Goal: Answer question/provide support

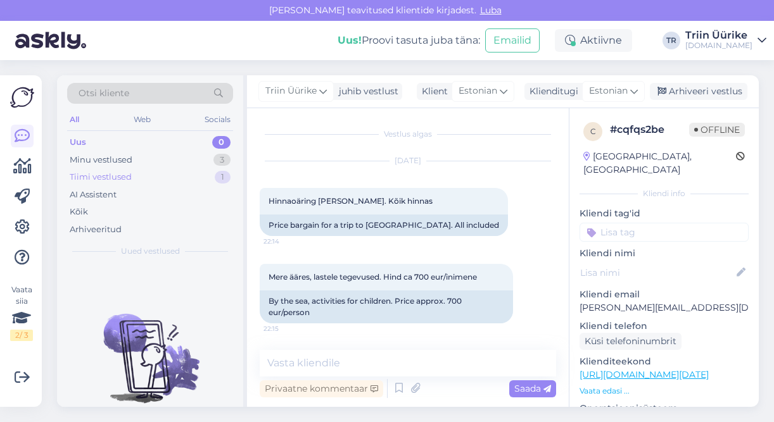
click at [123, 167] on div "Uus 0 Minu vestlused 3 Tiimi vestlused 1 AI Assistent Kõik Arhiveeritud" at bounding box center [150, 186] width 166 height 104
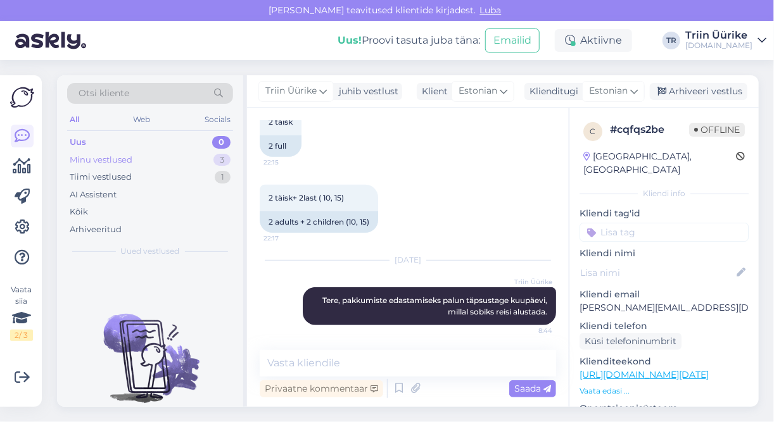
click at [117, 160] on div "Minu vestlused" at bounding box center [101, 160] width 63 height 13
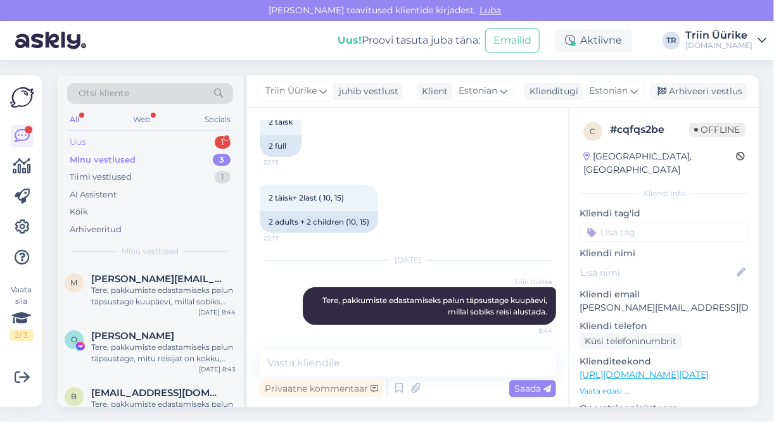
click at [155, 139] on div "Uus 1" at bounding box center [150, 143] width 166 height 18
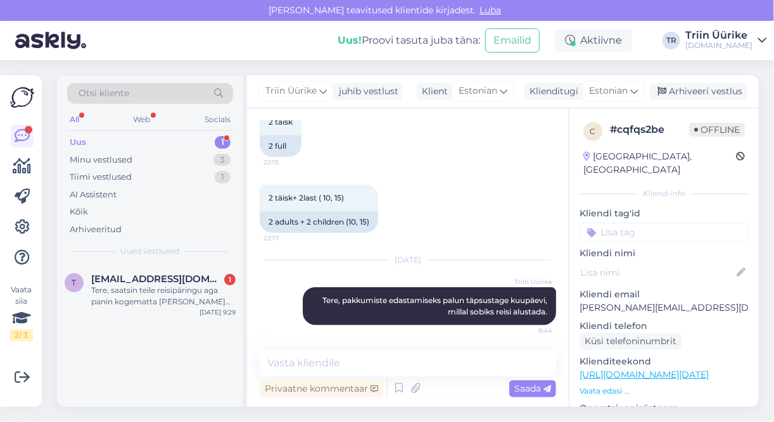
drag, startPoint x: 194, startPoint y: 298, endPoint x: 194, endPoint y: 327, distance: 29.8
click at [194, 298] on div "Tere, saatsin teile reisipäringu aga panin kogematta oma vana gmaili sinna, kas…" at bounding box center [163, 296] width 144 height 23
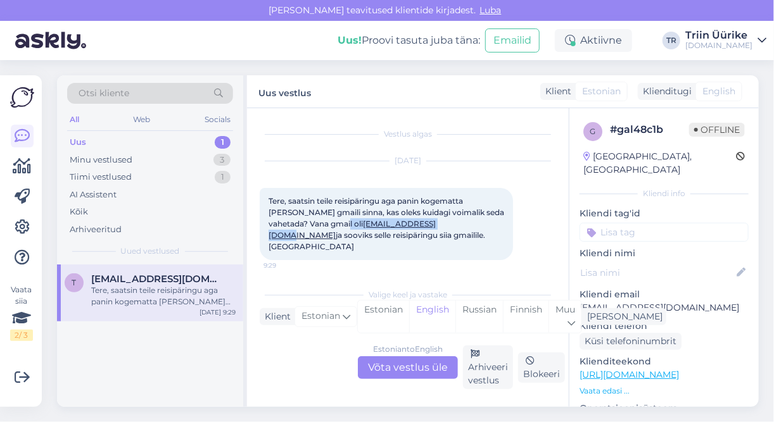
click at [415, 222] on link "Terasmagib@gmail.com" at bounding box center [351, 229] width 167 height 21
copy span "Terasmagib@gmail.com"
click at [412, 370] on div "Estonian to English Võta vestlus üle" at bounding box center [408, 367] width 100 height 23
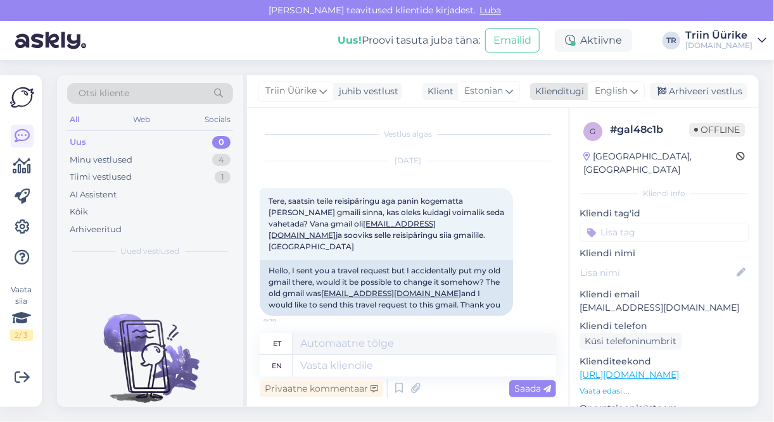
click at [631, 96] on div "English" at bounding box center [616, 91] width 57 height 20
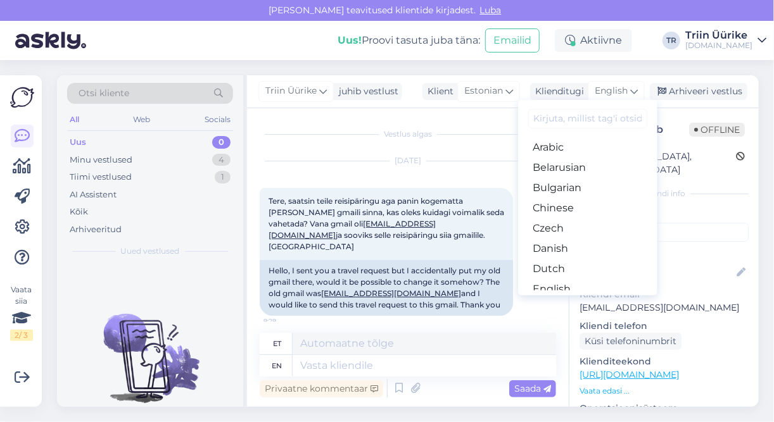
click at [583, 300] on link "Estonian" at bounding box center [587, 310] width 139 height 20
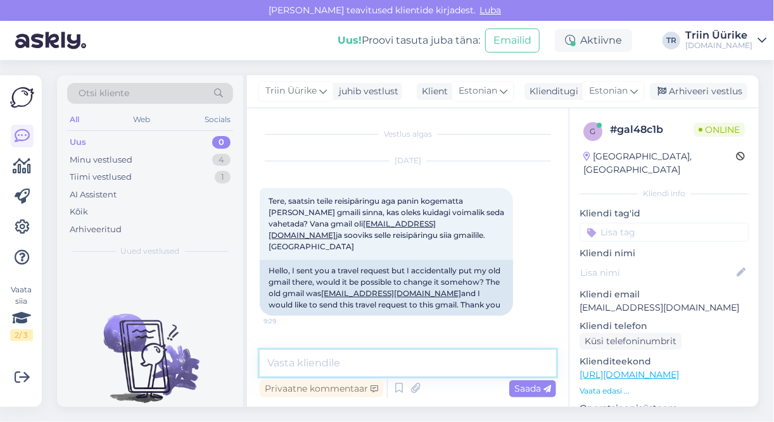
click at [388, 367] on textarea at bounding box center [408, 363] width 296 height 27
paste textarea "Terasmagib@gmail.com"
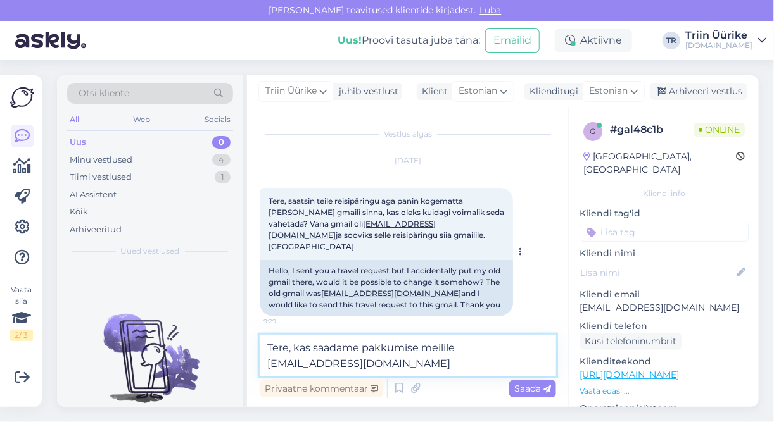
type textarea "Tere, kas saadame pakkumise meilile Terasmagib@gmail.com?"
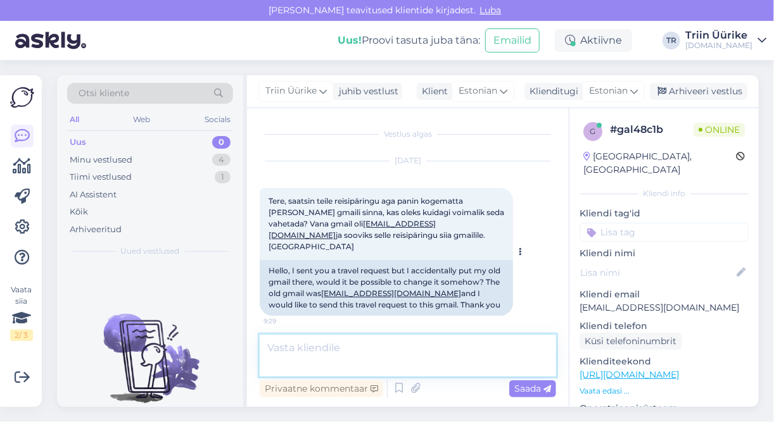
scroll to position [45, 0]
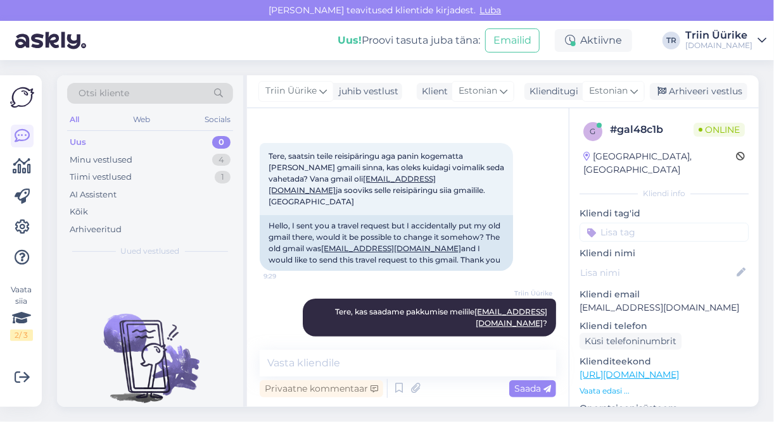
click at [700, 301] on p "[EMAIL_ADDRESS][DOMAIN_NAME]" at bounding box center [663, 307] width 169 height 13
drag, startPoint x: 700, startPoint y: 290, endPoint x: 691, endPoint y: 296, distance: 11.4
click at [691, 301] on p "[EMAIL_ADDRESS][DOMAIN_NAME]" at bounding box center [663, 307] width 169 height 13
copy p "[EMAIL_ADDRESS][DOMAIN_NAME]"
click at [365, 371] on textarea at bounding box center [408, 363] width 296 height 27
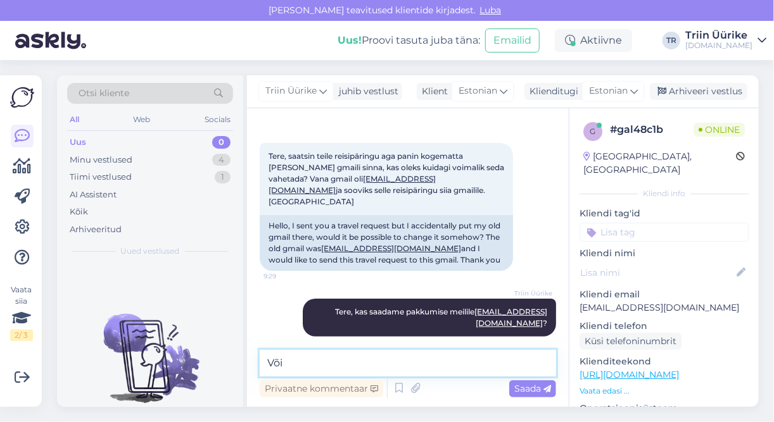
paste textarea "[EMAIL_ADDRESS][DOMAIN_NAME]"
type textarea "Või tibulinnu2015@gmail.com"
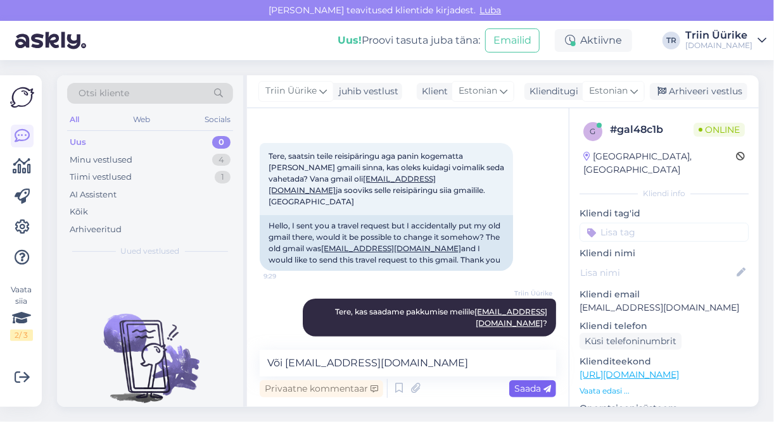
click at [526, 388] on span "Saada" at bounding box center [532, 388] width 37 height 11
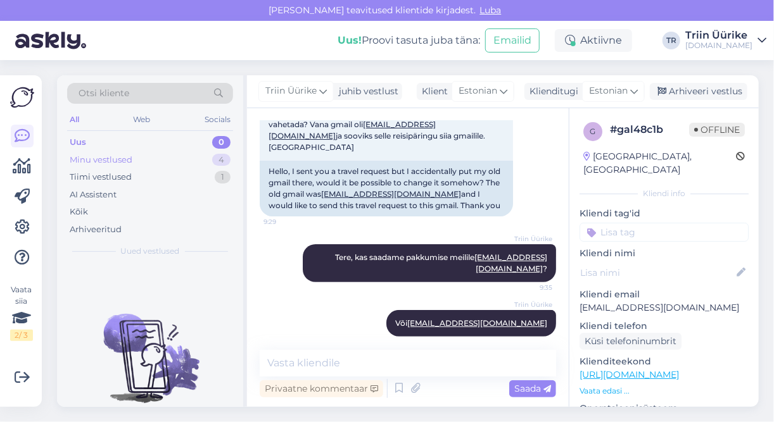
click at [180, 159] on div "Minu vestlused 4" at bounding box center [150, 160] width 166 height 18
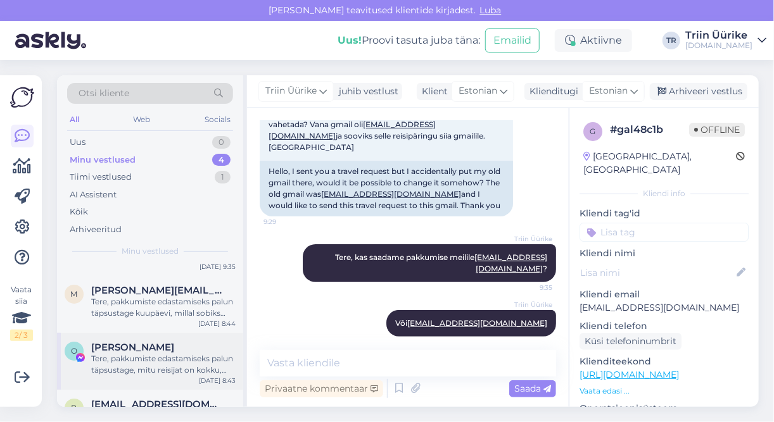
scroll to position [73, 0]
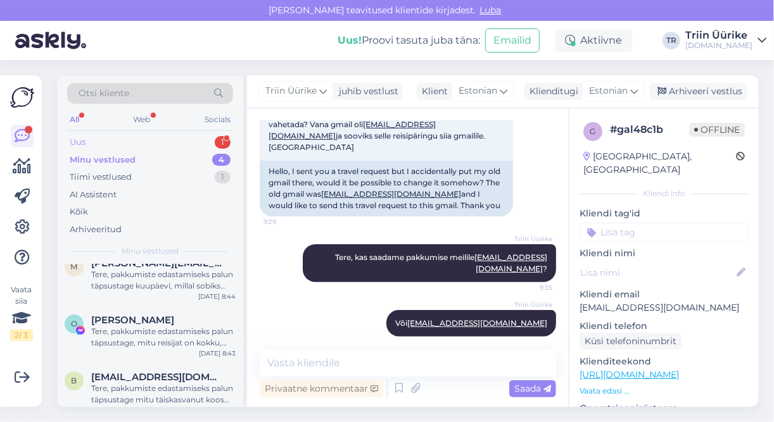
click at [122, 141] on div "Uus 1" at bounding box center [150, 143] width 166 height 18
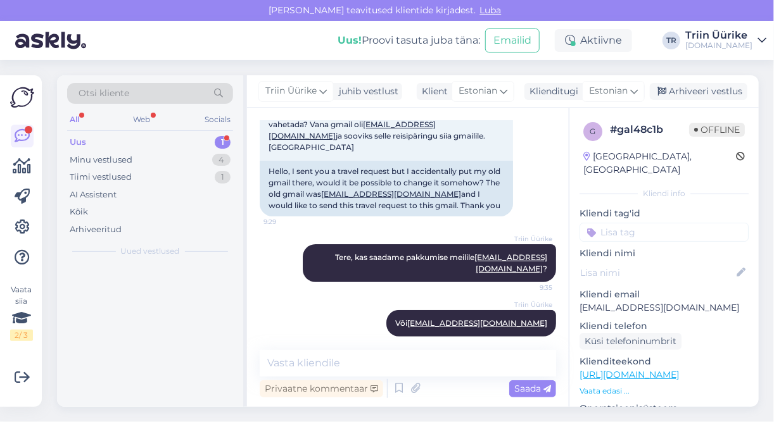
scroll to position [0, 0]
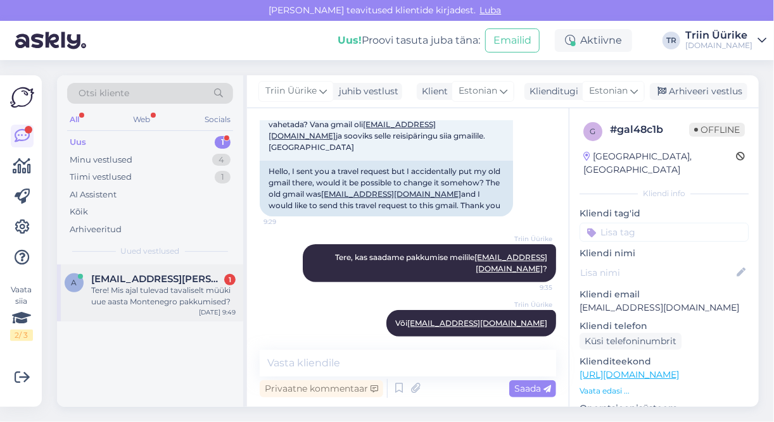
click at [142, 296] on div "Tere! Mis ajal tulevad tavaliselt müüki uue aasta Montenegro pakkumised?" at bounding box center [163, 296] width 144 height 23
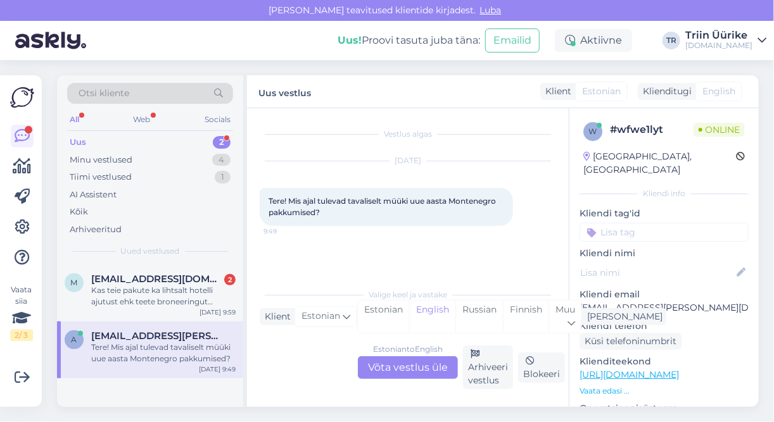
click at [134, 141] on div "Uus 2" at bounding box center [150, 143] width 166 height 18
click at [189, 344] on div "Tere! Mis ajal tulevad tavaliselt müüki uue aasta Montenegro pakkumised?" at bounding box center [163, 353] width 144 height 23
click at [380, 373] on div "Estonian to English Võta vestlus üle" at bounding box center [408, 367] width 100 height 23
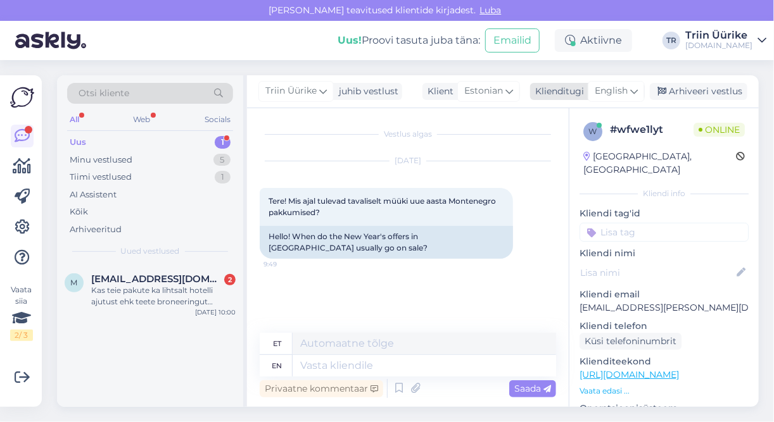
click at [622, 93] on span "English" at bounding box center [611, 91] width 33 height 14
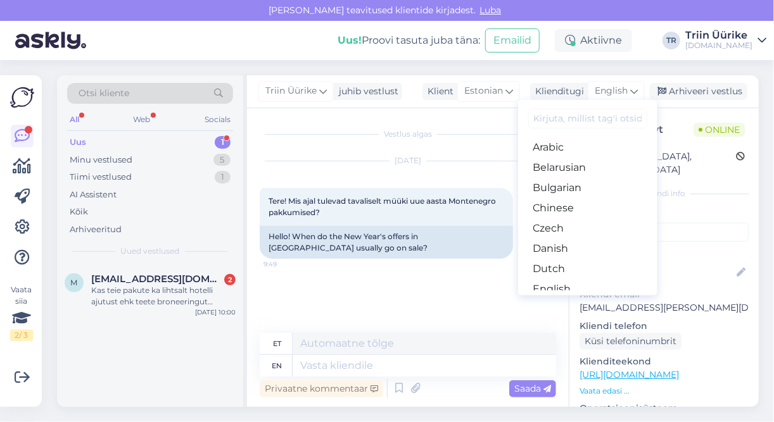
drag, startPoint x: 588, startPoint y: 220, endPoint x: 562, endPoint y: 257, distance: 45.5
click at [588, 300] on link "Estonian" at bounding box center [587, 310] width 139 height 20
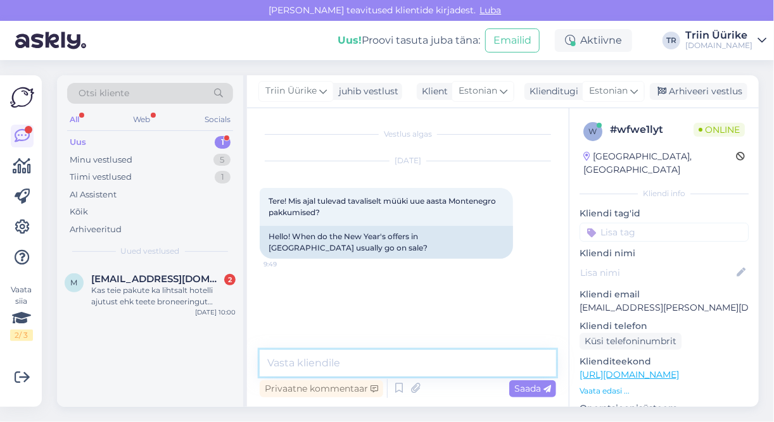
click at [368, 360] on textarea at bounding box center [408, 363] width 296 height 27
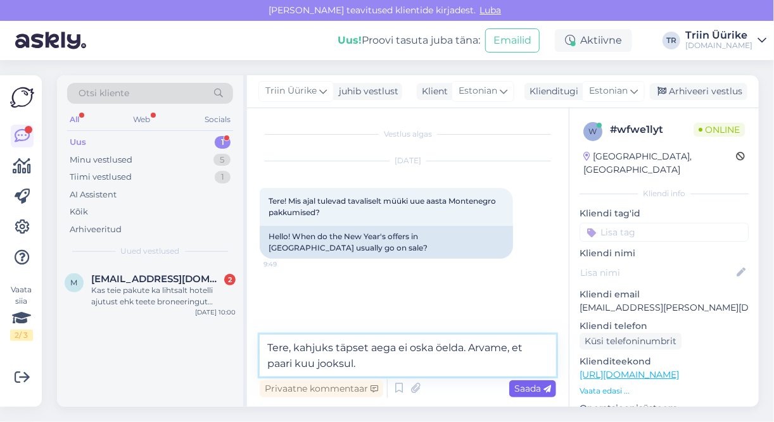
type textarea "Tere, kahjuks täpset aega ei oska öelda. Arvame, et paari kuu jooksul."
click at [541, 393] on span "Saada" at bounding box center [532, 388] width 37 height 11
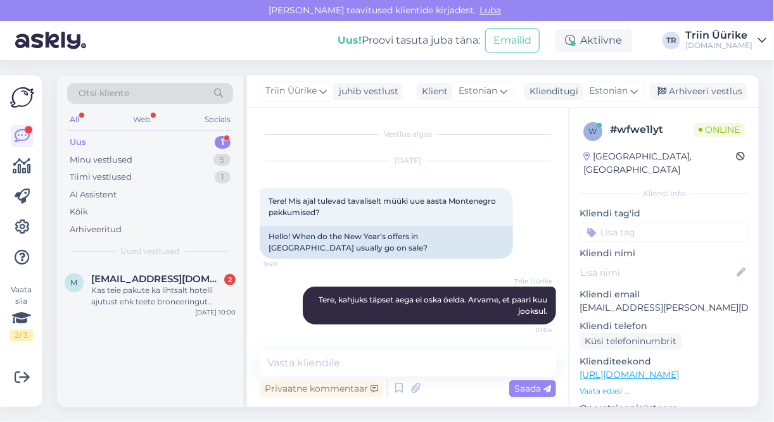
click at [156, 144] on div "Uus 1" at bounding box center [150, 143] width 166 height 18
click at [171, 276] on span "[EMAIL_ADDRESS][DOMAIN_NAME]" at bounding box center [157, 279] width 132 height 11
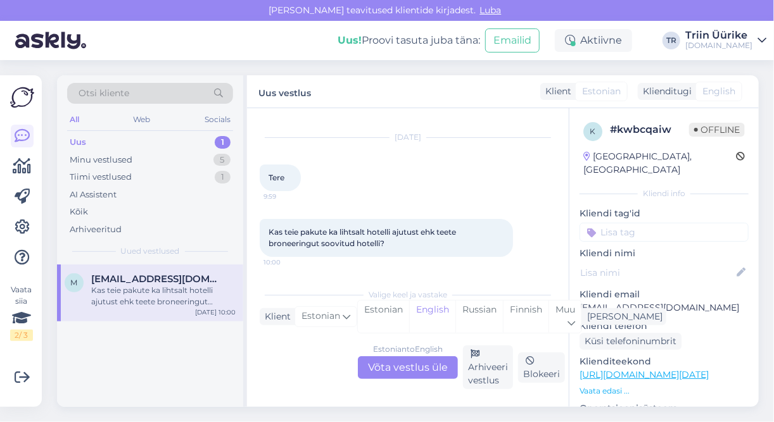
click at [432, 368] on div "Estonian to English Võta vestlus üle" at bounding box center [408, 367] width 100 height 23
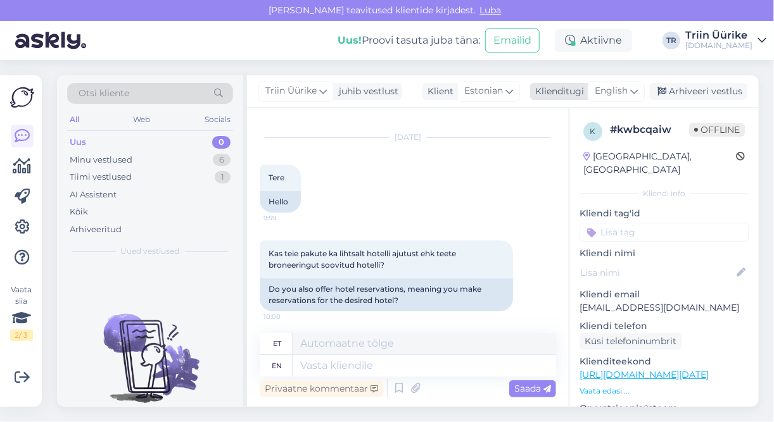
click at [623, 92] on span "English" at bounding box center [611, 91] width 33 height 14
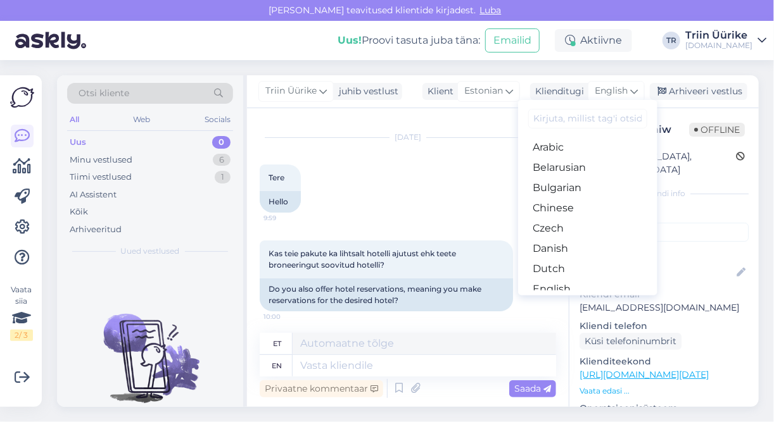
click at [613, 300] on link "Estonian" at bounding box center [587, 310] width 139 height 20
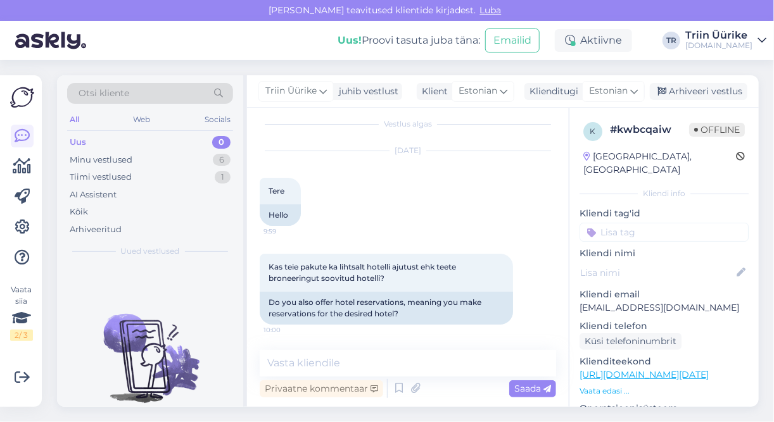
scroll to position [10, 0]
click at [368, 356] on textarea at bounding box center [408, 363] width 296 height 27
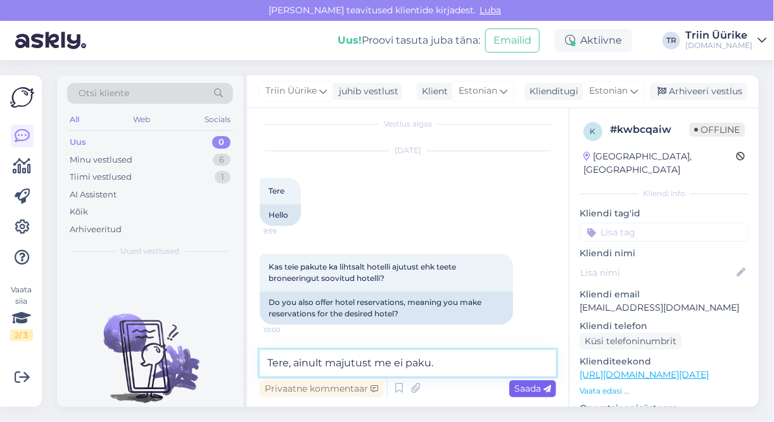
type textarea "Tere, ainult majutust me ei paku."
click at [555, 385] on div "Saada" at bounding box center [532, 389] width 47 height 17
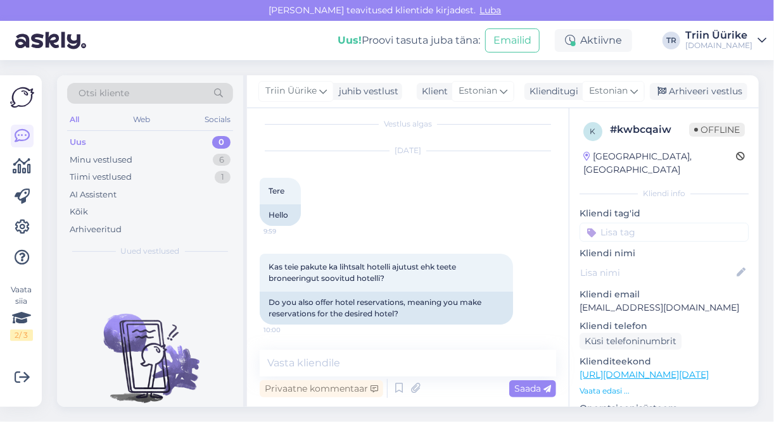
scroll to position [64, 0]
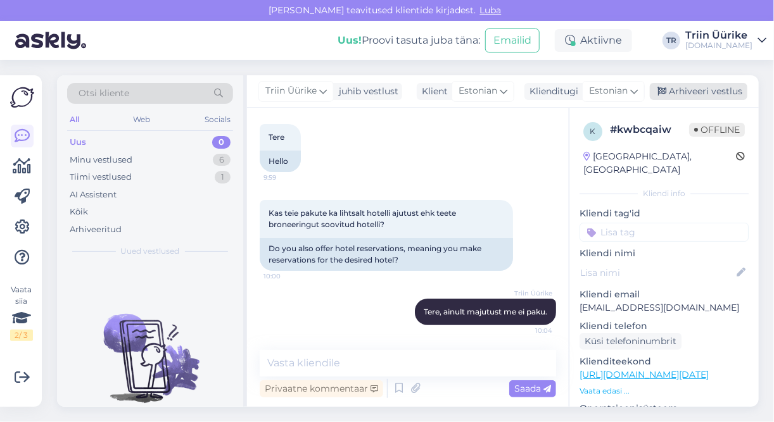
click at [680, 94] on div "Arhiveeri vestlus" at bounding box center [699, 91] width 98 height 17
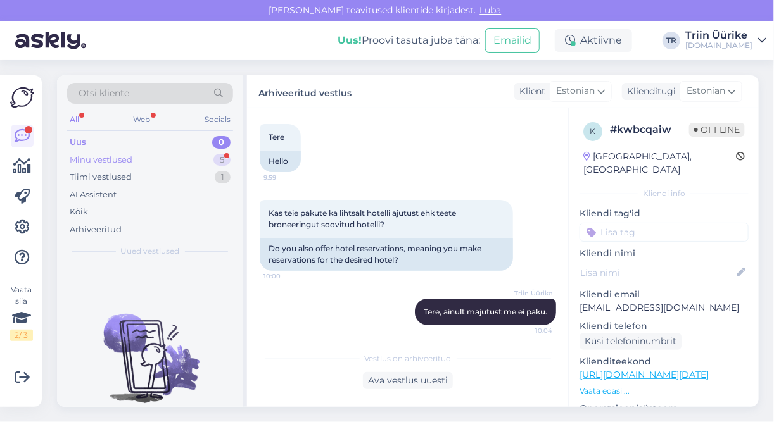
click at [197, 158] on div "Minu vestlused 5" at bounding box center [150, 160] width 166 height 18
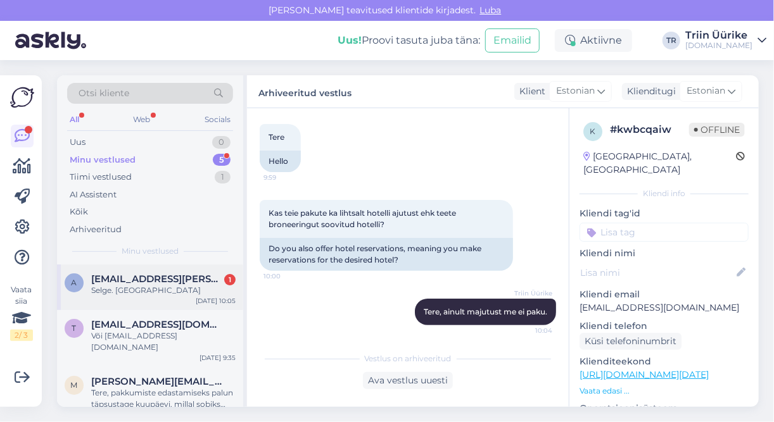
click at [207, 279] on span "[EMAIL_ADDRESS][PERSON_NAME][DOMAIN_NAME]" at bounding box center [157, 279] width 132 height 11
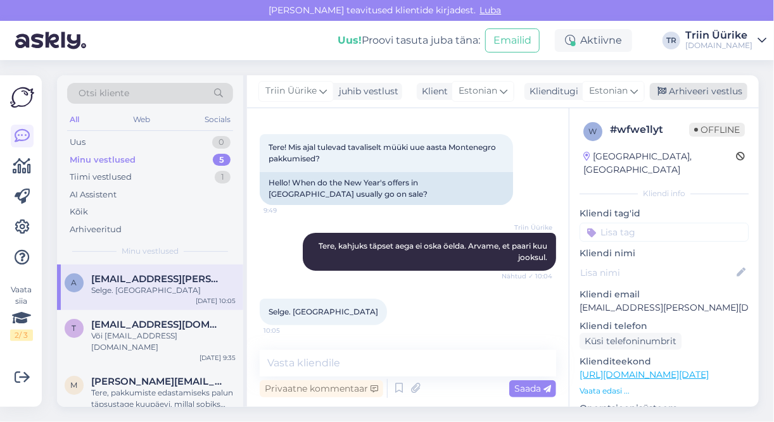
click at [683, 95] on div "Arhiveeri vestlus" at bounding box center [699, 91] width 98 height 17
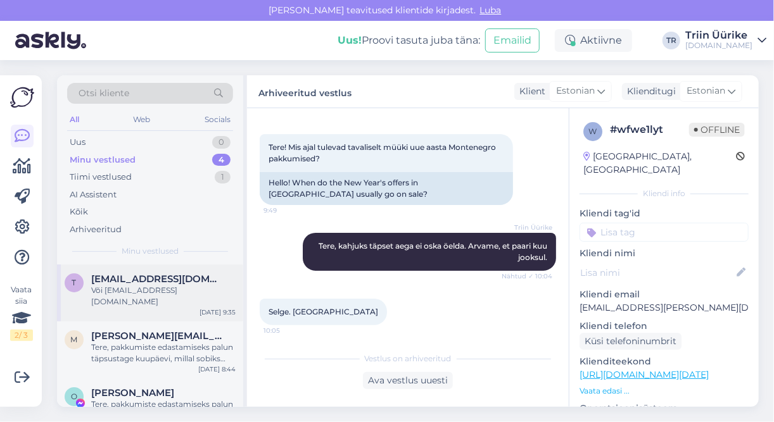
click at [213, 291] on div "Või tibulinnu2015@gmail.com" at bounding box center [163, 296] width 144 height 23
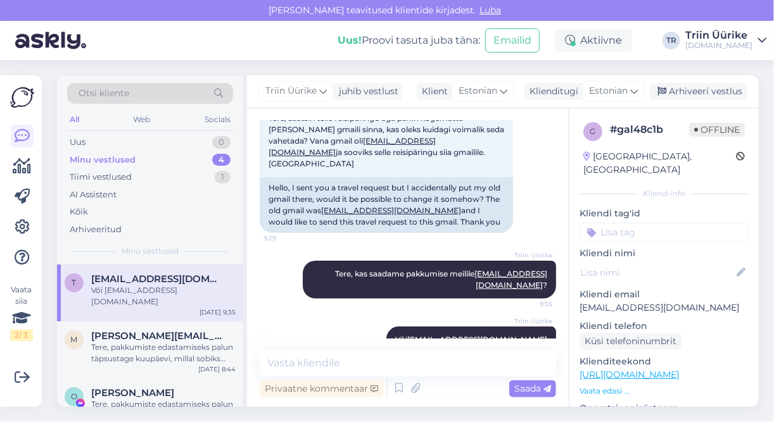
scroll to position [99, 0]
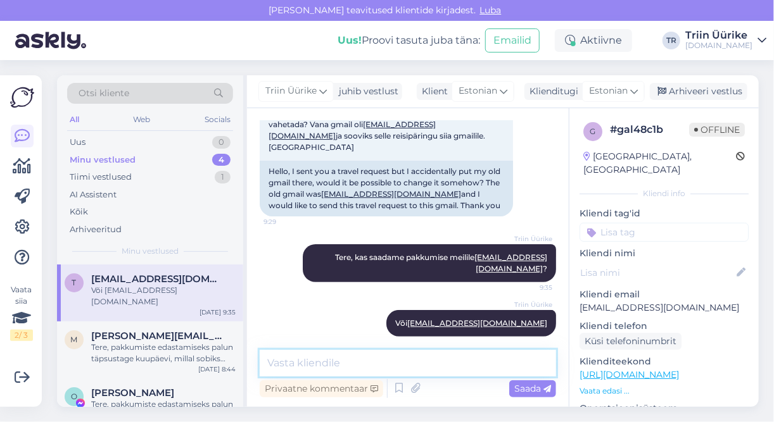
click at [472, 362] on textarea at bounding box center [408, 363] width 296 height 27
paste textarea "Tere Berit, Kahjuks on Teie poolt küsitud hotell nüüdseks välja müüdud. 01.09 E…"
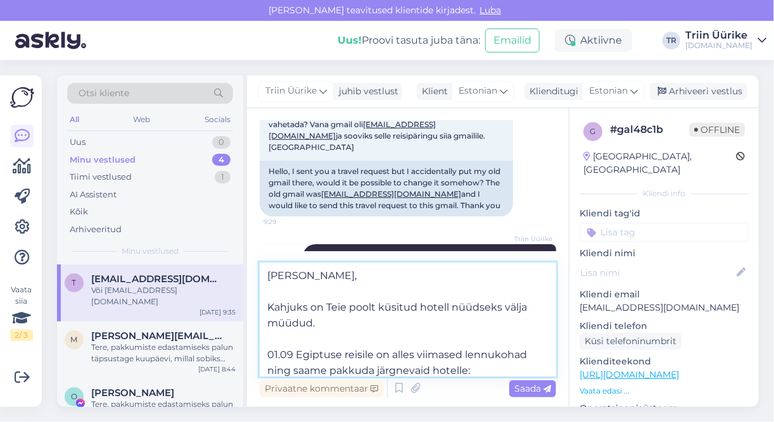
scroll to position [174, 0]
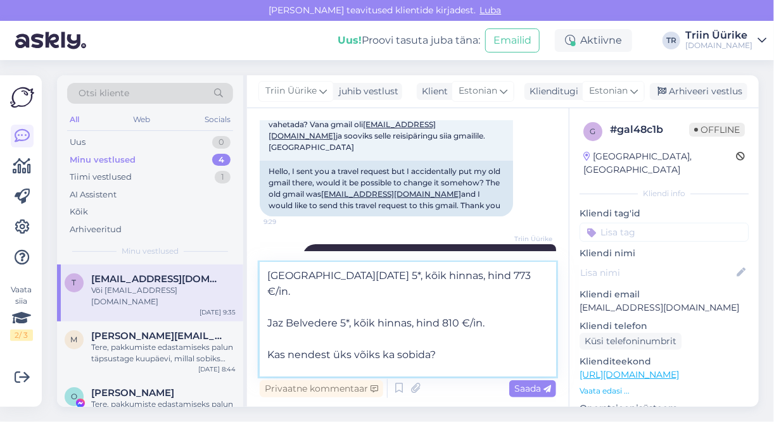
type textarea "Tere Berit, Kahjuks on Teie poolt küsitud hotell nüüdseks välja müüdud. 01.09 E…"
click at [530, 383] on div "Saada" at bounding box center [532, 389] width 47 height 17
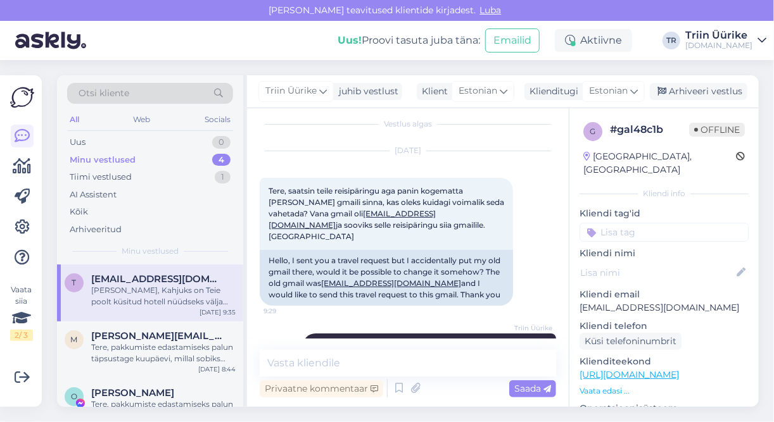
scroll to position [9, 0]
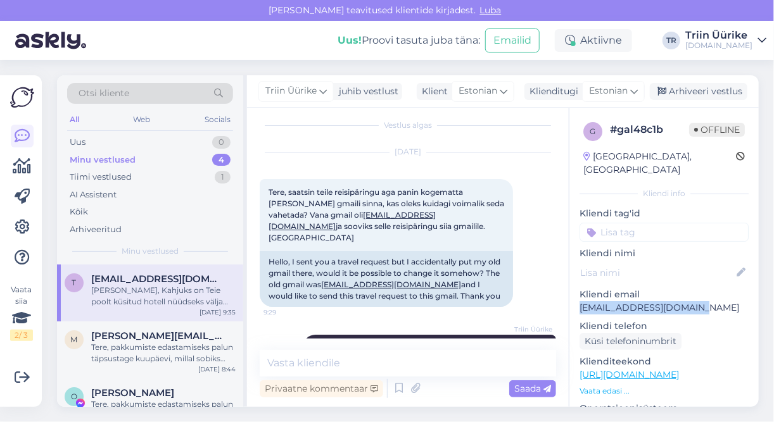
drag, startPoint x: 579, startPoint y: 293, endPoint x: 695, endPoint y: 295, distance: 115.9
click at [695, 301] on p "[EMAIL_ADDRESS][DOMAIN_NAME]" at bounding box center [663, 307] width 169 height 13
copy p "[EMAIL_ADDRESS][DOMAIN_NAME]"
click at [688, 94] on div "Arhiveeri vestlus" at bounding box center [699, 91] width 98 height 17
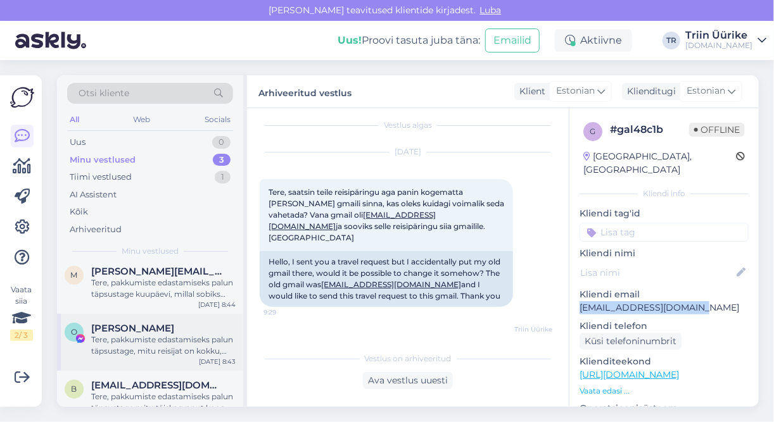
scroll to position [0, 0]
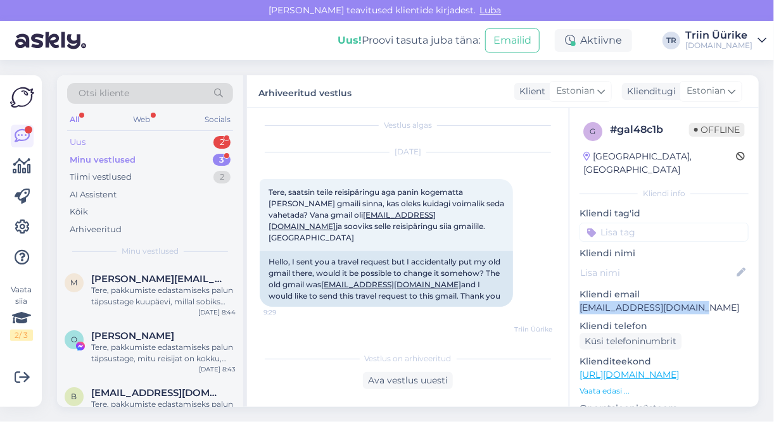
click at [115, 143] on div "Uus 2" at bounding box center [150, 143] width 166 height 18
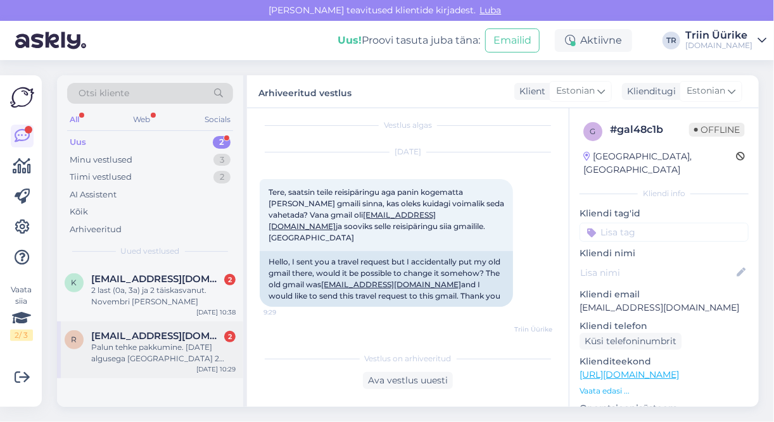
click at [180, 360] on div "Palun tehke pakkumine. 28 sept algusega Long beach resort. 2 täiskasvanut ja 1,…" at bounding box center [163, 353] width 144 height 23
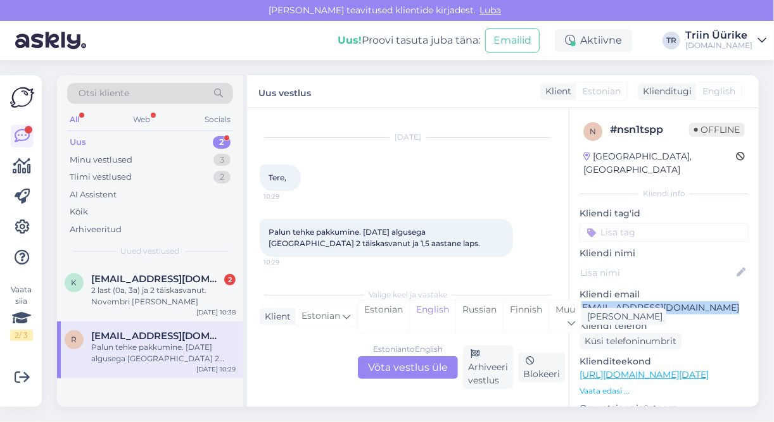
drag, startPoint x: 579, startPoint y: 294, endPoint x: 720, endPoint y: 294, distance: 141.2
click at [720, 301] on p "[EMAIL_ADDRESS][DOMAIN_NAME]" at bounding box center [663, 307] width 169 height 13
copy p "[EMAIL_ADDRESS][DOMAIN_NAME]"
click at [432, 370] on div "Estonian to English Võta vestlus üle" at bounding box center [408, 367] width 100 height 23
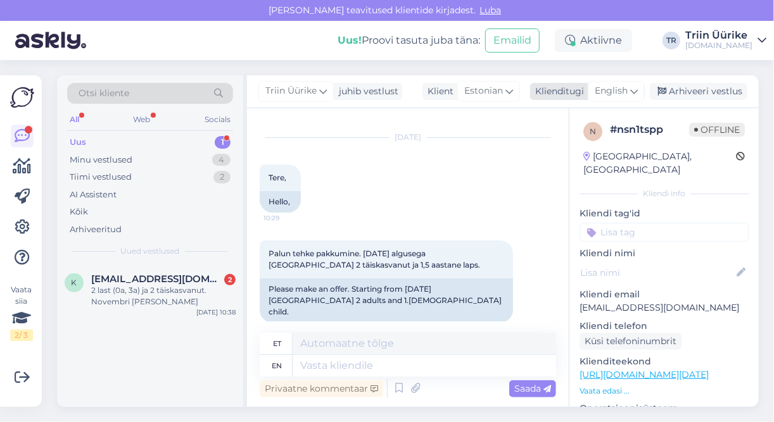
click at [631, 92] on div "English" at bounding box center [616, 91] width 57 height 20
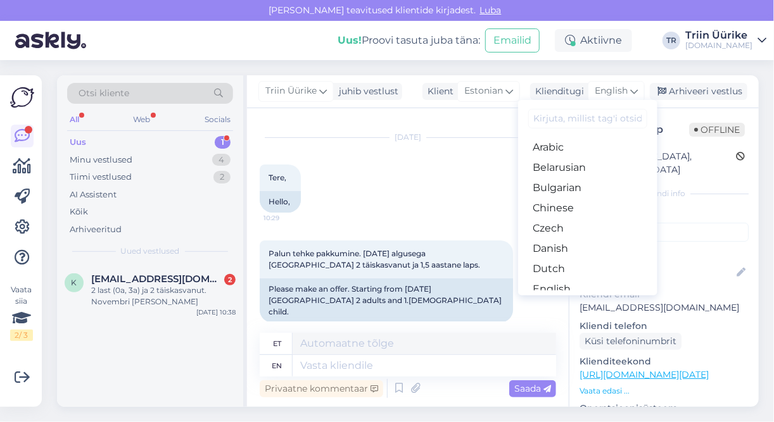
click at [596, 300] on link "Estonian" at bounding box center [587, 310] width 139 height 20
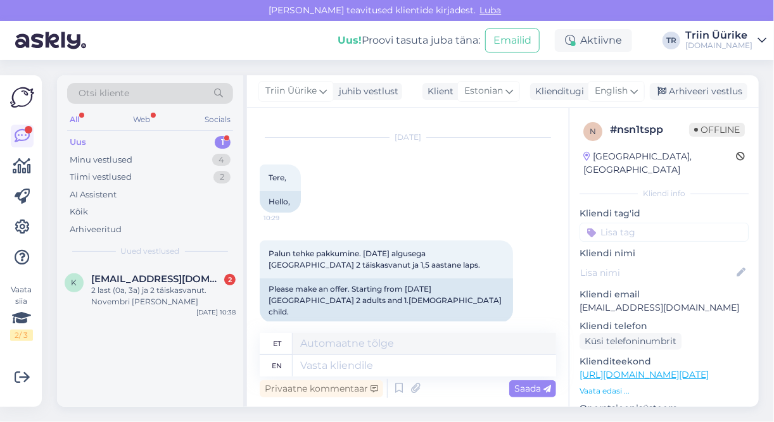
scroll to position [10, 0]
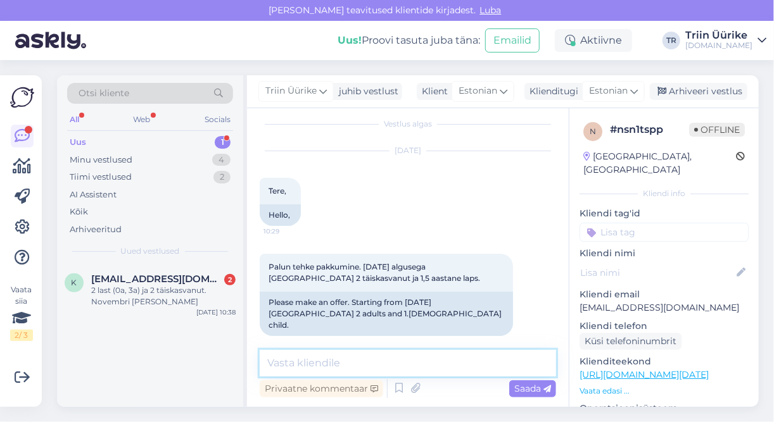
click at [378, 360] on textarea at bounding box center [408, 363] width 296 height 27
type textarea "Tere, edastame pakkumise Teie e-mailile."
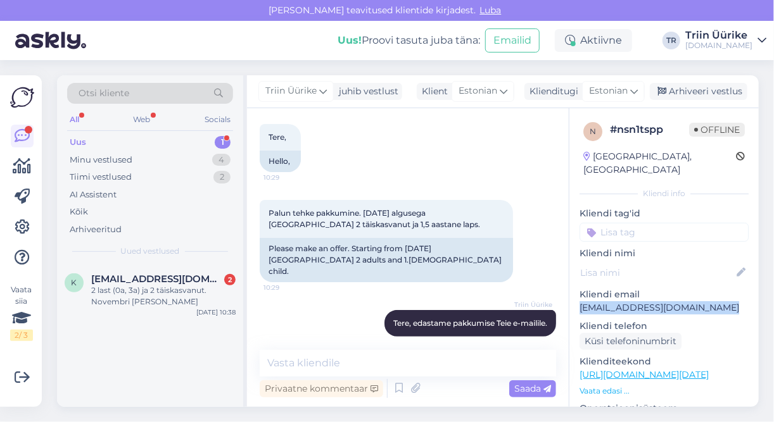
drag, startPoint x: 604, startPoint y: 296, endPoint x: 717, endPoint y: 289, distance: 112.9
click at [717, 289] on div "n # nsn1tspp Offline Estonia, Tallinn Kliendi info Kliendi tag'id Kliendi nimi …" at bounding box center [663, 375] width 189 height 534
copy p "[EMAIL_ADDRESS][DOMAIN_NAME]"
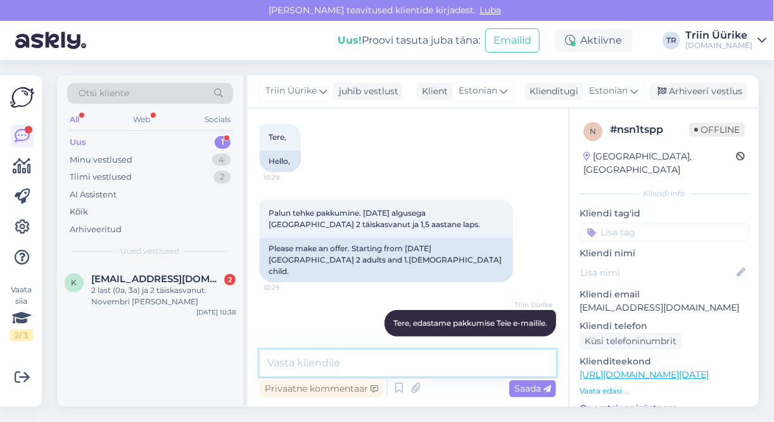
click at [363, 361] on textarea at bounding box center [408, 363] width 296 height 27
type textarea "Saadetud. :)"
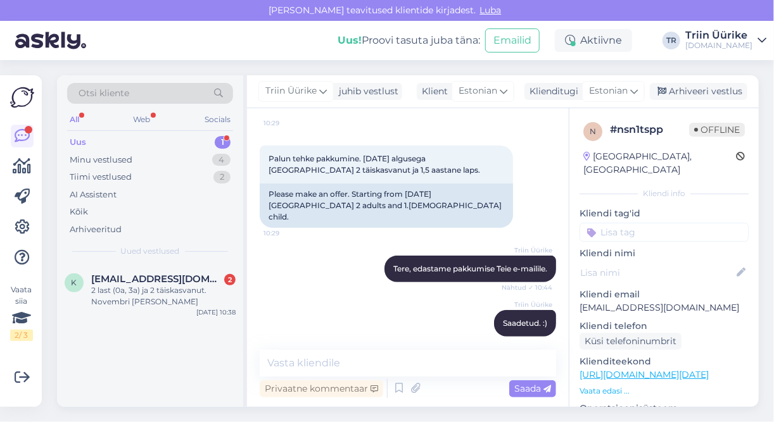
click at [168, 140] on div "Uus 1" at bounding box center [150, 143] width 166 height 18
click at [189, 269] on div "k katerinhovi@gmail.com 2 2 last (0a, 3a) ja 2 täiskasvanut. Novembri lõpp Aug …" at bounding box center [150, 293] width 186 height 57
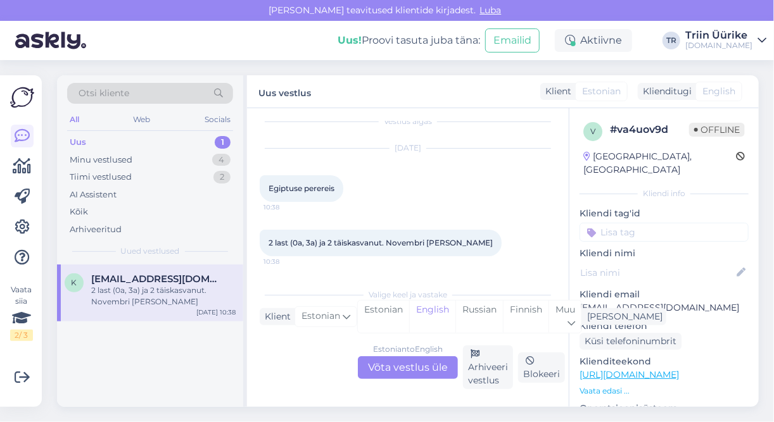
scroll to position [12, 0]
click at [164, 158] on div "Minu vestlused 4" at bounding box center [150, 160] width 166 height 18
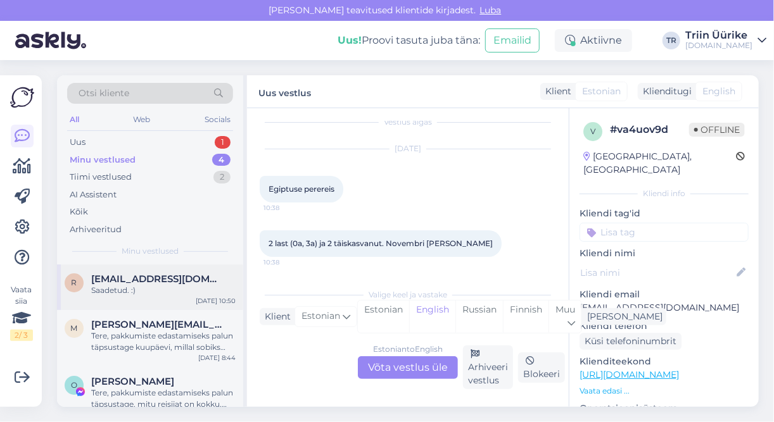
click at [125, 282] on span "[EMAIL_ADDRESS][DOMAIN_NAME]" at bounding box center [157, 279] width 132 height 11
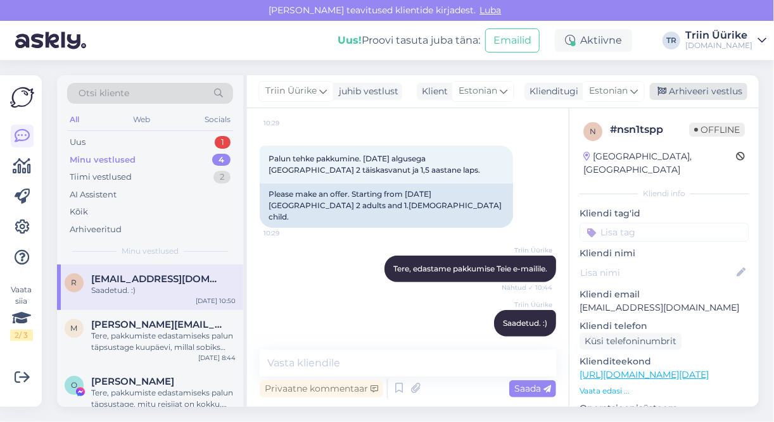
click at [706, 96] on div "Arhiveeri vestlus" at bounding box center [699, 91] width 98 height 17
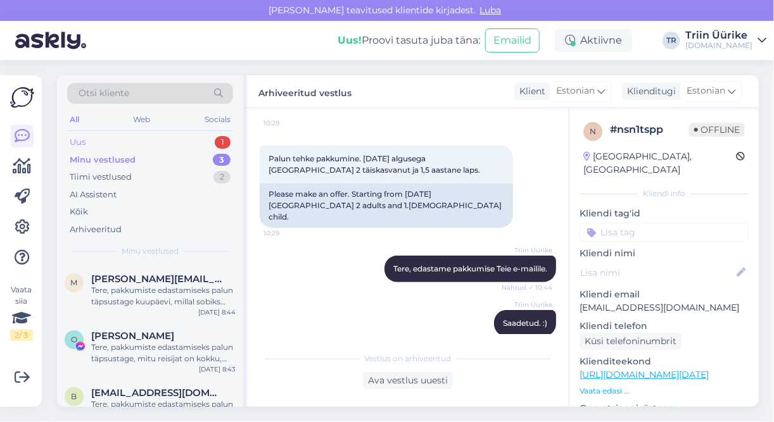
click at [152, 139] on div "Uus 1" at bounding box center [150, 143] width 166 height 18
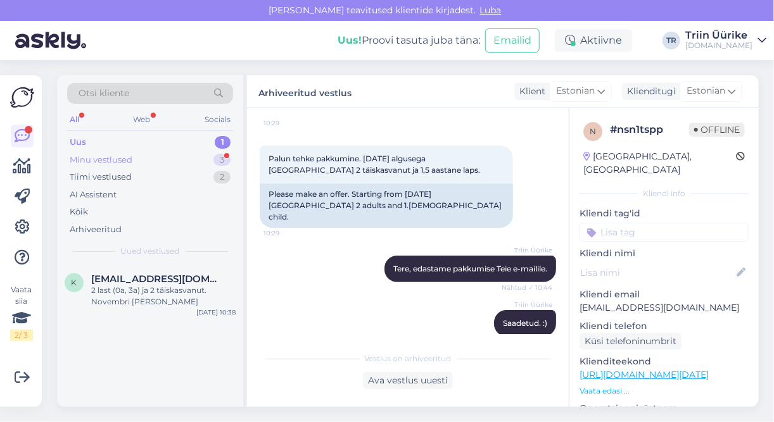
click at [123, 154] on div "Minu vestlused" at bounding box center [101, 160] width 63 height 13
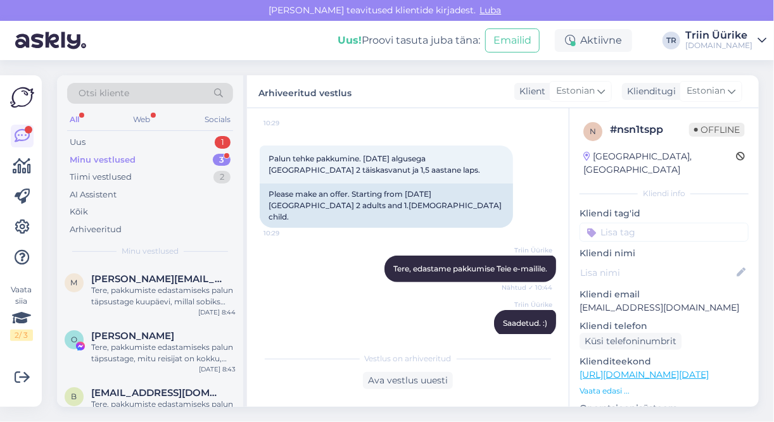
click at [165, 156] on div "Minu vestlused 3" at bounding box center [150, 160] width 166 height 18
click at [157, 144] on div "Uus 1" at bounding box center [150, 143] width 166 height 18
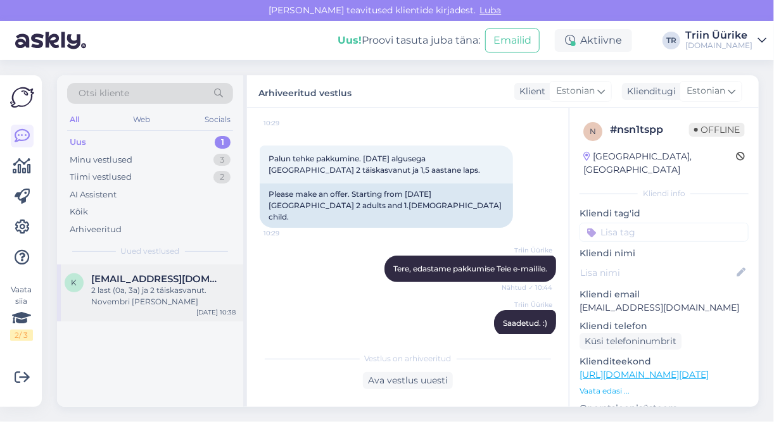
click at [175, 280] on span "[EMAIL_ADDRESS][DOMAIN_NAME]" at bounding box center [157, 279] width 132 height 11
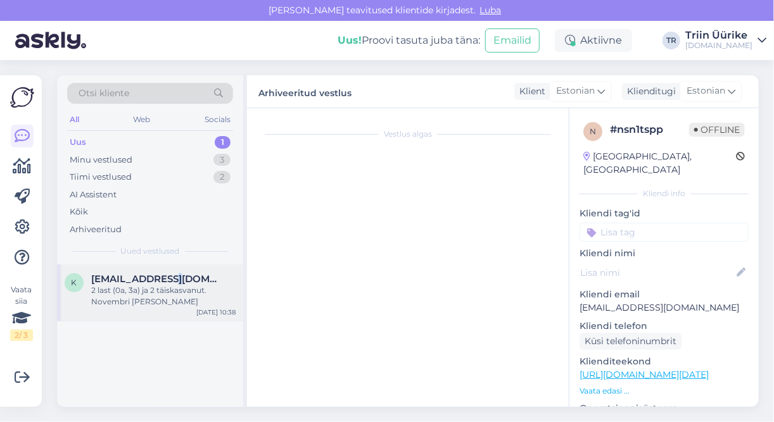
scroll to position [12, 0]
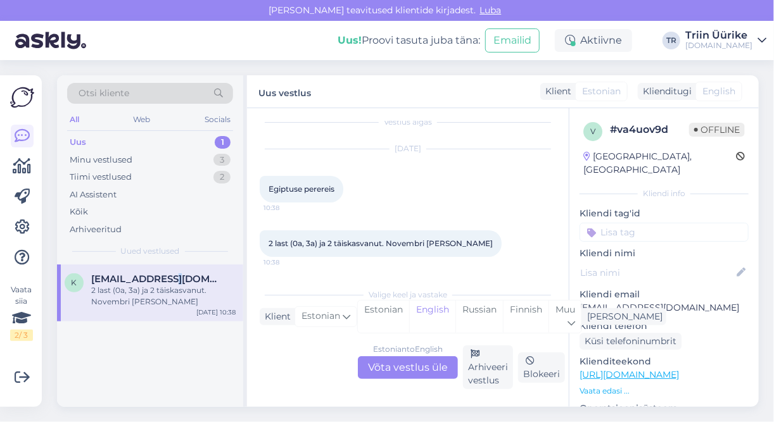
click at [660, 97] on div "Klienditugi" at bounding box center [665, 91] width 54 height 13
click at [432, 368] on div "Estonian to English Võta vestlus üle" at bounding box center [408, 367] width 100 height 23
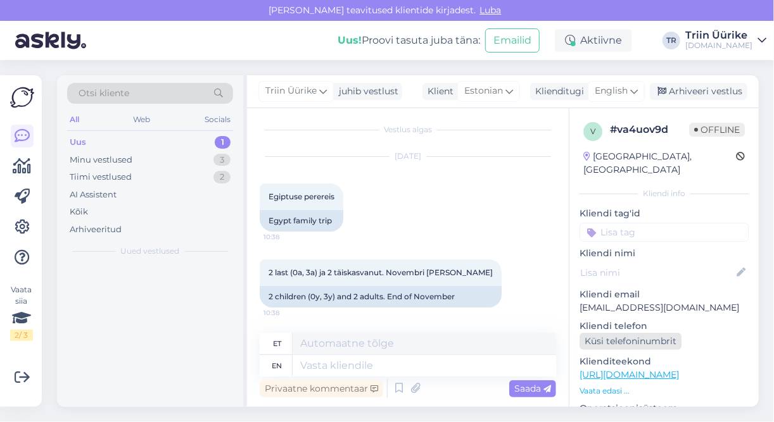
scroll to position [3, 0]
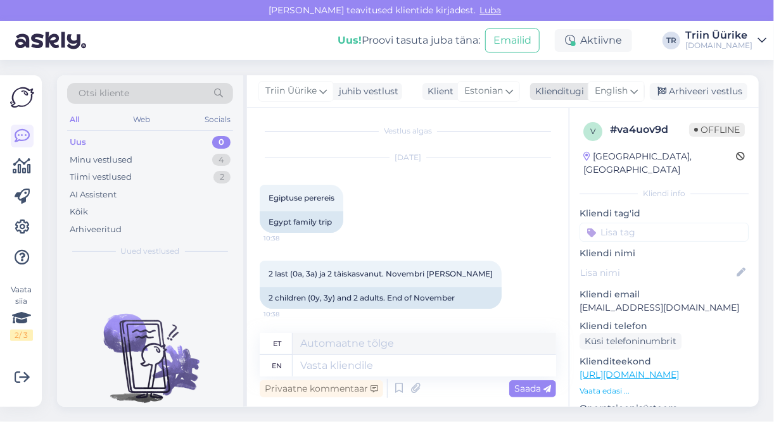
click at [629, 90] on div "English" at bounding box center [616, 91] width 57 height 20
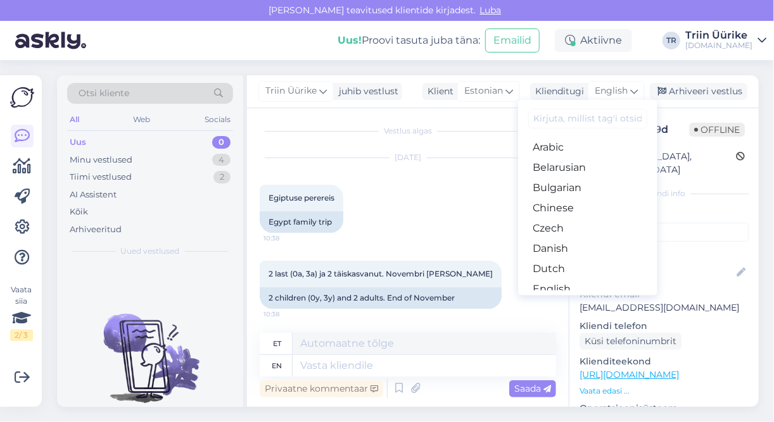
click at [583, 300] on link "Estonian" at bounding box center [587, 310] width 139 height 20
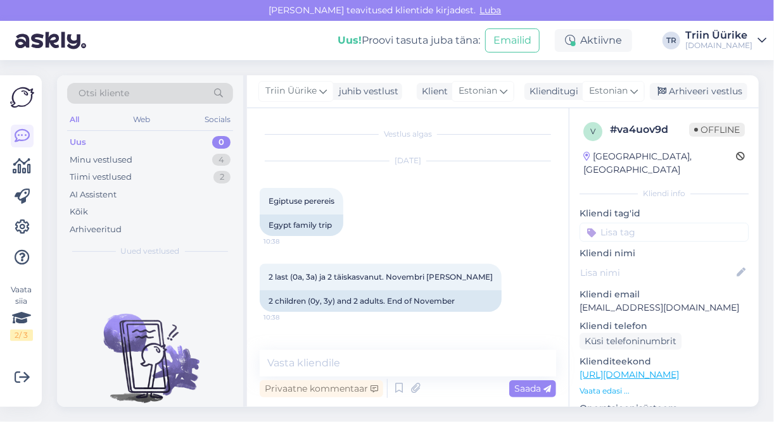
scroll to position [0, 0]
click at [391, 360] on textarea at bounding box center [408, 363] width 296 height 27
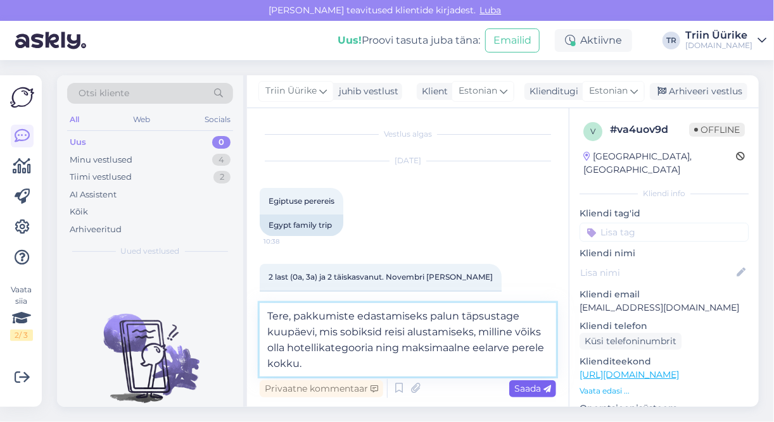
type textarea "Tere, pakkumiste edastamiseks palun täpsustage kuupäevi, mis sobiksid reisi alu…"
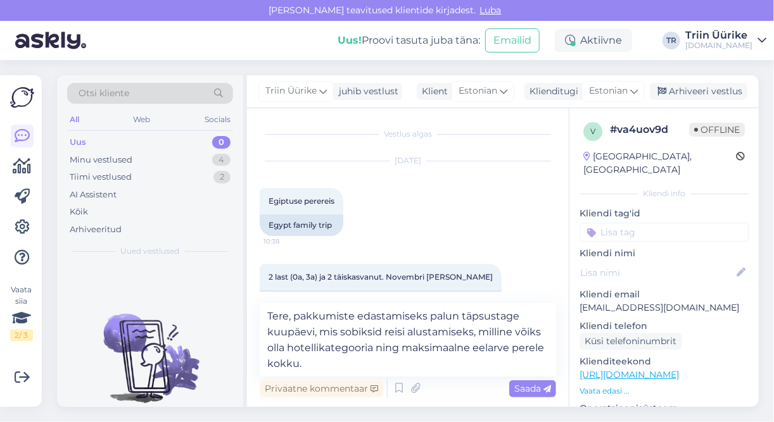
click at [527, 390] on span "Saada" at bounding box center [532, 388] width 37 height 11
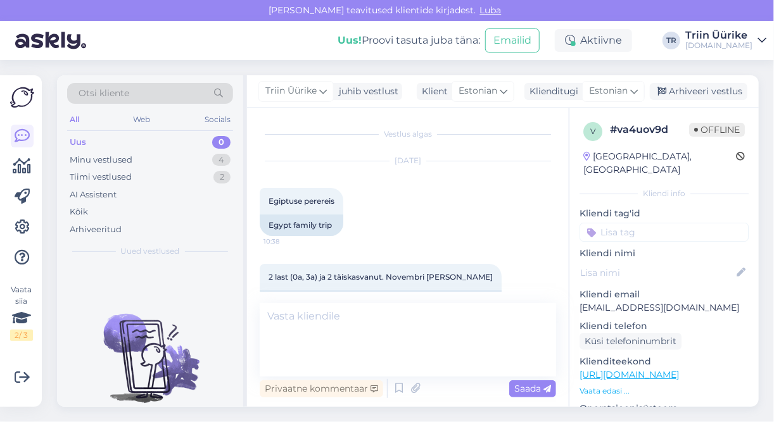
scroll to position [64, 0]
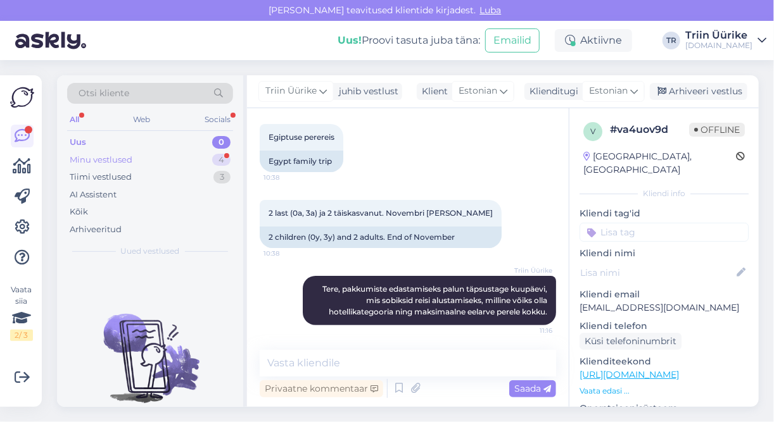
click at [164, 161] on div "Minu vestlused 4" at bounding box center [150, 160] width 166 height 18
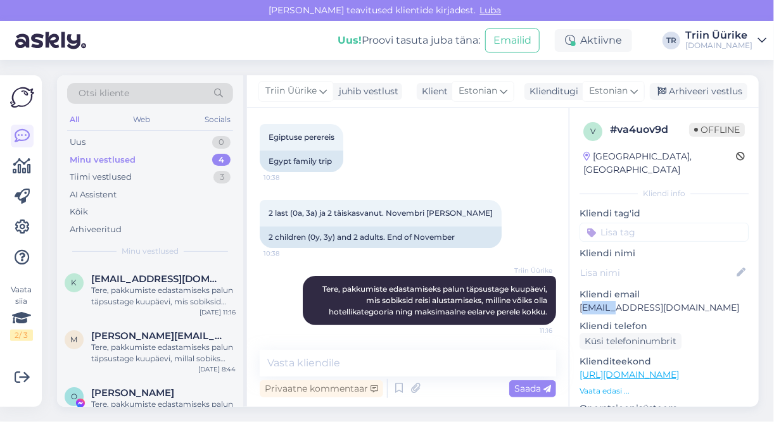
drag, startPoint x: 582, startPoint y: 293, endPoint x: 612, endPoint y: 296, distance: 30.6
click at [612, 301] on p "[EMAIL_ADDRESS][DOMAIN_NAME]" at bounding box center [663, 307] width 169 height 13
drag, startPoint x: 612, startPoint y: 296, endPoint x: 685, endPoint y: 293, distance: 72.9
click at [685, 301] on p "[EMAIL_ADDRESS][DOMAIN_NAME]" at bounding box center [663, 307] width 169 height 13
copy p "[EMAIL_ADDRESS][DOMAIN_NAME]"
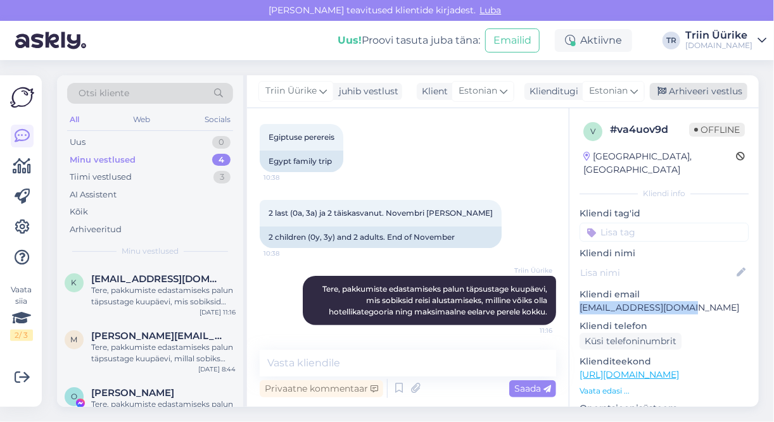
click at [719, 96] on div "Arhiveeri vestlus" at bounding box center [699, 91] width 98 height 17
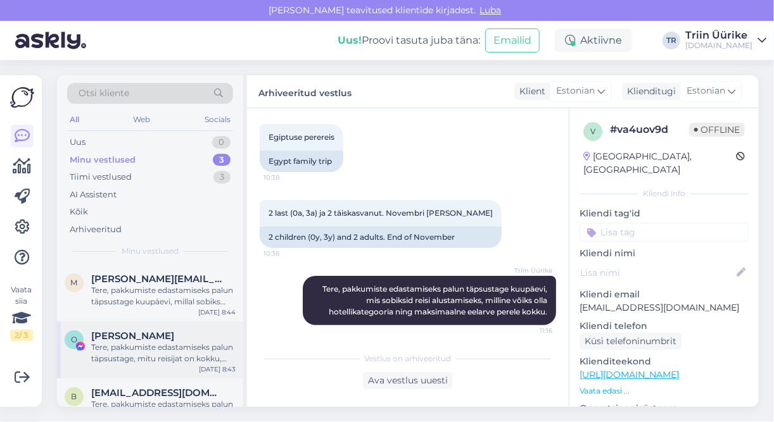
click at [201, 353] on div "Tere, pakkumiste edastamiseks palun täpsustage, mitu reisijat on kokku, milline…" at bounding box center [163, 353] width 144 height 23
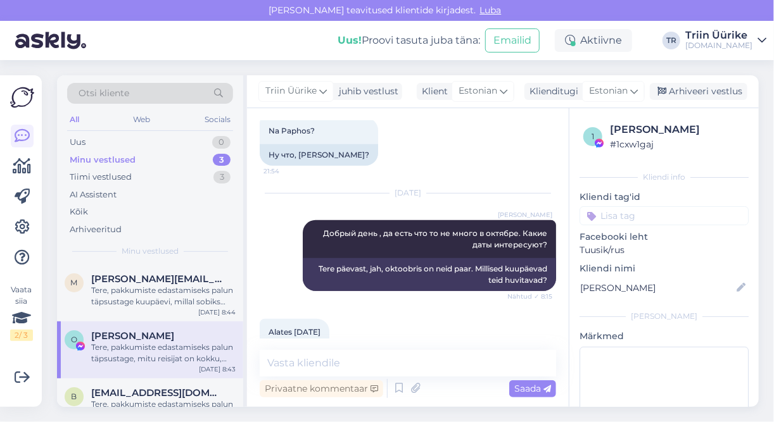
scroll to position [289, 0]
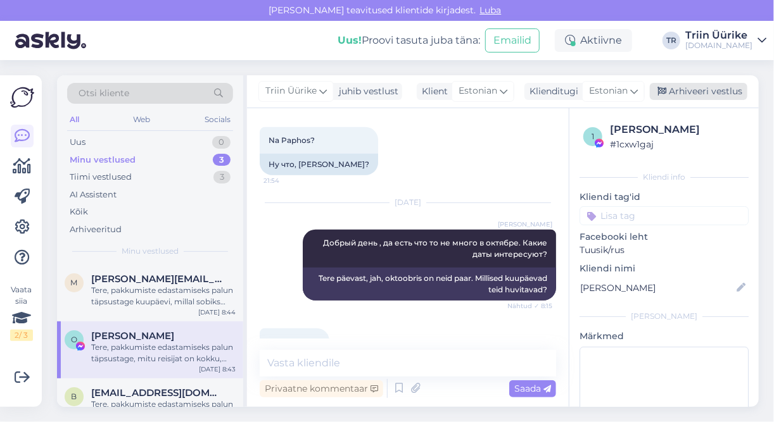
drag, startPoint x: 750, startPoint y: 79, endPoint x: 746, endPoint y: 87, distance: 9.6
click at [746, 87] on div "Triin Üürike juhib vestlust Klient Estonian Klienditugi Estonian Arabic Belarus…" at bounding box center [503, 91] width 512 height 33
click at [741, 89] on div "Arhiveeri vestlus" at bounding box center [699, 91] width 98 height 17
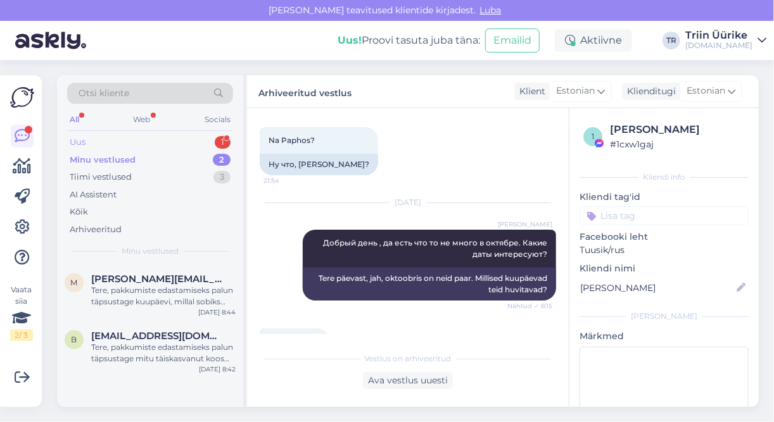
click at [121, 141] on div "Uus 1" at bounding box center [150, 143] width 166 height 18
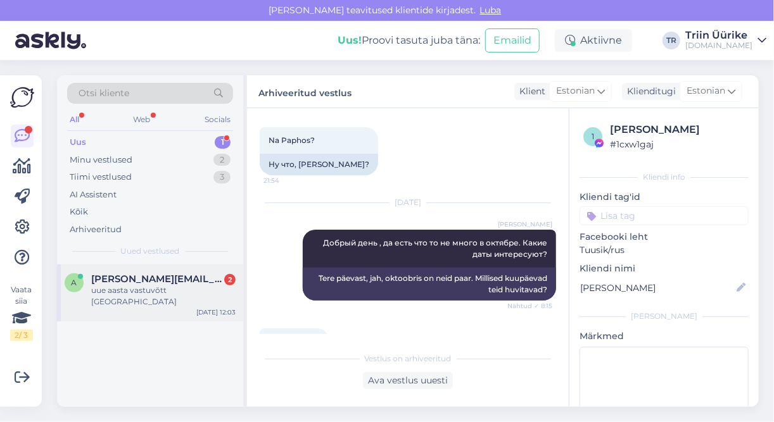
click at [147, 287] on div "uue aasta vastuvõtt Dubais" at bounding box center [163, 296] width 144 height 23
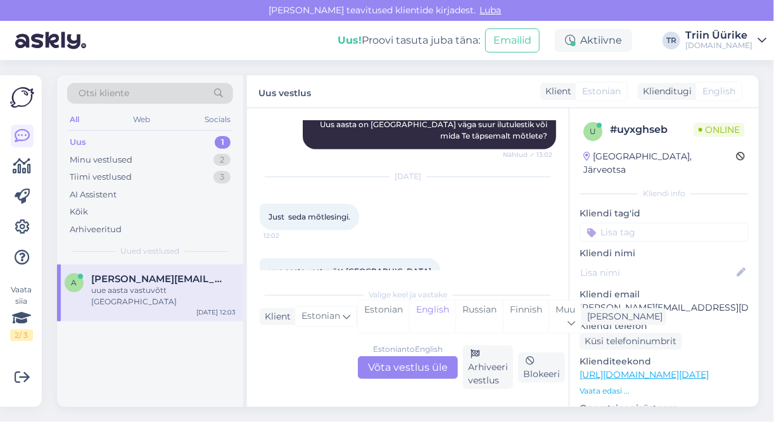
scroll to position [355, 0]
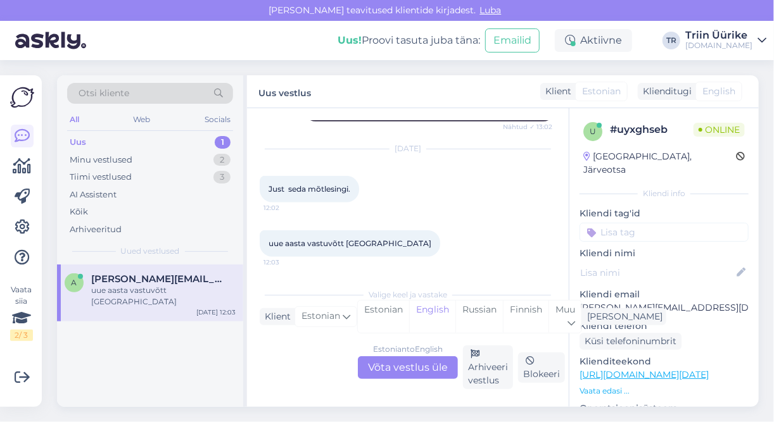
click at [384, 367] on div "Estonian to English Võta vestlus üle" at bounding box center [408, 367] width 100 height 23
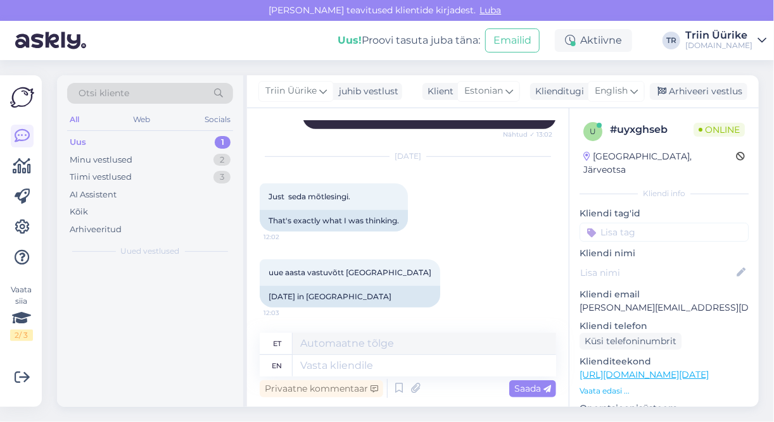
scroll to position [346, 0]
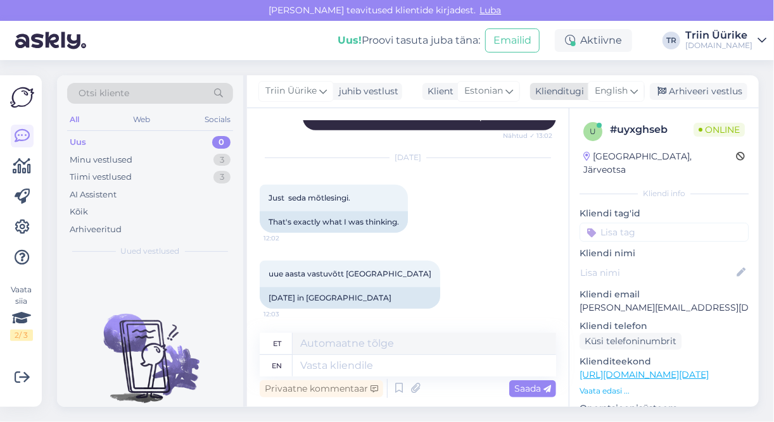
click at [610, 90] on span "English" at bounding box center [611, 91] width 33 height 14
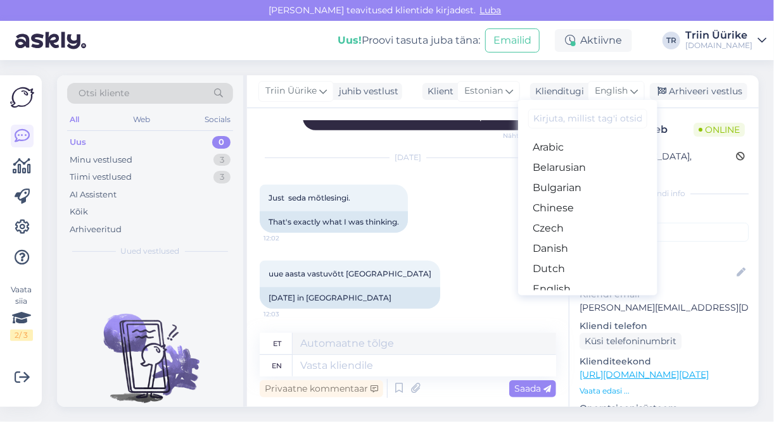
click at [585, 300] on link "Estonian" at bounding box center [587, 310] width 139 height 20
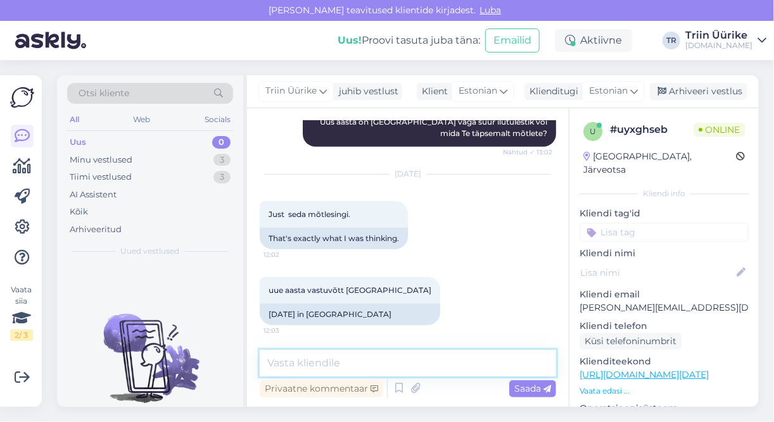
click at [402, 353] on textarea at bounding box center [408, 363] width 296 height 27
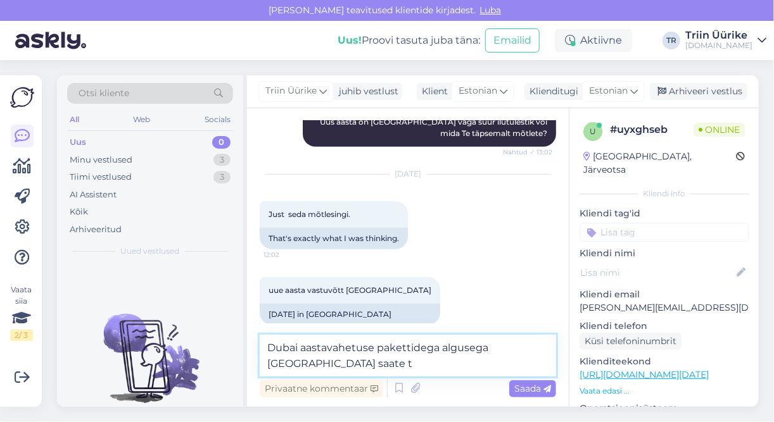
scroll to position [345, 0]
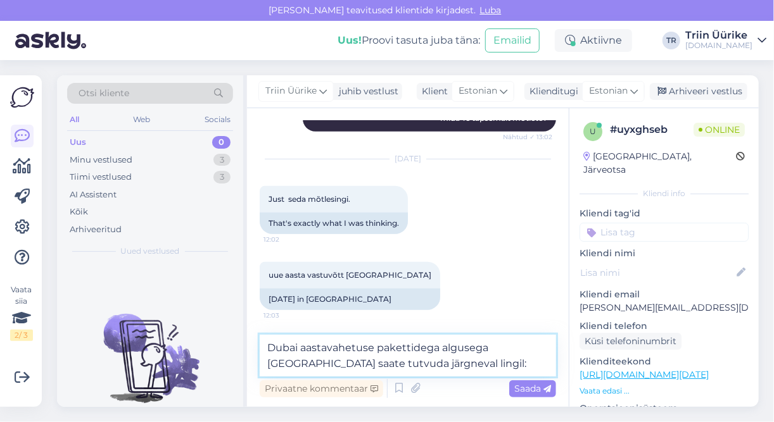
paste textarea "https://tuusik.ee/et/reisiotsing?country_id=6&after=29.12.2025&departure_id=2&n…"
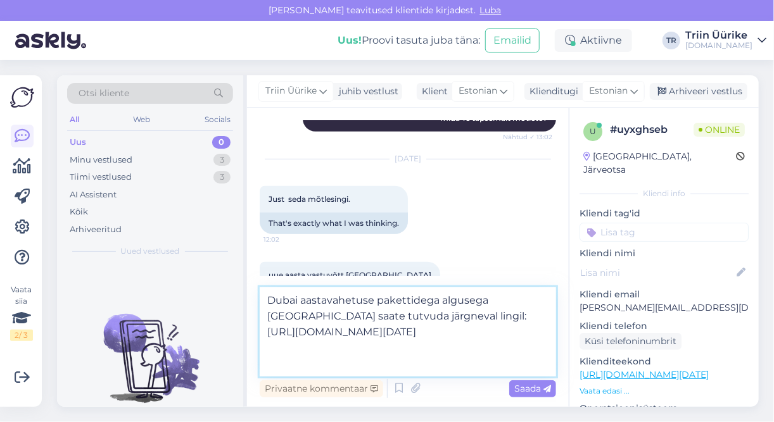
scroll to position [355, 0]
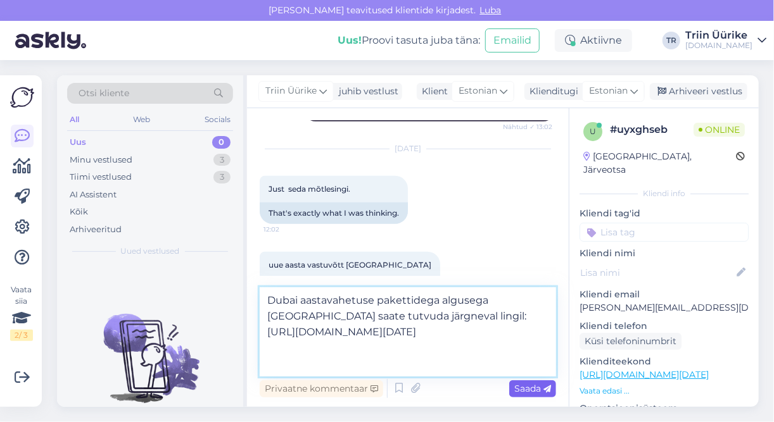
type textarea "Dubai aastavahetuse pakettidega algusega [GEOGRAPHIC_DATA] saate tutvuda järgne…"
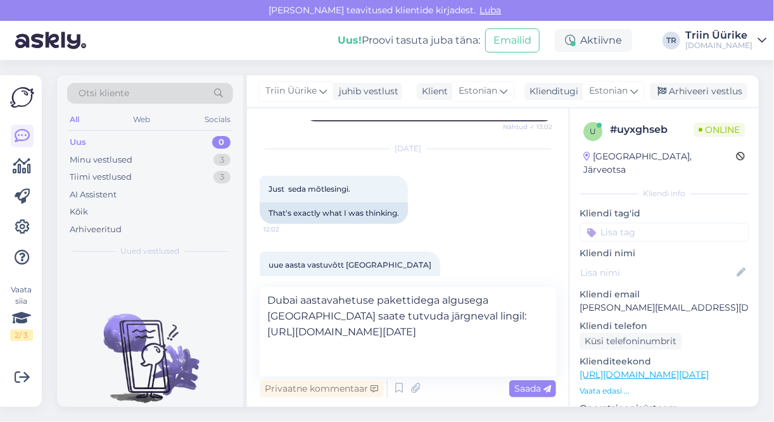
drag, startPoint x: 520, startPoint y: 391, endPoint x: 534, endPoint y: 396, distance: 14.8
click at [520, 389] on span "Saada" at bounding box center [532, 388] width 37 height 11
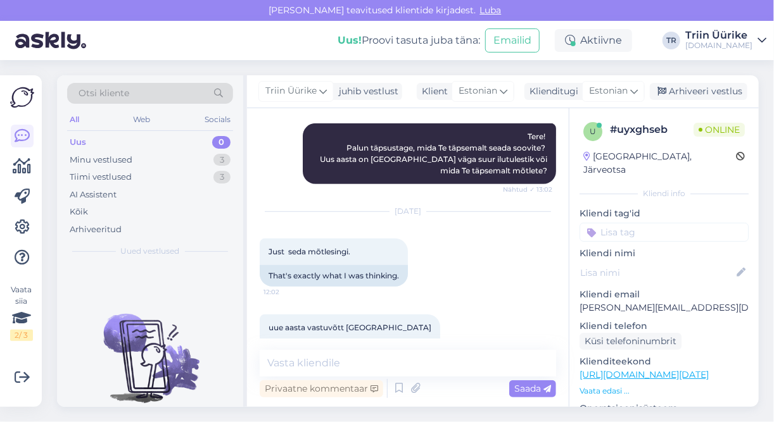
scroll to position [419, 0]
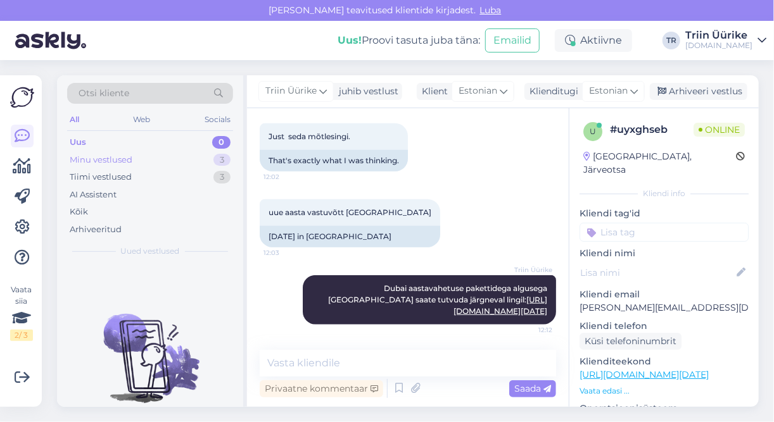
click at [129, 158] on div "Minu vestlused" at bounding box center [101, 160] width 63 height 13
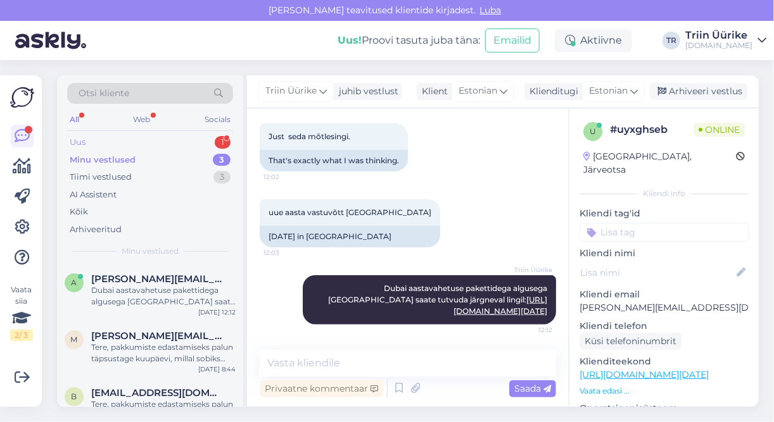
click at [135, 141] on div "Uus 1" at bounding box center [150, 143] width 166 height 18
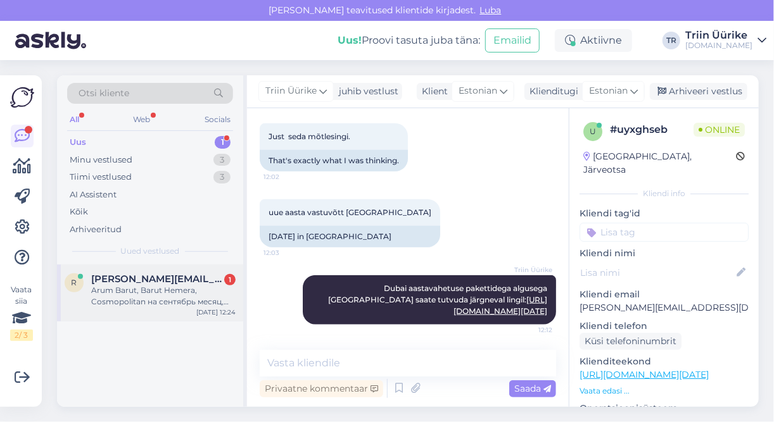
click at [147, 303] on div "Arum Barut, Barut Hemera, Cosmopolitan на сентябрь месяц, начиная с 19 числа на…" at bounding box center [163, 296] width 144 height 23
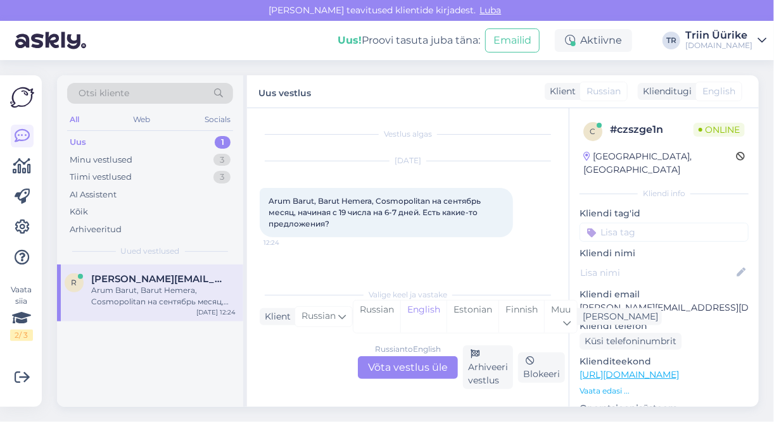
click at [436, 361] on div "Russian to English Võta vestlus üle" at bounding box center [408, 367] width 100 height 23
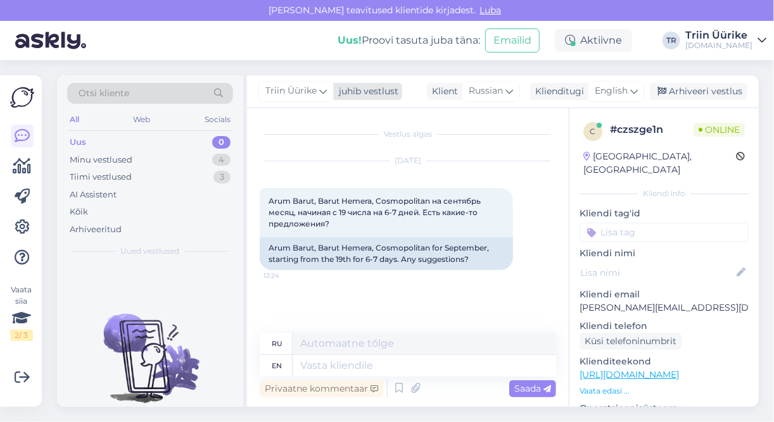
click at [321, 88] on icon at bounding box center [323, 91] width 8 height 14
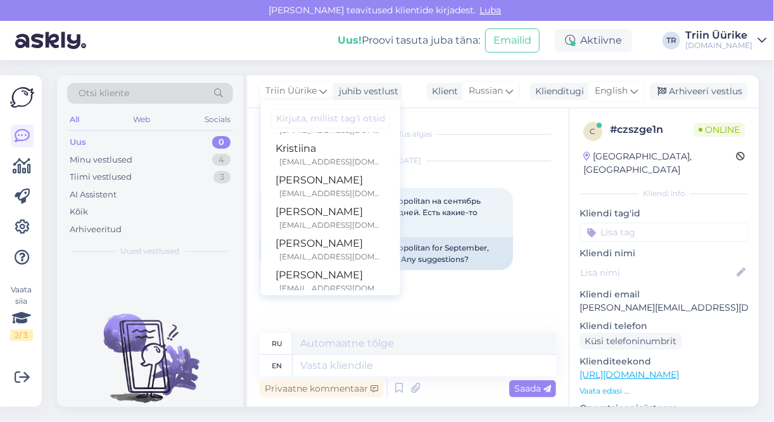
scroll to position [326, 0]
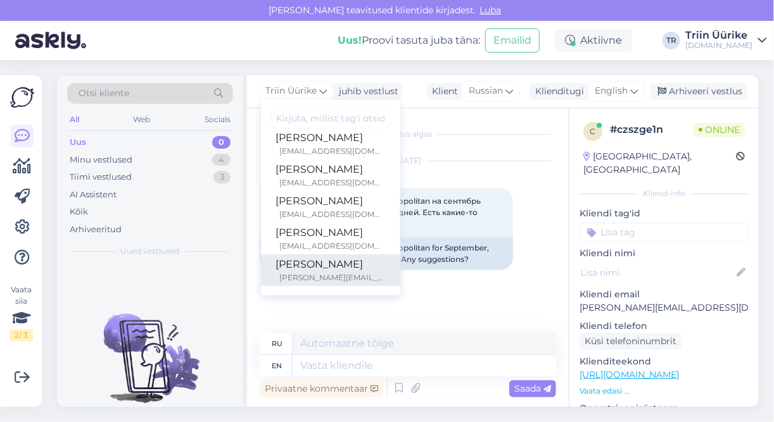
click at [379, 274] on link "[PERSON_NAME] [PERSON_NAME][EMAIL_ADDRESS][DOMAIN_NAME]" at bounding box center [330, 271] width 139 height 32
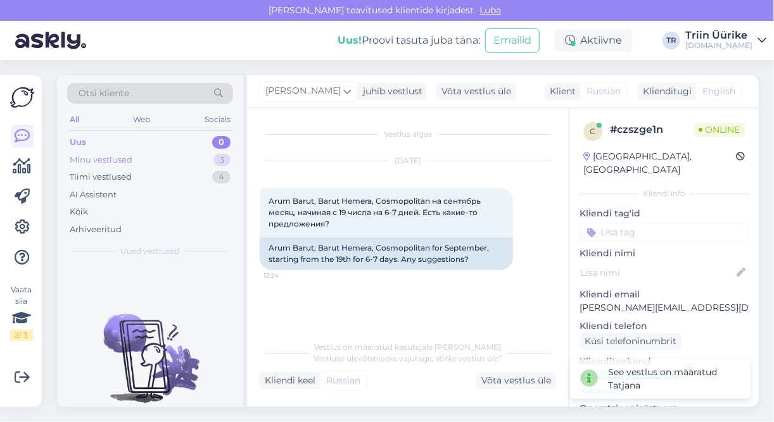
click at [118, 154] on div "Minu vestlused" at bounding box center [101, 160] width 63 height 13
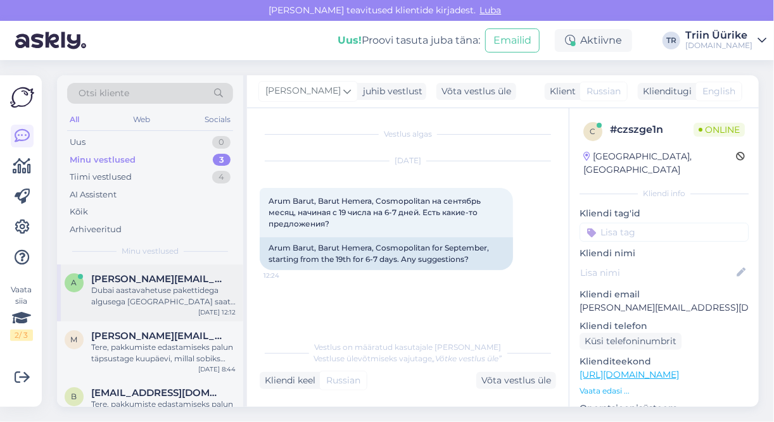
click at [179, 305] on div "Dubai aastavahetuse pakettidega algusega [GEOGRAPHIC_DATA] saate tutvuda järgne…" at bounding box center [163, 296] width 144 height 23
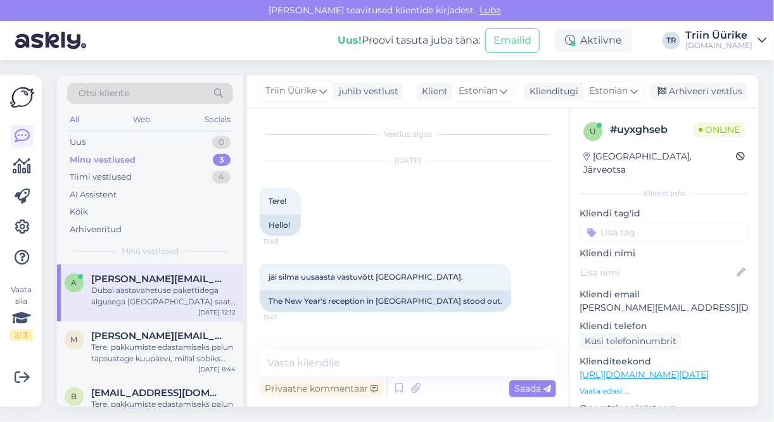
scroll to position [419, 0]
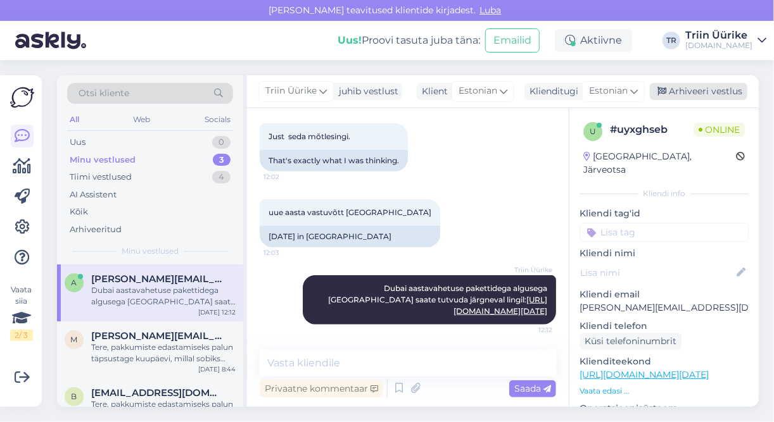
click at [694, 91] on div "Arhiveeri vestlus" at bounding box center [699, 91] width 98 height 17
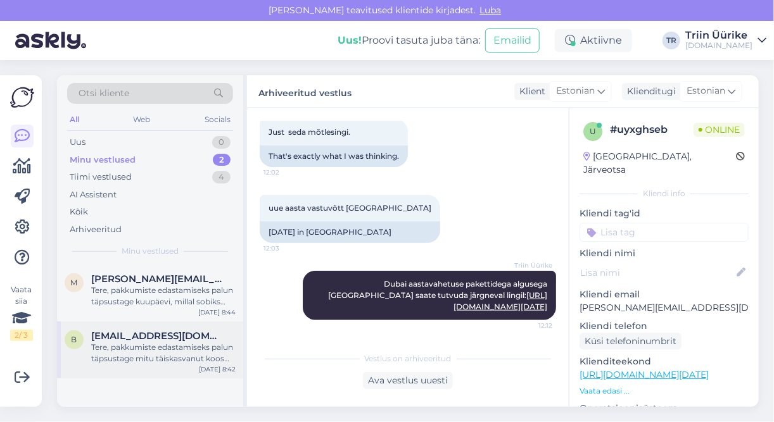
click at [198, 350] on div "Tere, pakkumiste edastamiseks palun täpsustage mitu täiskasvanut koos lastega r…" at bounding box center [163, 353] width 144 height 23
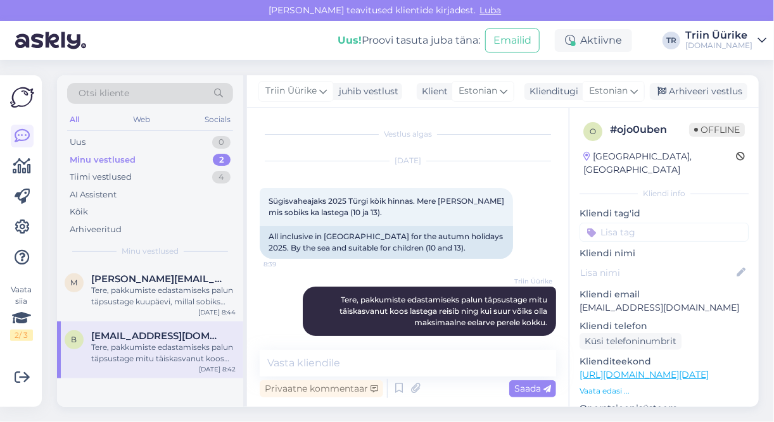
scroll to position [11, 0]
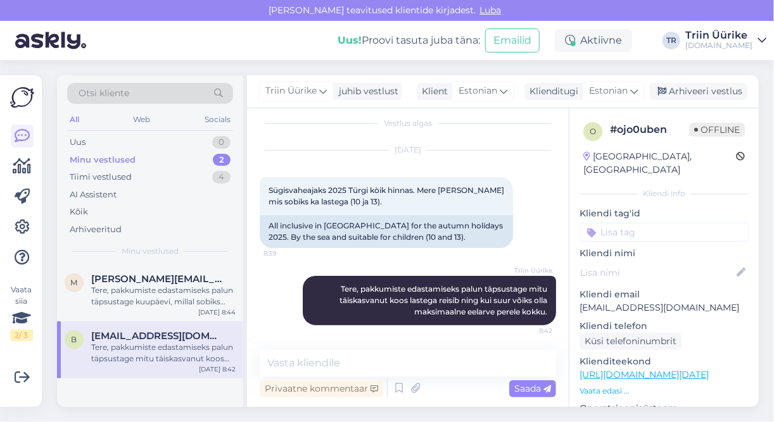
click at [694, 301] on p "[EMAIL_ADDRESS][DOMAIN_NAME]" at bounding box center [663, 307] width 169 height 13
click at [693, 289] on div "o # ojo0uben Offline Estonia, Tallinn Kliendi info Kliendi tag'id Kliendi nimi …" at bounding box center [663, 375] width 189 height 534
copy p "[EMAIL_ADDRESS][DOMAIN_NAME]"
click at [391, 196] on div "Sügisvaheajaks 2025 Türgi kòik hinnas. Mere ääres ja mis sobiks ka lastega (10 …" at bounding box center [386, 196] width 253 height 38
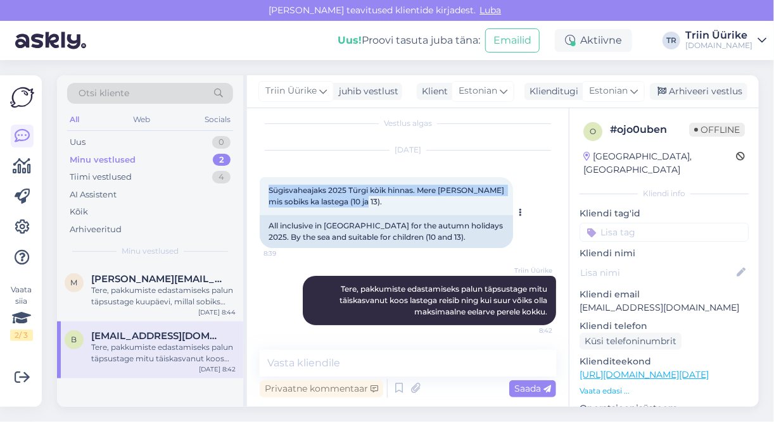
drag, startPoint x: 391, startPoint y: 196, endPoint x: 370, endPoint y: 197, distance: 20.9
click at [370, 197] on div "Sügisvaheajaks 2025 Türgi kòik hinnas. Mere ääres ja mis sobiks ka lastega (10 …" at bounding box center [386, 196] width 253 height 38
copy span "Sügisvaheajaks 2025 Türgi kòik hinnas. Mere ääres ja mis sobiks ka lastega (10 …"
click at [265, 302] on div "Triin Üürike Tere, pakkumiste edastamiseks palun täpsustage mitu täiskasvanut k…" at bounding box center [408, 300] width 296 height 77
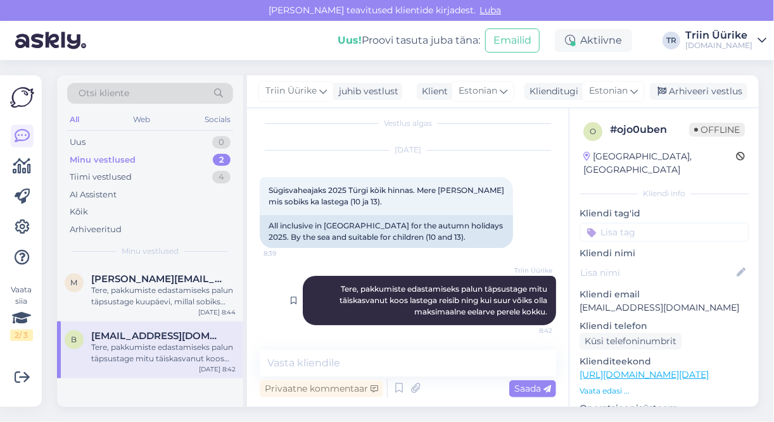
click at [541, 312] on div "Triin Üürike Tere, pakkumiste edastamiseks palun täpsustage mitu täiskasvanut k…" at bounding box center [429, 300] width 253 height 49
drag, startPoint x: 541, startPoint y: 312, endPoint x: 351, endPoint y: 290, distance: 190.6
click at [351, 289] on span "Tere, pakkumiste edastamiseks palun täpsustage mitu täiskasvanut koos lastega r…" at bounding box center [444, 300] width 210 height 32
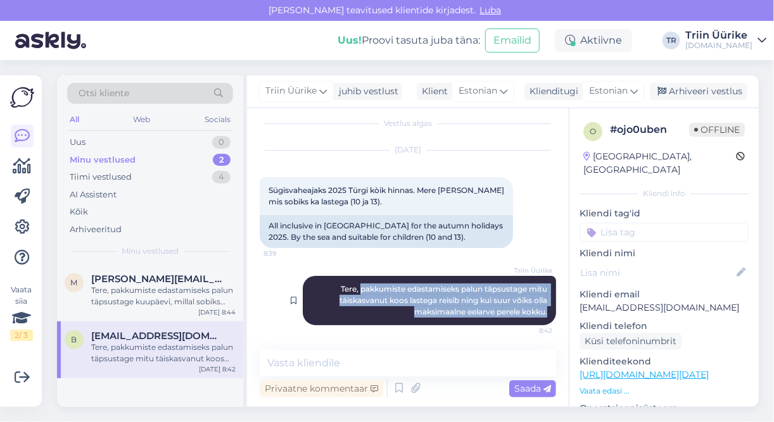
drag, startPoint x: 352, startPoint y: 289, endPoint x: 539, endPoint y: 313, distance: 188.9
click at [539, 313] on div "Triin Üürike Tere, pakkumiste edastamiseks palun täpsustage mitu täiskasvanut k…" at bounding box center [429, 300] width 253 height 49
copy span "pakkumiste edastamiseks palun täpsustage mitu täiskasvanut koos lastega reisib …"
click at [721, 91] on div "Arhiveeri vestlus" at bounding box center [699, 91] width 98 height 17
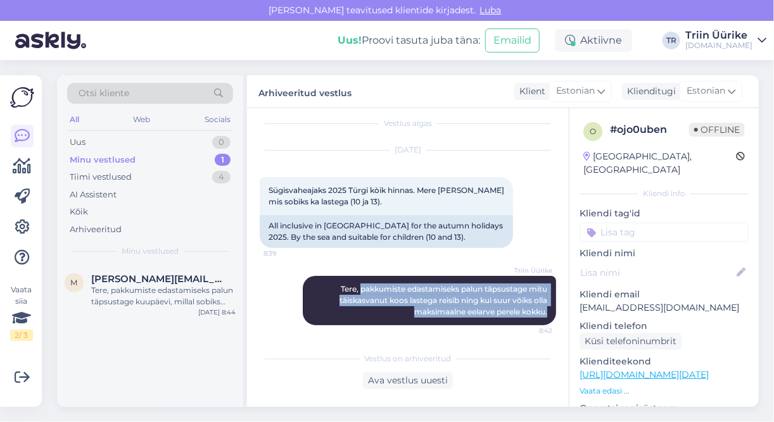
click at [154, 158] on div "Minu vestlused 1" at bounding box center [150, 160] width 166 height 18
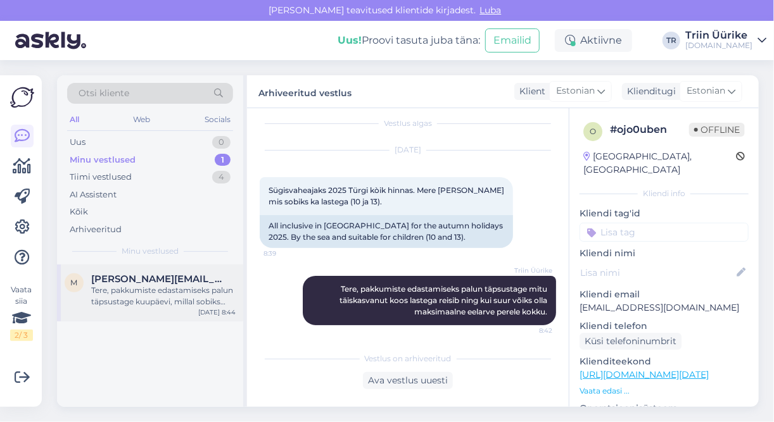
click at [167, 288] on div "Tere, pakkumiste edastamiseks palun täpsustage kuupäevi, millal sobiks reisi al…" at bounding box center [163, 296] width 144 height 23
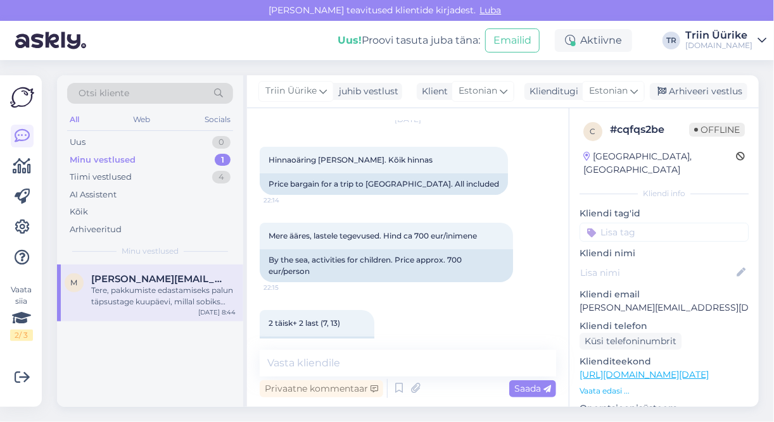
scroll to position [44, 0]
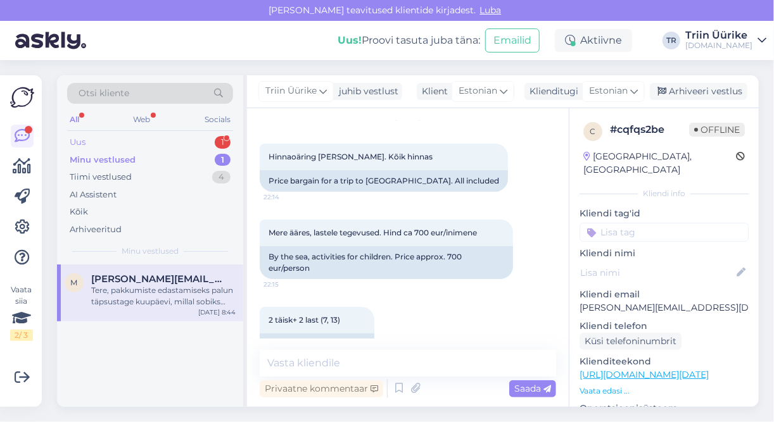
click at [125, 145] on div "Uus 1" at bounding box center [150, 143] width 166 height 18
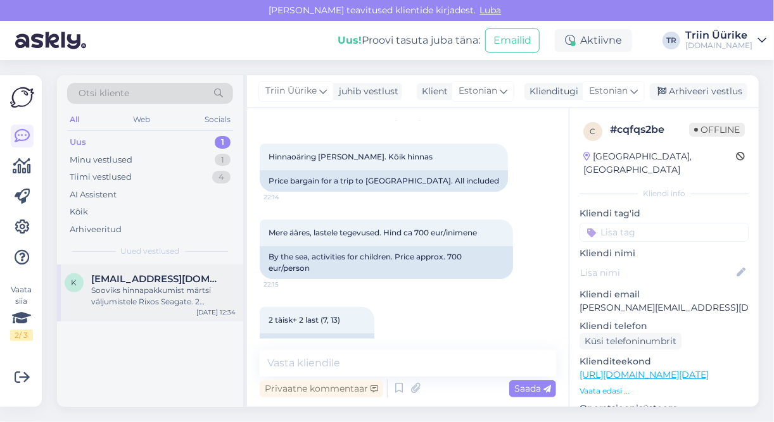
click at [165, 299] on div "Sooviks hinnapakkumist märtsi väljumistele Rixos Seagate. 2 täiskasvanut+ 2 las…" at bounding box center [163, 296] width 144 height 23
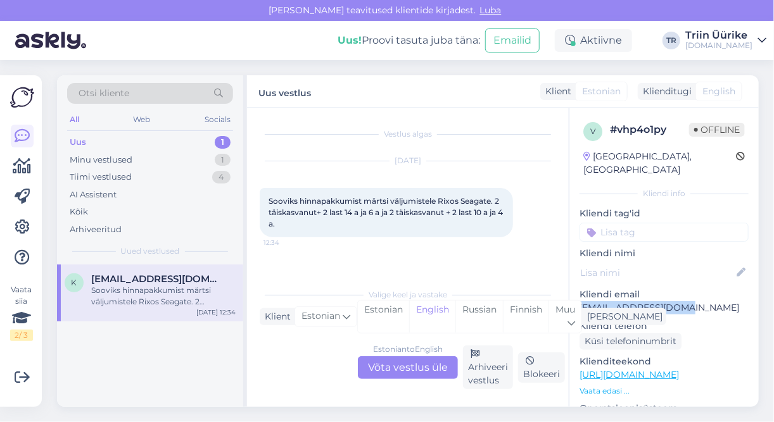
drag, startPoint x: 588, startPoint y: 293, endPoint x: 667, endPoint y: 294, distance: 79.2
click at [667, 301] on p "[EMAIL_ADDRESS][DOMAIN_NAME]" at bounding box center [663, 307] width 169 height 13
copy p "[EMAIL_ADDRESS][DOMAIN_NAME]"
click at [379, 363] on div "Estonian to English Võta vestlus üle" at bounding box center [408, 367] width 100 height 23
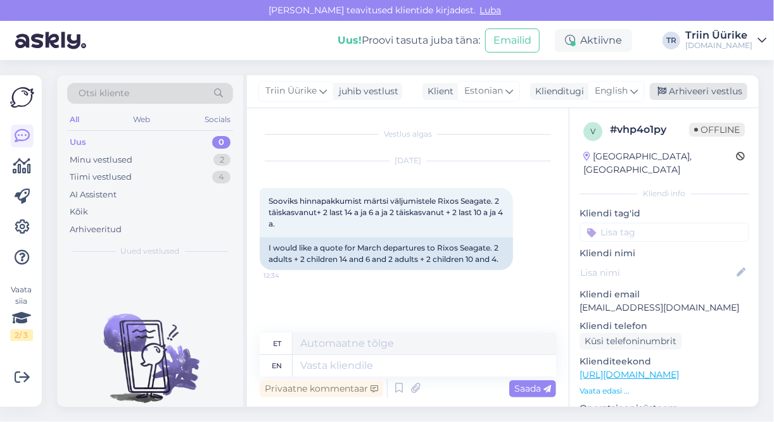
click at [694, 94] on div "Arhiveeri vestlus" at bounding box center [699, 91] width 98 height 17
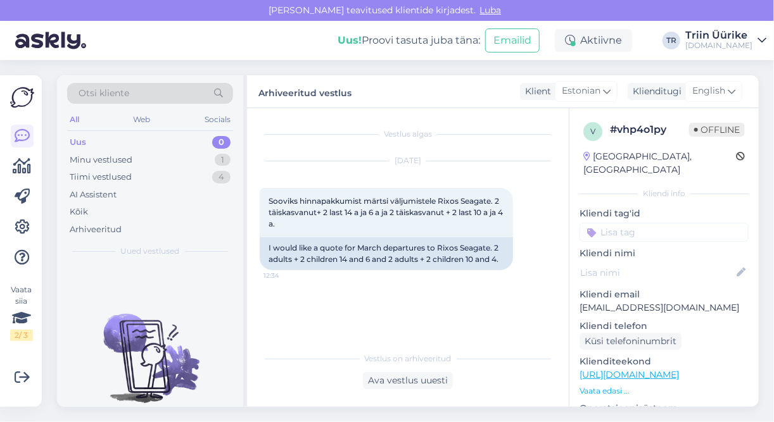
click at [126, 96] on span "Otsi kliente" at bounding box center [104, 93] width 51 height 13
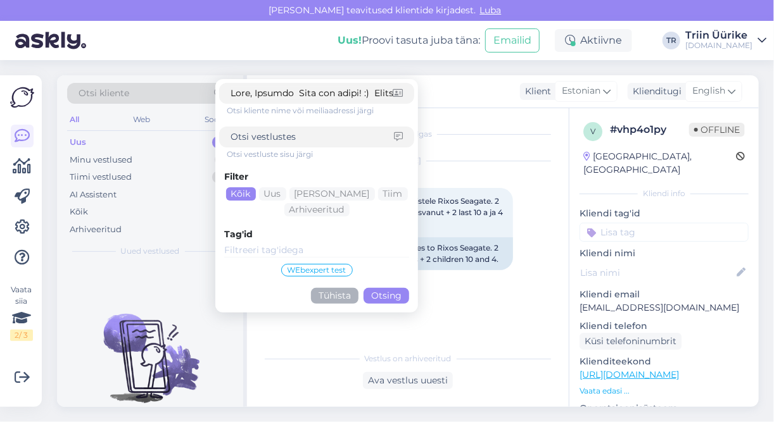
scroll to position [0, 5770]
type input "Tere, Kristel Väga hea valik! :) Hetkel on veel kohti Egiptuse reisile 06.03.20…"
click at [383, 292] on button "Otsing" at bounding box center [386, 296] width 46 height 16
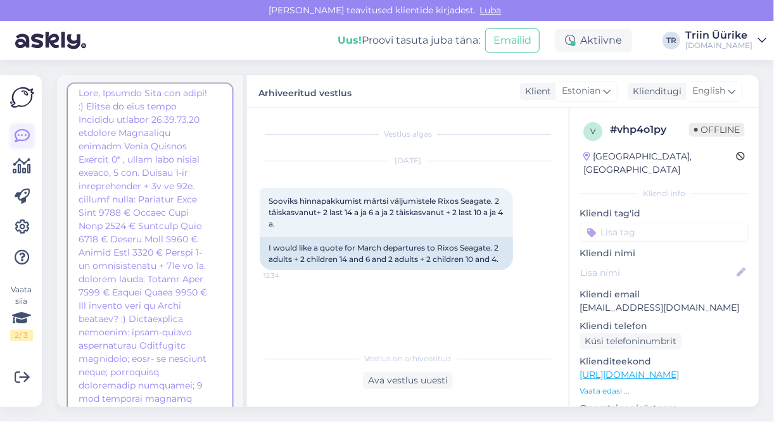
click at [23, 144] on icon at bounding box center [22, 136] width 15 height 15
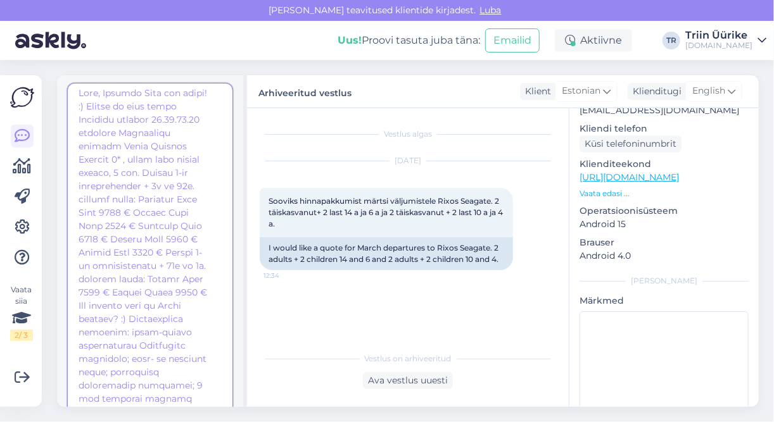
scroll to position [197, 0]
click at [15, 155] on link at bounding box center [22, 166] width 23 height 23
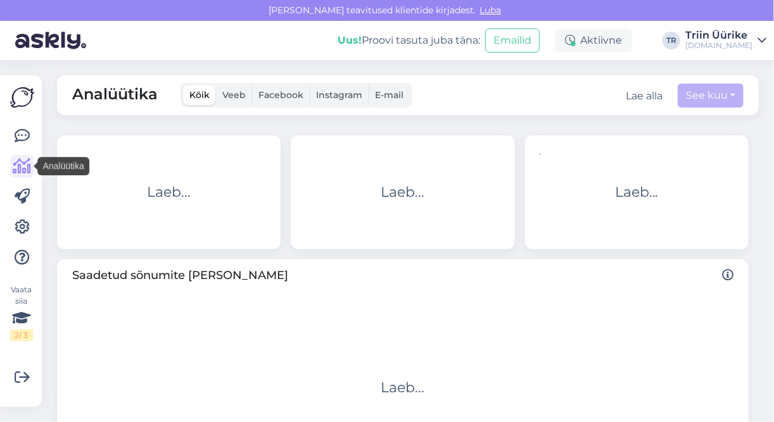
click at [18, 90] on img at bounding box center [22, 97] width 24 height 24
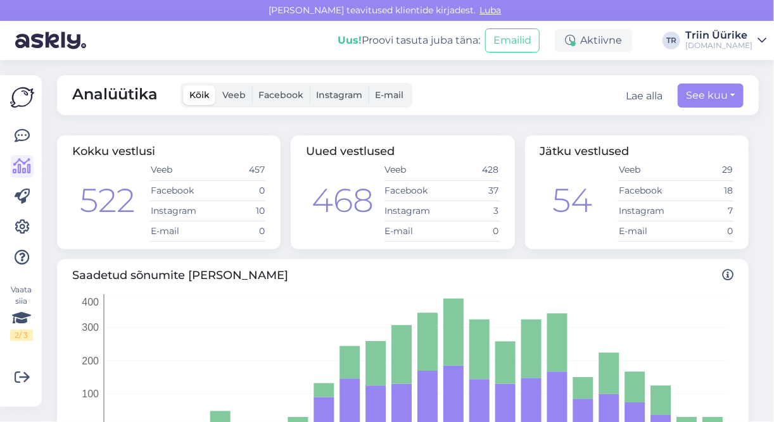
click at [18, 91] on img at bounding box center [22, 97] width 24 height 24
click at [18, 133] on icon at bounding box center [22, 136] width 15 height 15
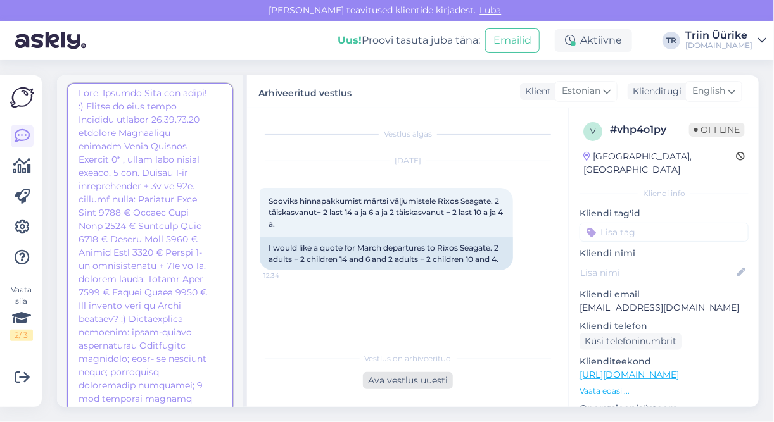
click at [400, 382] on div "Ava vestlus uuesti" at bounding box center [408, 380] width 90 height 17
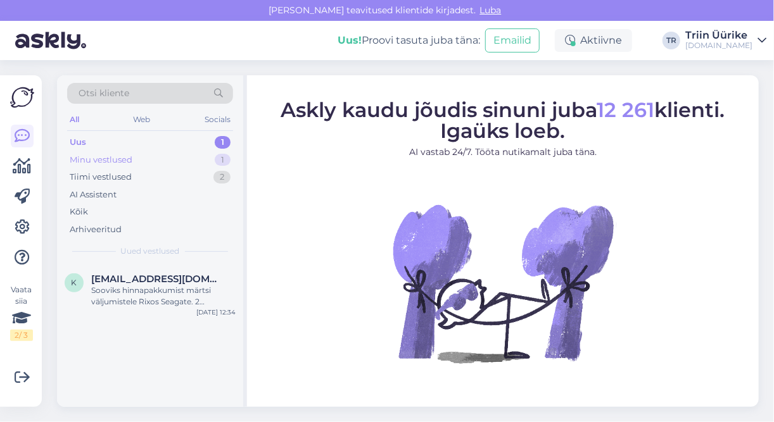
click at [145, 157] on div "Minu vestlused 1" at bounding box center [150, 160] width 166 height 18
click at [138, 141] on div "Uus 1" at bounding box center [150, 143] width 166 height 18
click at [177, 283] on span "[EMAIL_ADDRESS][DOMAIN_NAME]" at bounding box center [157, 279] width 132 height 11
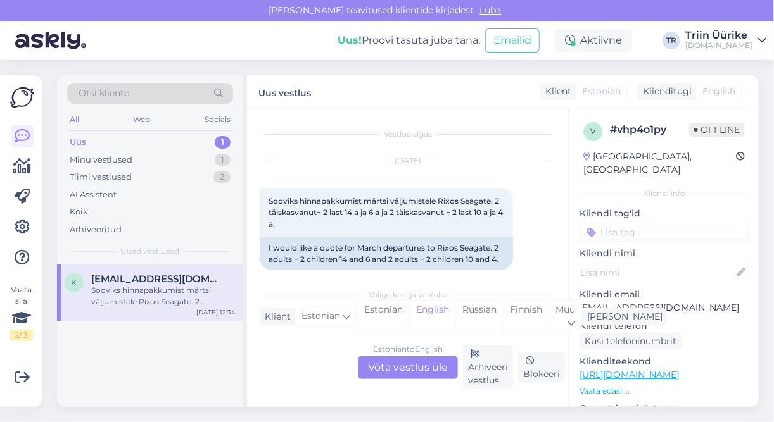
scroll to position [25, 0]
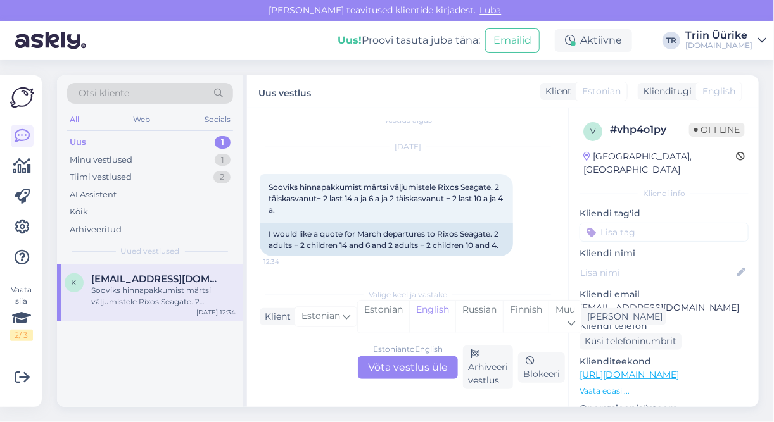
click at [419, 363] on div "Estonian to English Võta vestlus üle" at bounding box center [408, 367] width 100 height 23
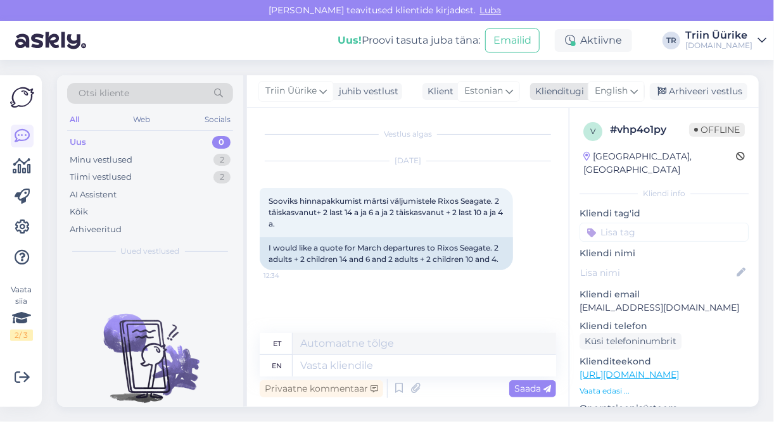
click at [618, 96] on span "English" at bounding box center [611, 91] width 33 height 14
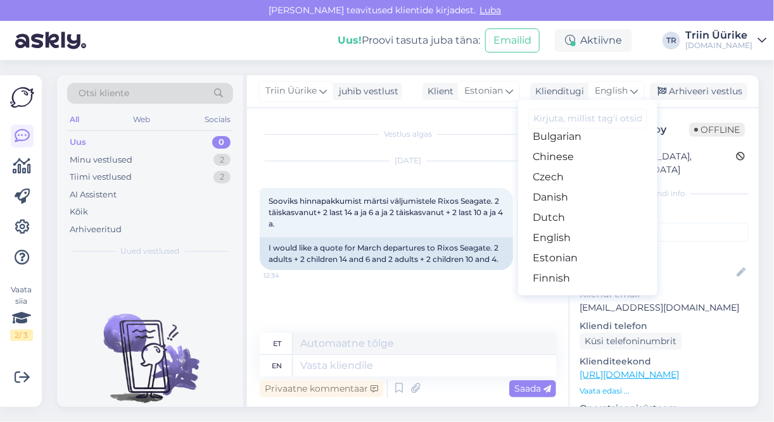
scroll to position [68, 0]
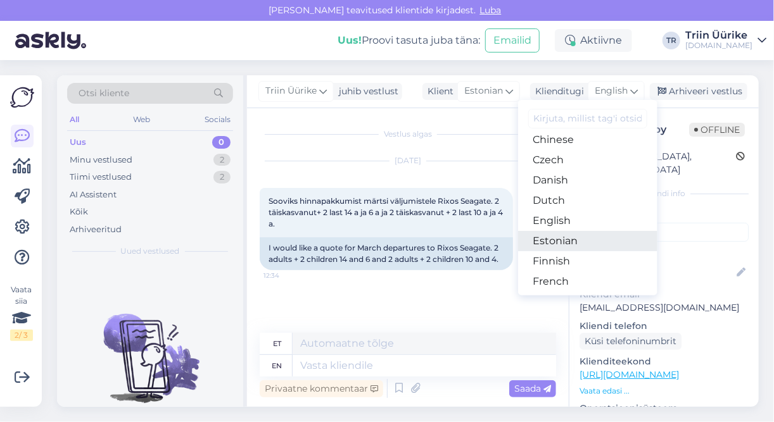
click at [611, 237] on link "Estonian" at bounding box center [587, 241] width 139 height 20
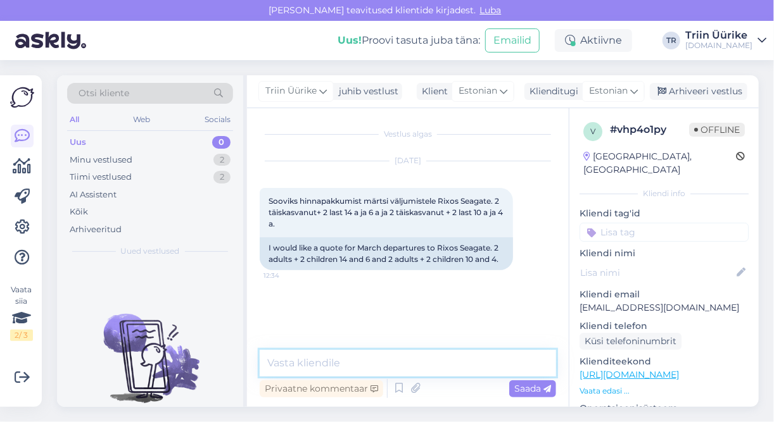
click at [423, 366] on textarea at bounding box center [408, 363] width 296 height 27
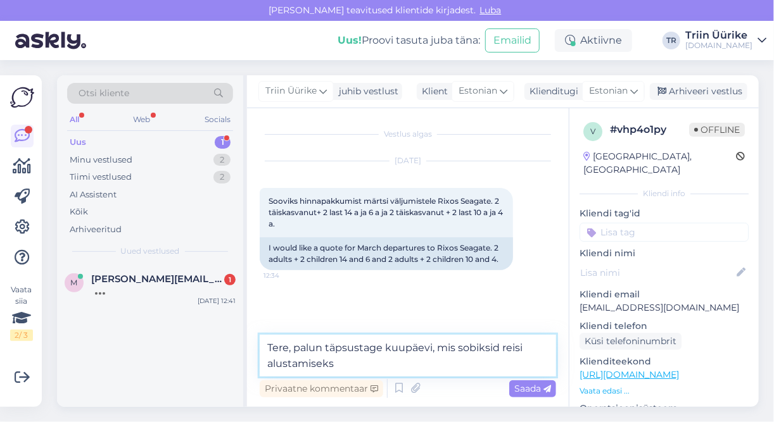
type textarea "Tere, palun täpsustage kuupäevi, mis sobiksid reisi alustamiseks."
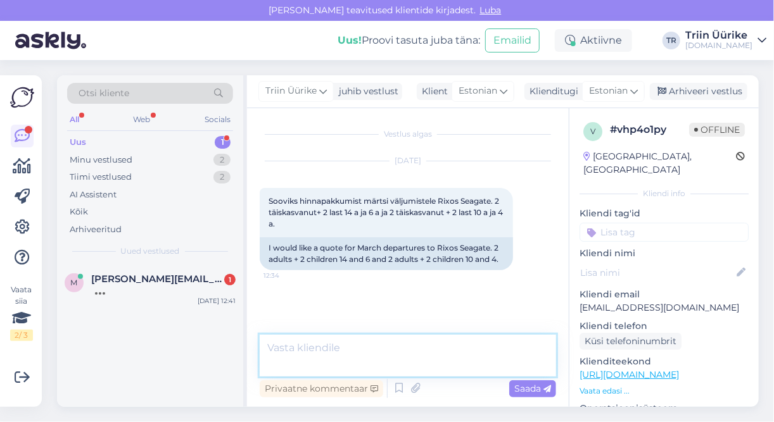
scroll to position [22, 0]
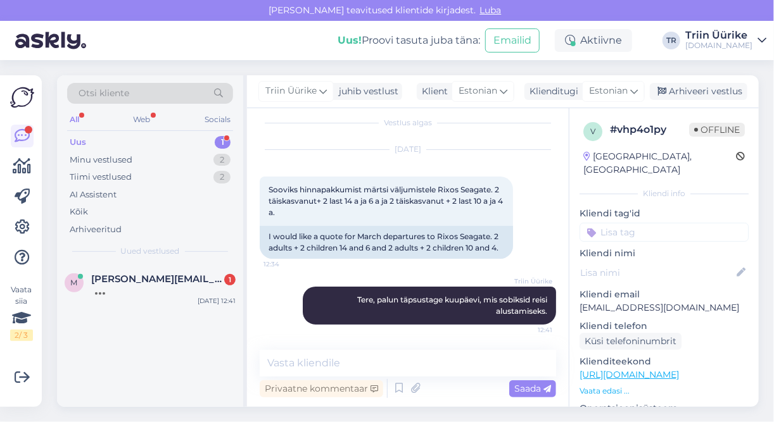
click at [150, 146] on div "Uus 1" at bounding box center [150, 143] width 166 height 18
click at [163, 294] on div "Tere," at bounding box center [163, 290] width 144 height 11
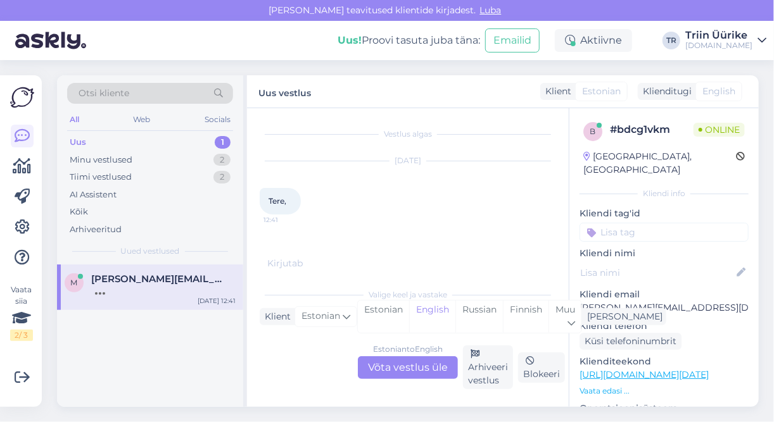
click at [186, 285] on div at bounding box center [163, 290] width 144 height 11
click at [127, 160] on div "Minu vestlused" at bounding box center [101, 160] width 63 height 13
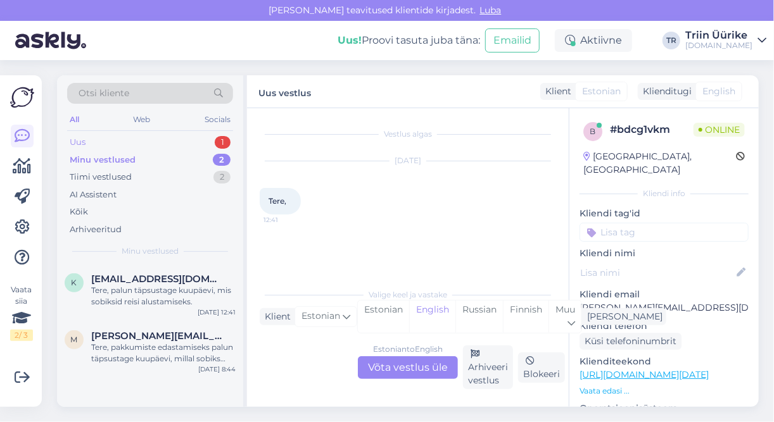
click at [135, 140] on div "Uus 1" at bounding box center [150, 143] width 166 height 18
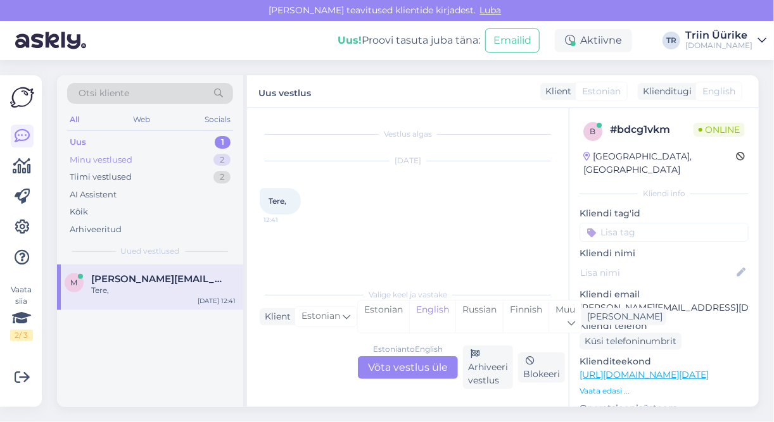
click at [142, 158] on div "Minu vestlused 2" at bounding box center [150, 160] width 166 height 18
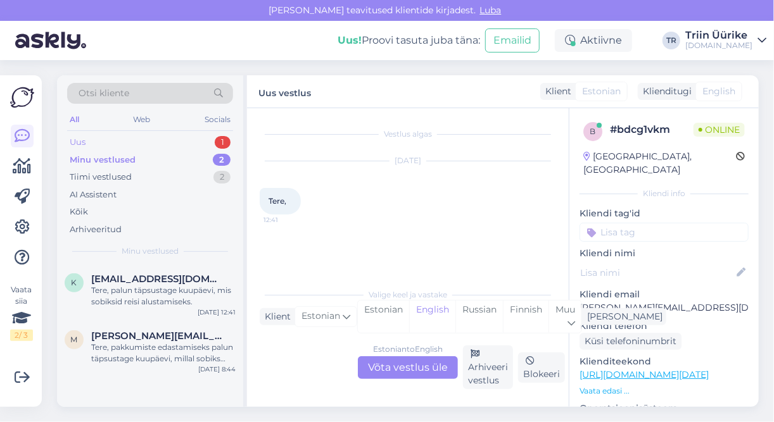
click at [123, 134] on div "Uus 1" at bounding box center [150, 143] width 166 height 18
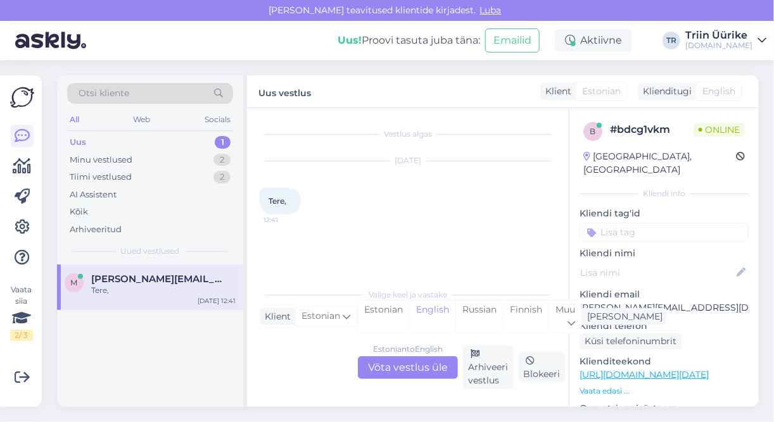
click at [167, 280] on span "[PERSON_NAME][EMAIL_ADDRESS][DOMAIN_NAME]" at bounding box center [157, 279] width 132 height 11
click at [145, 164] on div "Minu vestlused 2" at bounding box center [150, 160] width 166 height 18
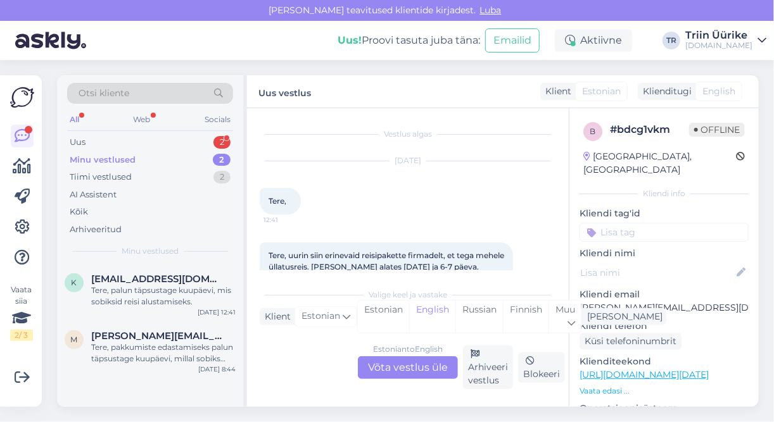
scroll to position [58, 0]
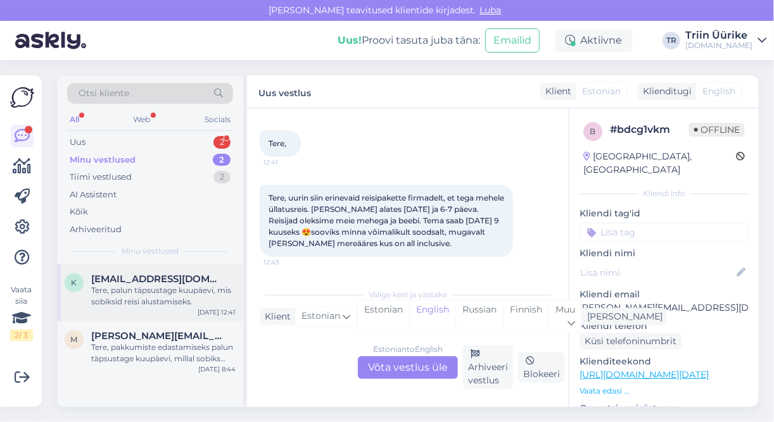
click at [197, 300] on div "Tere, palun täpsustage kuupäevi, mis sobiksid reisi alustamiseks." at bounding box center [163, 296] width 144 height 23
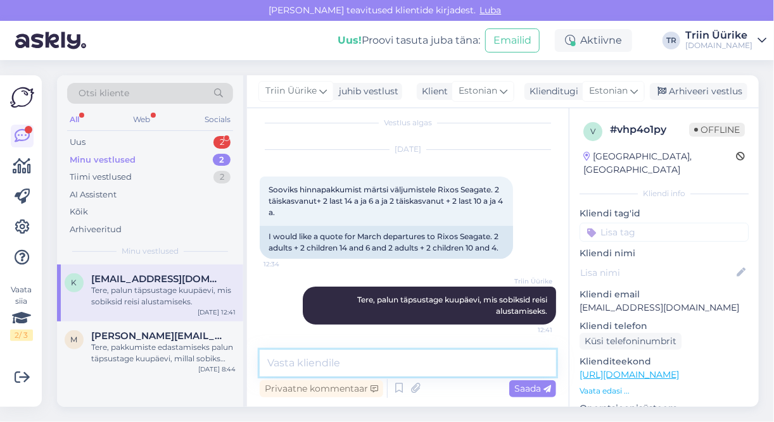
click at [336, 366] on textarea at bounding box center [408, 363] width 296 height 27
type textarea "Saatsime pakkumise meilile. :)"
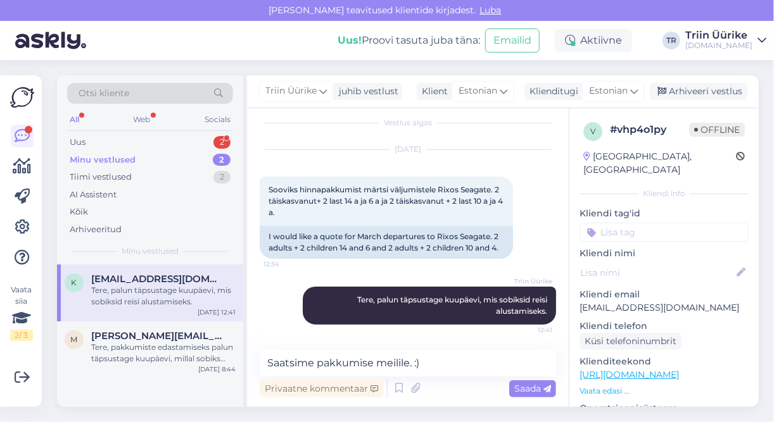
click at [506, 391] on div "Privaatne kommentaar Saada" at bounding box center [408, 389] width 296 height 24
click at [517, 392] on span "Saada" at bounding box center [532, 388] width 37 height 11
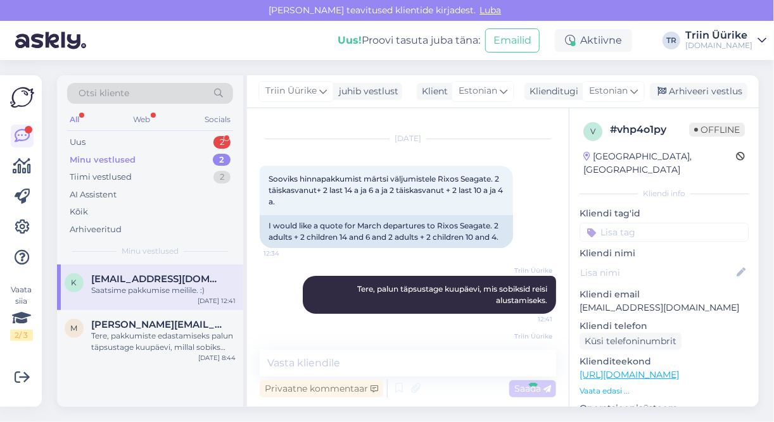
scroll to position [77, 0]
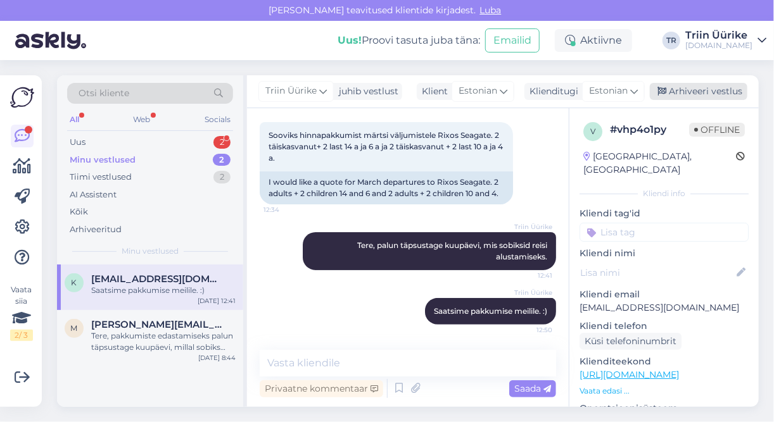
click at [700, 98] on div "Arhiveeri vestlus" at bounding box center [699, 91] width 98 height 17
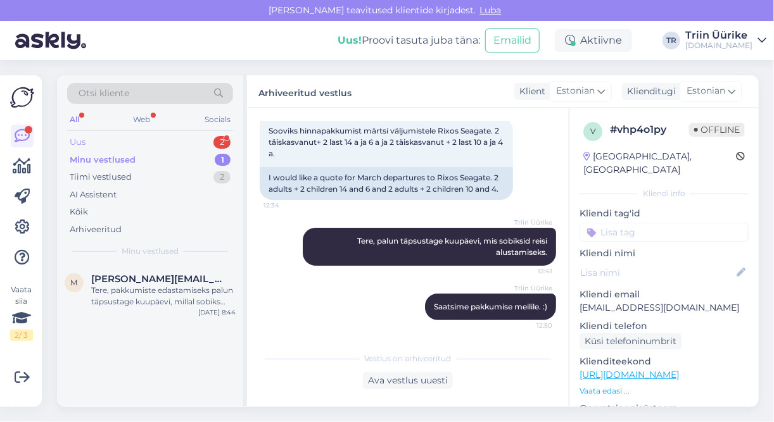
click at [166, 131] on div "Otsi kliente All Web Socials Uus 2 Minu vestlused 1 Tiimi vestlused 2 AI Assist…" at bounding box center [150, 169] width 186 height 189
click at [170, 142] on div "Uus 2" at bounding box center [150, 143] width 166 height 18
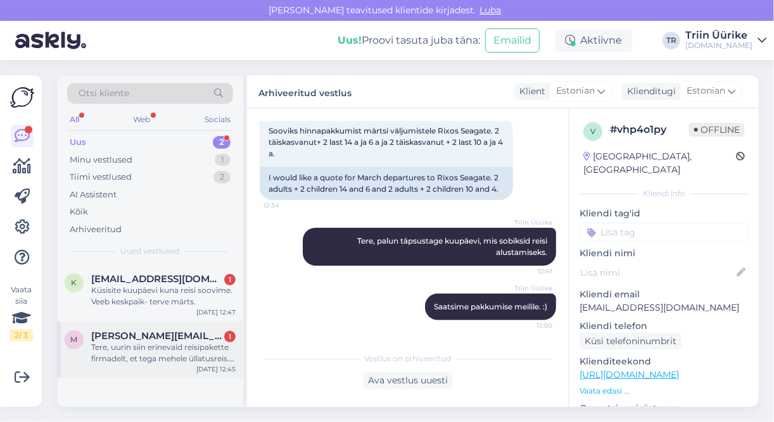
click at [205, 356] on div "Tere, uurin siin erinevaid reisipakette firmadelt, et tega mehele üllatusreis. …" at bounding box center [163, 353] width 144 height 23
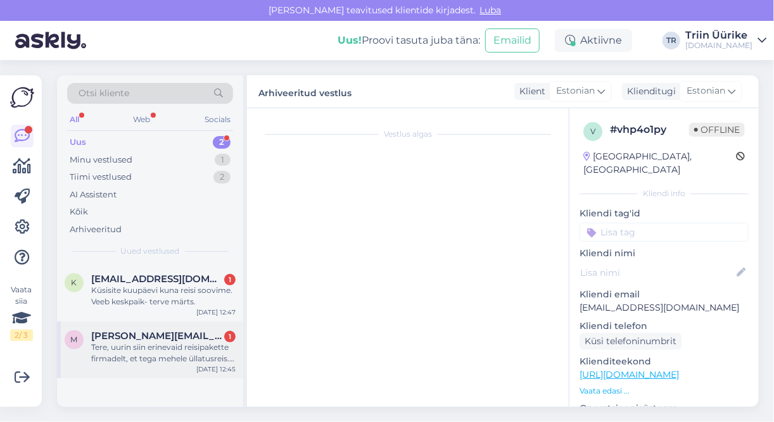
scroll to position [58, 0]
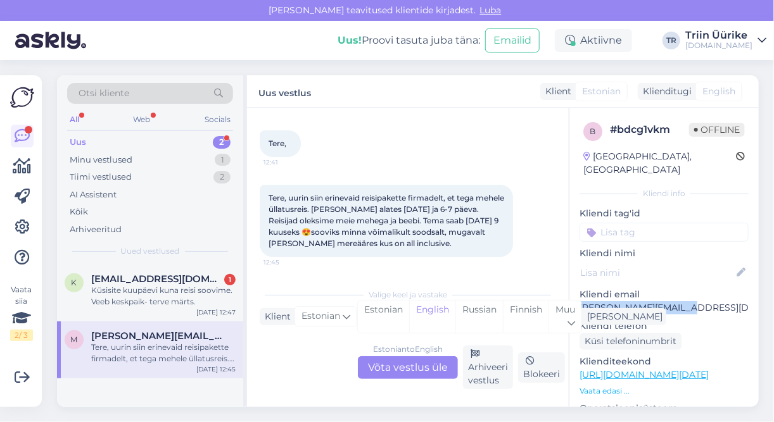
drag, startPoint x: 583, startPoint y: 296, endPoint x: 689, endPoint y: 294, distance: 106.4
click at [689, 301] on p "[PERSON_NAME][EMAIL_ADDRESS][DOMAIN_NAME]" at bounding box center [663, 307] width 169 height 13
copy p "[PERSON_NAME][EMAIL_ADDRESS][DOMAIN_NAME]"
click at [200, 293] on div "Küsisite kuupäevi kuna reisi soovime. Veeb keskpaik- terve märts." at bounding box center [163, 296] width 144 height 23
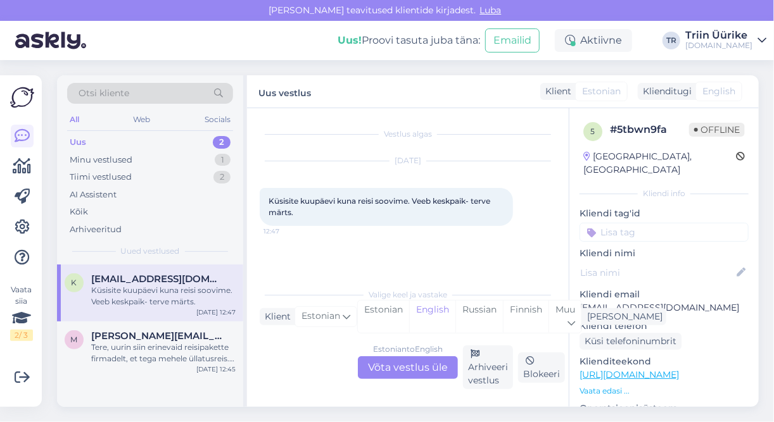
click at [400, 367] on div "Estonian to English Võta vestlus üle" at bounding box center [408, 367] width 100 height 23
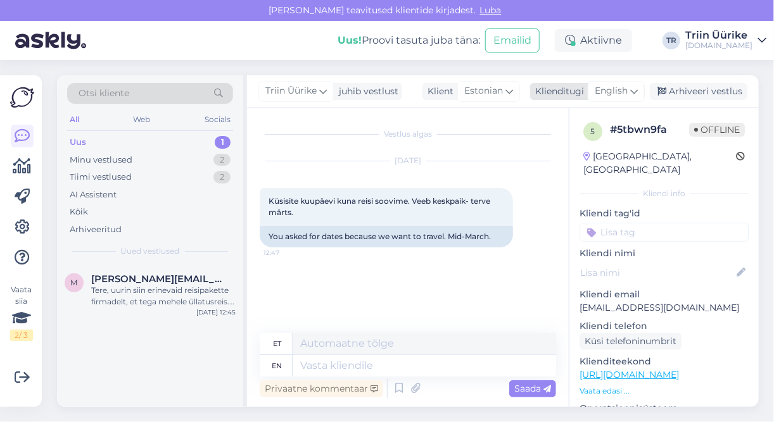
click at [627, 91] on span "English" at bounding box center [611, 91] width 33 height 14
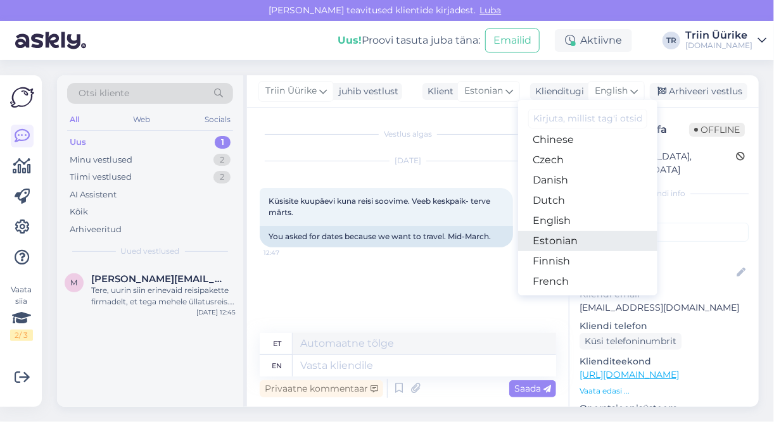
click at [583, 246] on link "Estonian" at bounding box center [587, 241] width 139 height 20
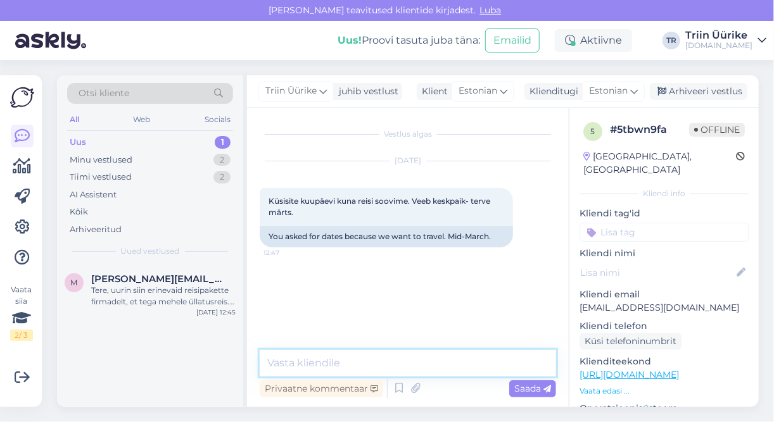
click at [450, 350] on textarea at bounding box center [408, 363] width 296 height 27
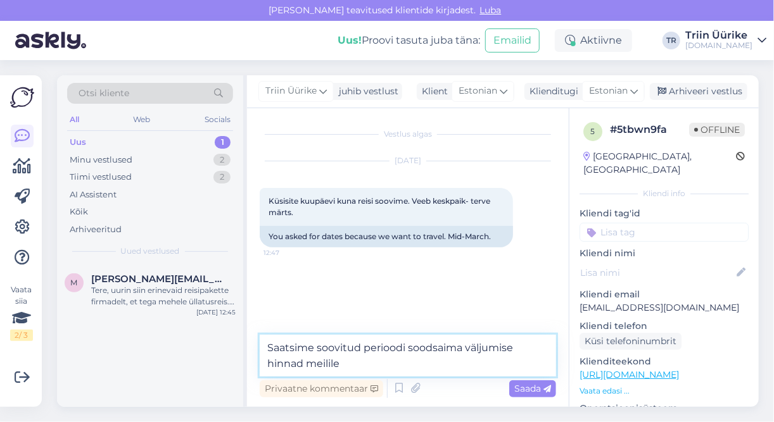
type textarea "Saatsime soovitud perioodi soodsaima väljumise hinnad meilile."
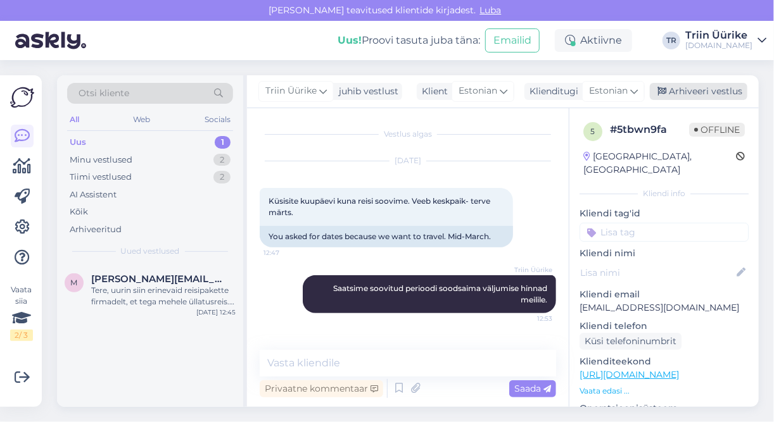
click at [710, 97] on div "Arhiveeri vestlus" at bounding box center [699, 91] width 98 height 17
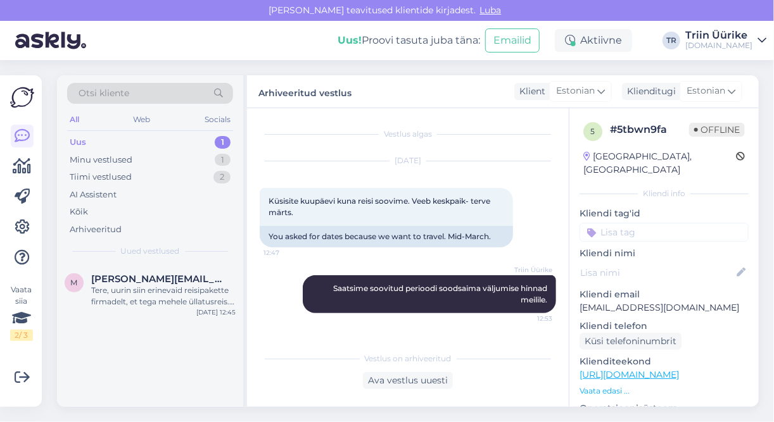
click at [137, 96] on div "Otsi kliente" at bounding box center [150, 93] width 166 height 21
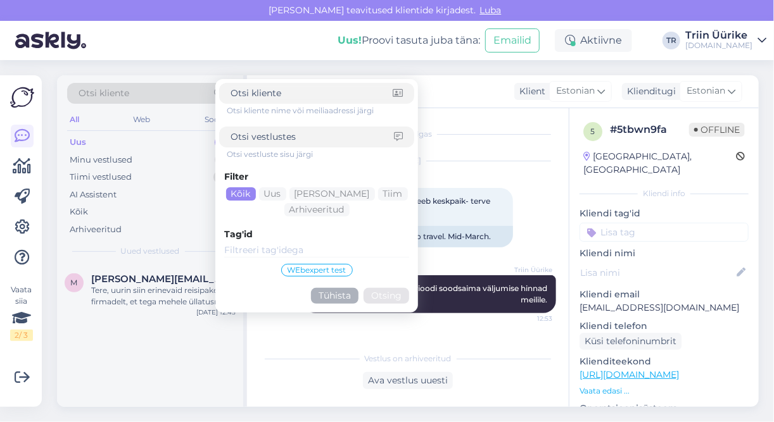
click at [453, 95] on div "Arhiveeritud vestlus Klient Estonian Klienditugi Estonian Arabic Belarusian Bul…" at bounding box center [503, 91] width 512 height 33
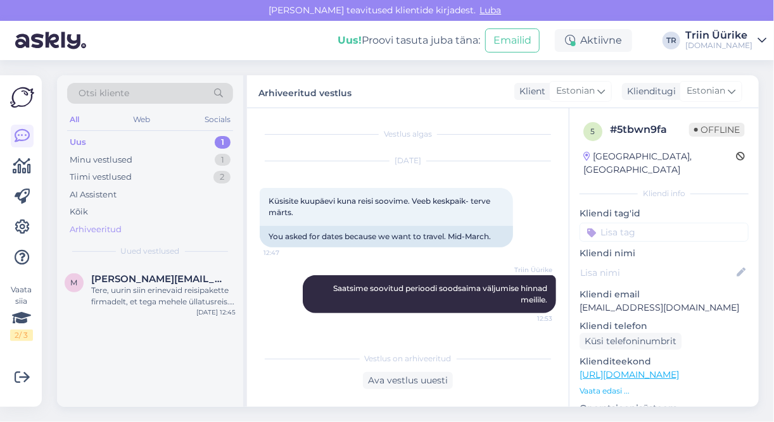
drag, startPoint x: 122, startPoint y: 214, endPoint x: 119, endPoint y: 223, distance: 9.4
click at [122, 215] on div "Kõik" at bounding box center [150, 212] width 166 height 18
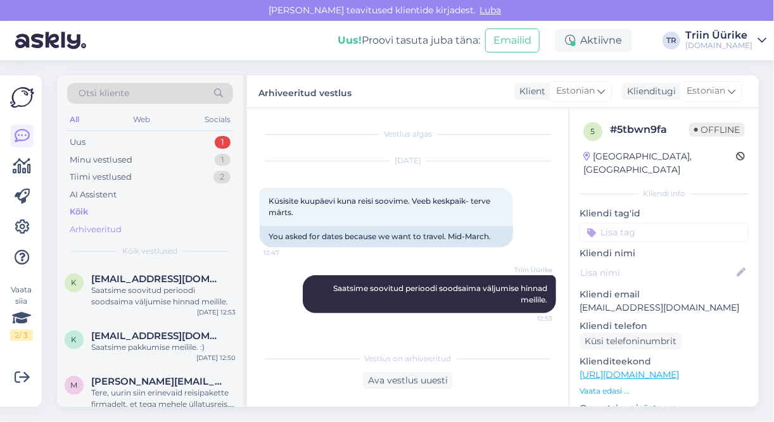
click at [118, 229] on div "Arhiveeritud" at bounding box center [96, 230] width 52 height 13
click at [171, 292] on div "Saatsime soovitud perioodi soodsaima väljumise hinnad meilile." at bounding box center [163, 296] width 144 height 23
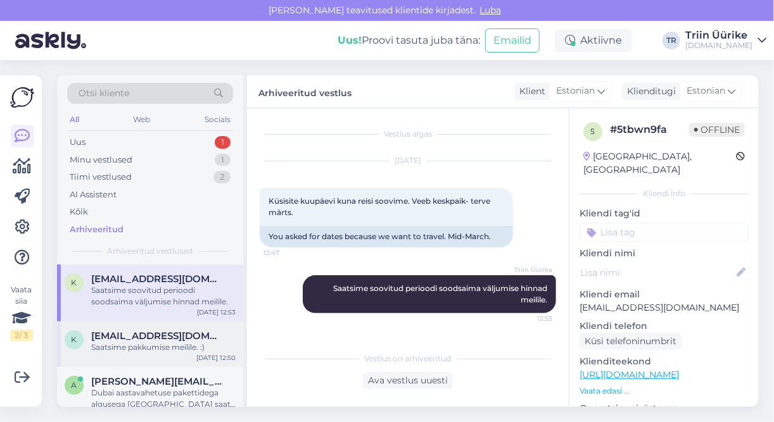
click at [206, 350] on div "Saatsime pakkumise meilile. :)" at bounding box center [163, 347] width 144 height 11
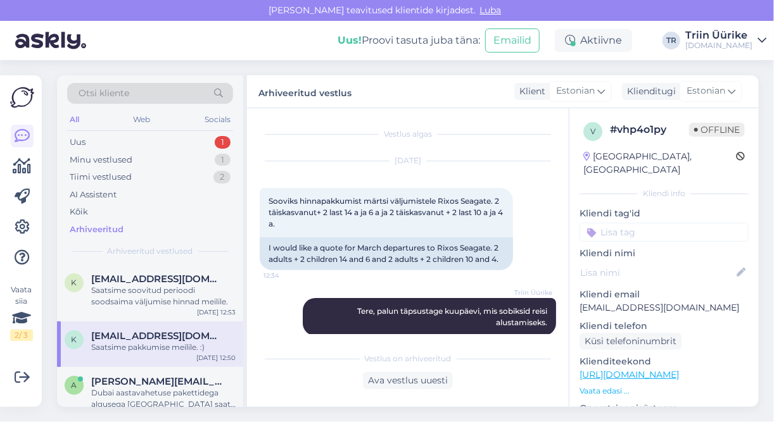
scroll to position [81, 0]
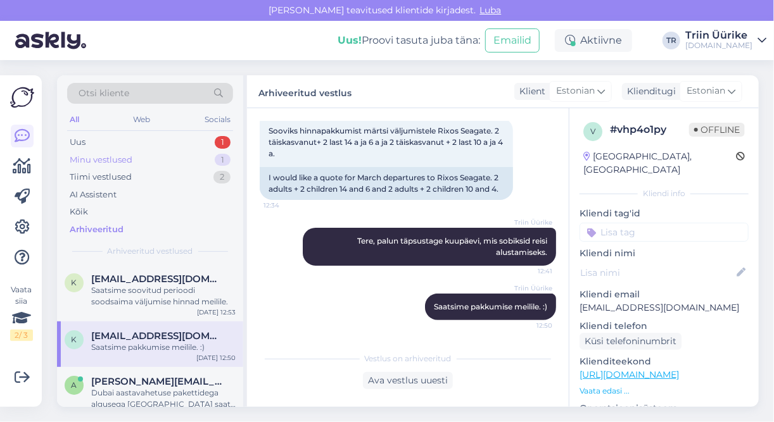
click at [136, 157] on div "Minu vestlused 1" at bounding box center [150, 160] width 166 height 18
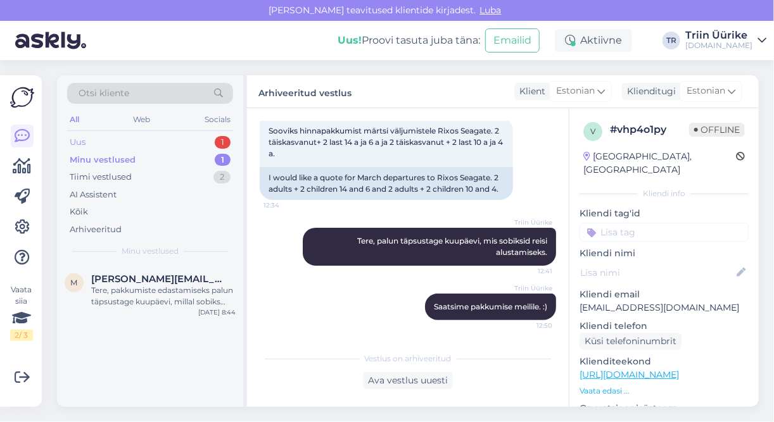
click at [125, 144] on div "Uus 1" at bounding box center [150, 143] width 166 height 18
drag, startPoint x: 118, startPoint y: 258, endPoint x: 125, endPoint y: 273, distance: 16.4
click at [120, 262] on div "Otsi kliente All Web Socials Uus 1 Minu vestlused 1 Tiimi vestlused 2 AI Assist…" at bounding box center [150, 169] width 186 height 189
drag, startPoint x: 127, startPoint y: 274, endPoint x: 173, endPoint y: 281, distance: 46.8
click at [127, 274] on span "[PERSON_NAME][EMAIL_ADDRESS][DOMAIN_NAME]" at bounding box center [157, 279] width 132 height 11
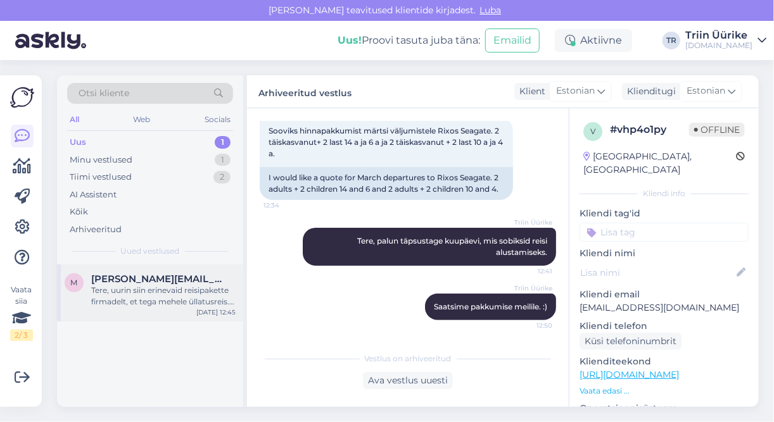
scroll to position [58, 0]
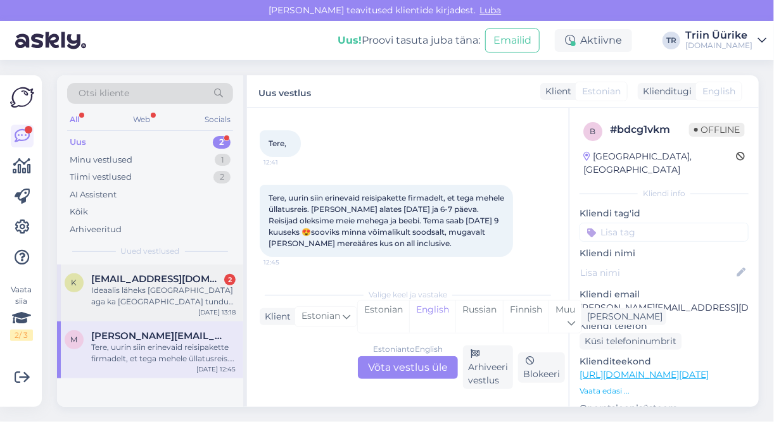
click at [166, 291] on div "Ideaalis läheks [GEOGRAPHIC_DATA] aga ka [GEOGRAPHIC_DATA] tundub huvitav" at bounding box center [163, 296] width 144 height 23
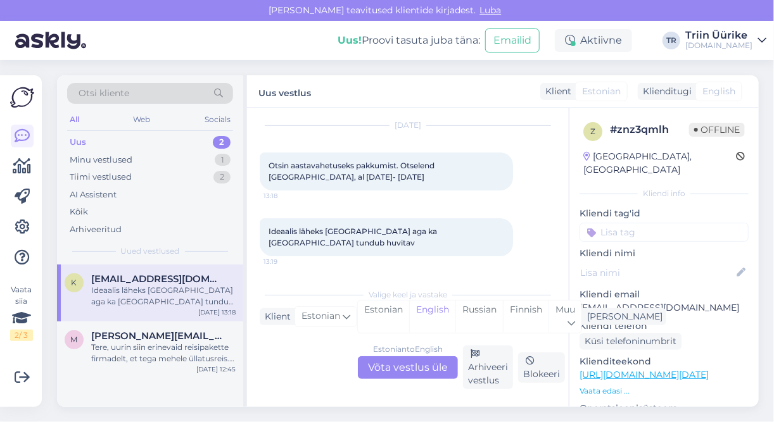
scroll to position [23, 0]
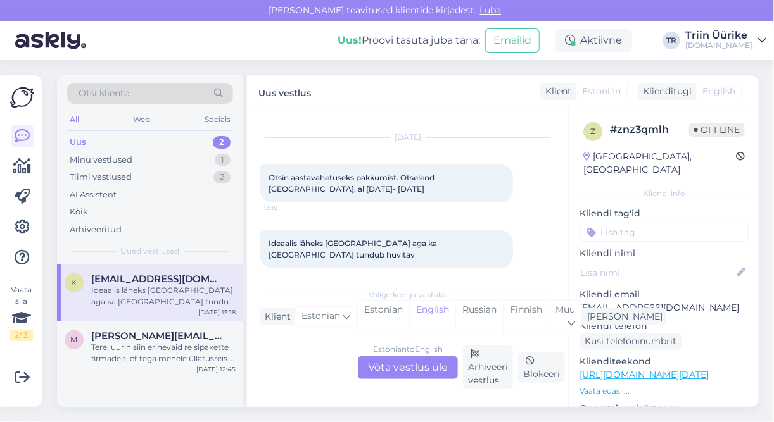
click at [429, 370] on div "Estonian to English Võta vestlus üle" at bounding box center [408, 367] width 100 height 23
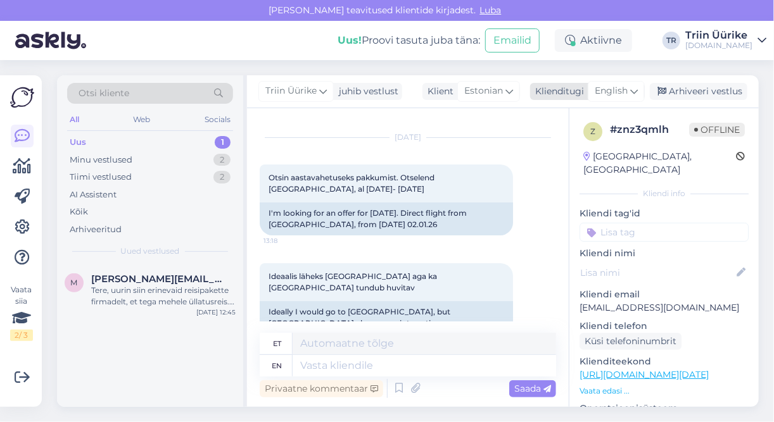
click at [622, 97] on span "English" at bounding box center [611, 91] width 33 height 14
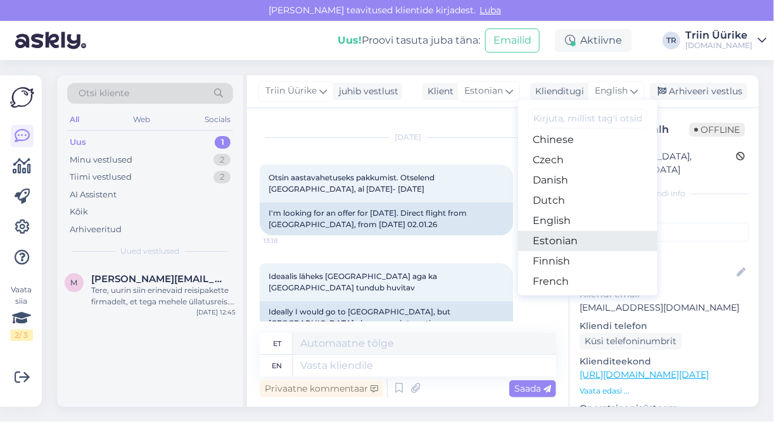
click at [577, 235] on link "Estonian" at bounding box center [587, 241] width 139 height 20
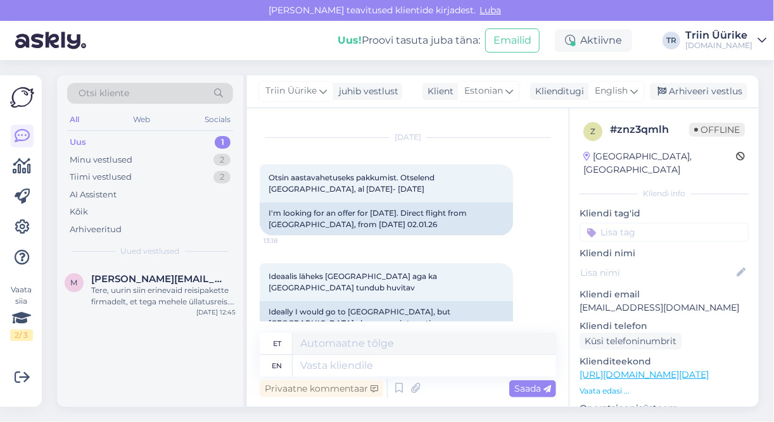
scroll to position [21, 0]
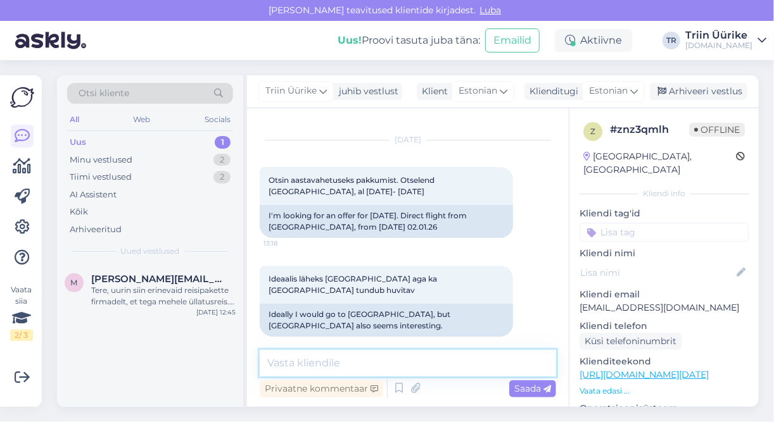
click at [420, 362] on textarea at bounding box center [408, 363] width 296 height 27
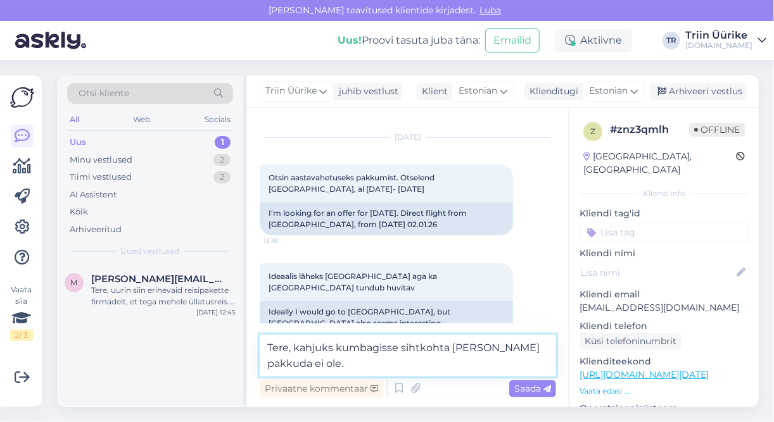
drag, startPoint x: 342, startPoint y: 347, endPoint x: 396, endPoint y: 348, distance: 53.8
click at [396, 348] on textarea "Tere, kahjuks kumbagisse sihtkohta [PERSON_NAME] pakkuda ei ole." at bounding box center [408, 356] width 296 height 42
click at [375, 348] on textarea "Tere, kahjuks nendese sihtkohta [PERSON_NAME] pakkuda ei ole." at bounding box center [408, 356] width 296 height 42
click at [434, 348] on textarea "Tere, kahjuks nendesse sihtkohta [PERSON_NAME] pakkuda ei ole." at bounding box center [408, 356] width 296 height 42
type textarea "Tere, kahjuks nendesse sihtkohtadesse [PERSON_NAME] pakkuda ei ole."
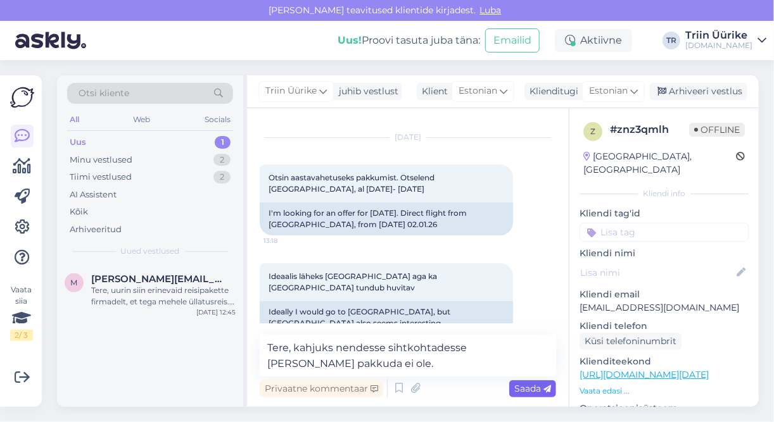
click at [516, 386] on span "Saada" at bounding box center [532, 388] width 37 height 11
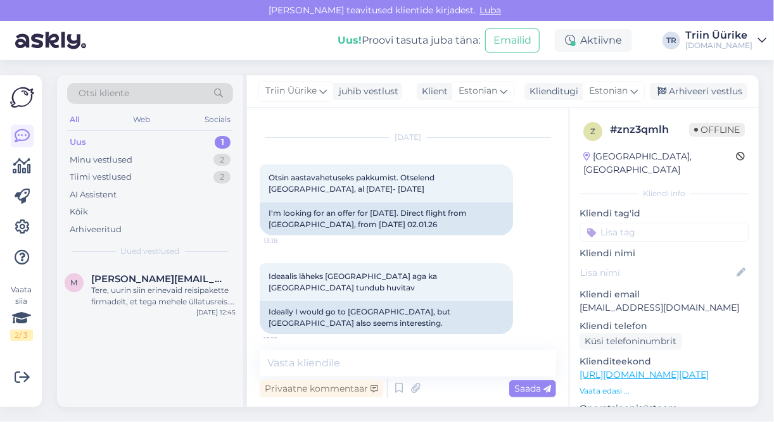
scroll to position [87, 0]
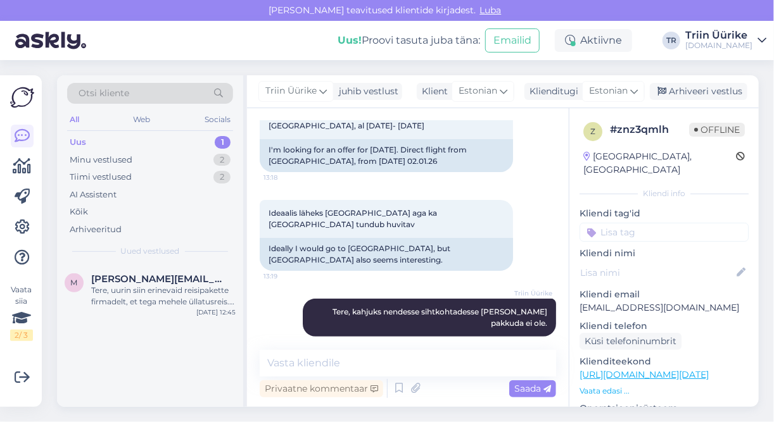
click at [136, 142] on div "Uus 1" at bounding box center [150, 143] width 166 height 18
drag, startPoint x: 150, startPoint y: 274, endPoint x: 158, endPoint y: 277, distance: 9.1
click at [151, 274] on span "[PERSON_NAME][EMAIL_ADDRESS][DOMAIN_NAME]" at bounding box center [157, 279] width 132 height 11
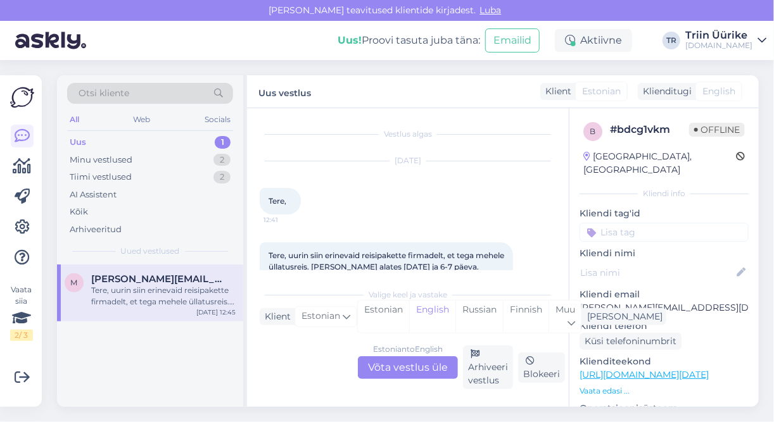
scroll to position [58, 0]
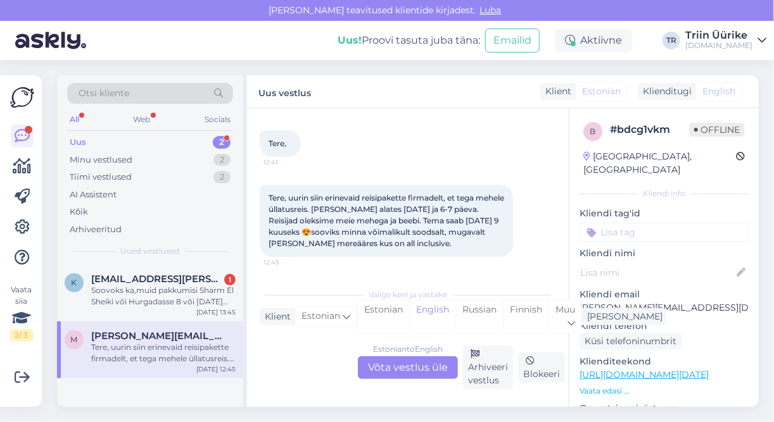
click at [190, 137] on div "Uus 2" at bounding box center [150, 143] width 166 height 18
click at [159, 296] on div "Soovoks ka,muid pakkumisi Sharm El Sheiki või Hurgadasse 8 või [DATE] väljumise…" at bounding box center [163, 296] width 144 height 23
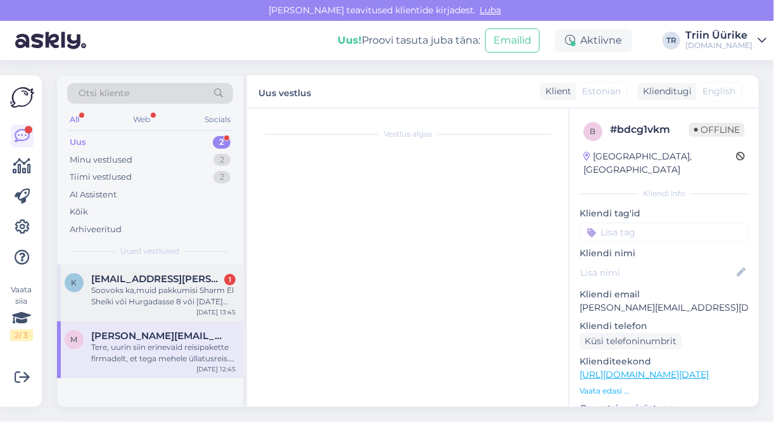
scroll to position [0, 0]
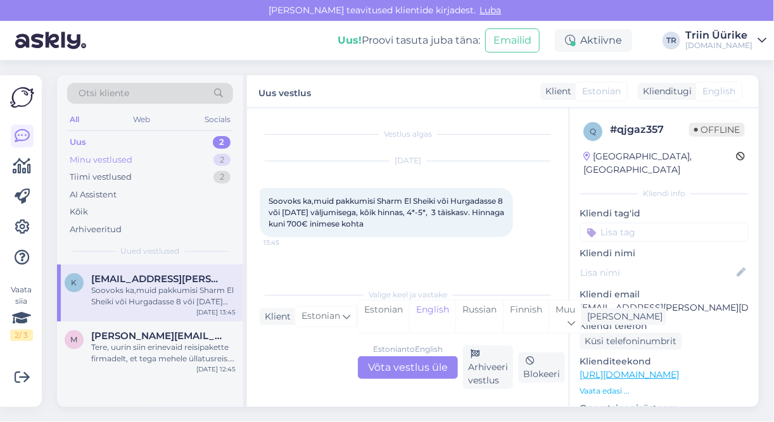
click at [151, 154] on div "Minu vestlused 2" at bounding box center [150, 160] width 166 height 18
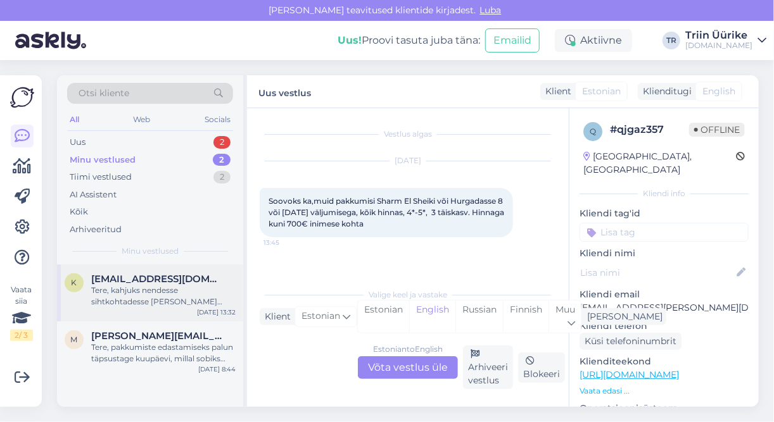
click at [206, 294] on div "Tere, kahjuks nendesse sihtkohtadesse [PERSON_NAME] pakkuda ei ole." at bounding box center [163, 296] width 144 height 23
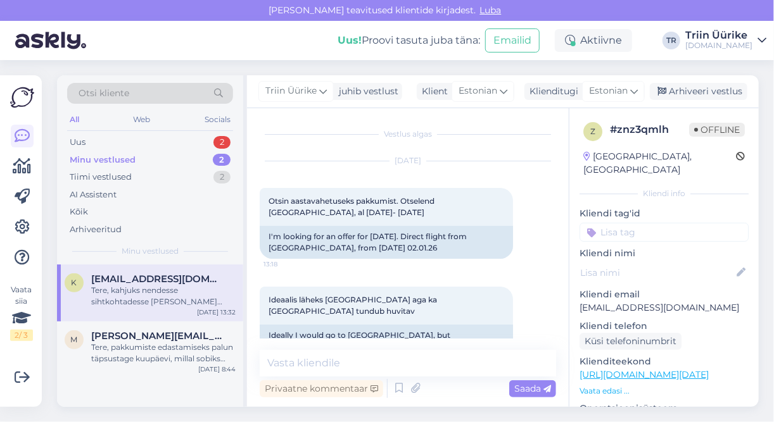
scroll to position [87, 0]
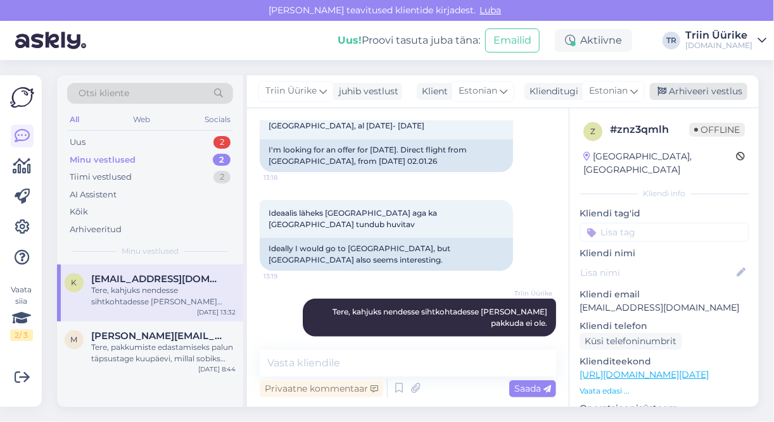
click at [715, 87] on div "Arhiveeri vestlus" at bounding box center [699, 91] width 98 height 17
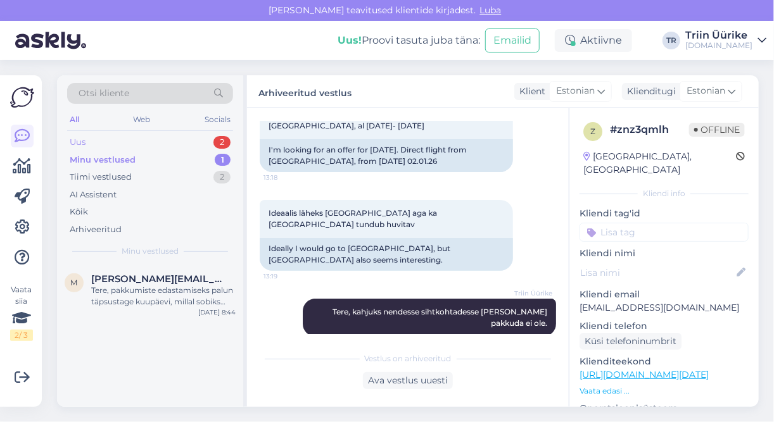
click at [129, 139] on div "Uus 2" at bounding box center [150, 143] width 166 height 18
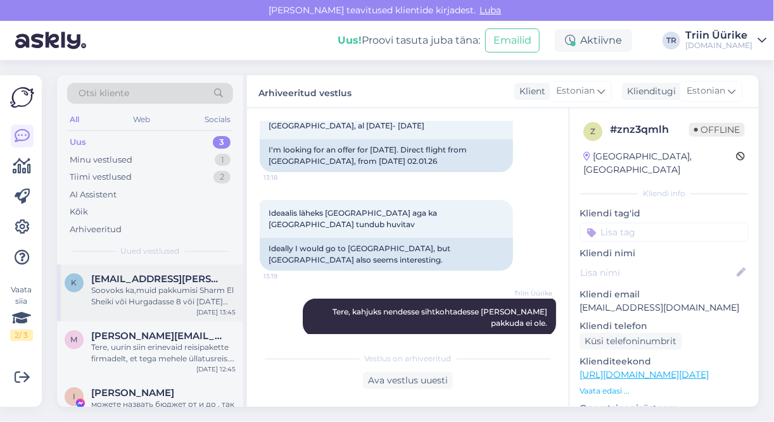
click at [186, 298] on div "Soovoks ka,muid pakkumisi Sharm El Sheiki või Hurgadasse 8 või [DATE] väljumise…" at bounding box center [163, 296] width 144 height 23
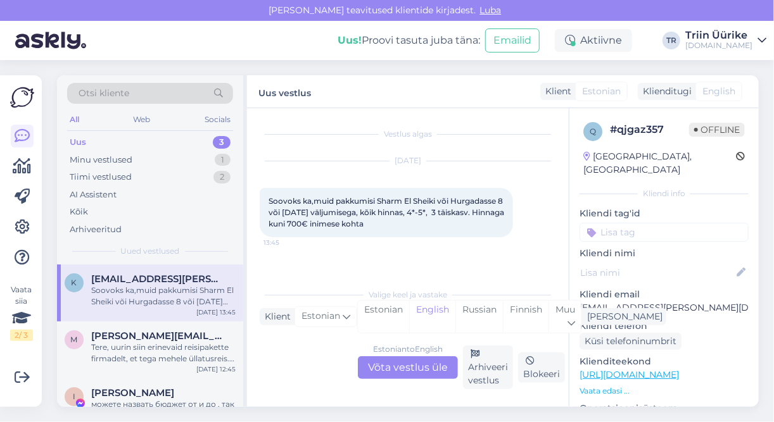
scroll to position [0, 0]
click at [177, 348] on div "Tere, uurin siin erinevaid reisipakette firmadelt, et tega mehele üllatusreis. …" at bounding box center [163, 353] width 144 height 23
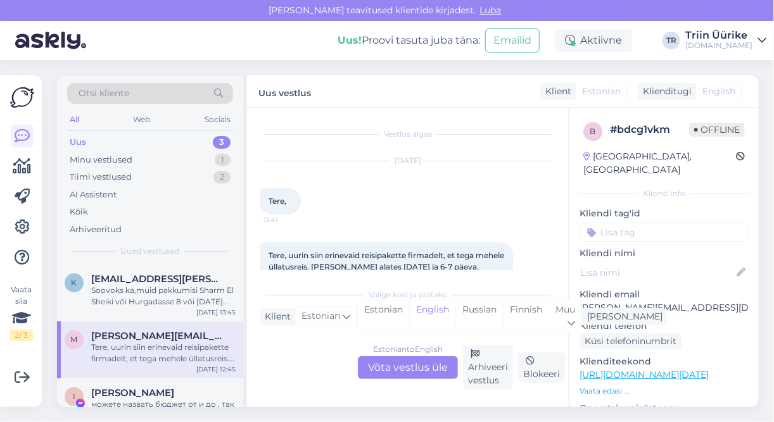
scroll to position [58, 0]
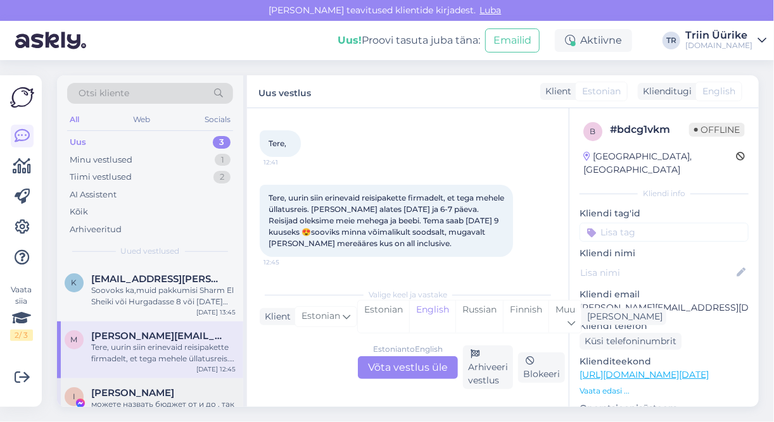
click at [186, 399] on div "можете назвать бюджет от и до , так как надо понимать какие вариатны 8 ночей 9 …" at bounding box center [163, 410] width 144 height 23
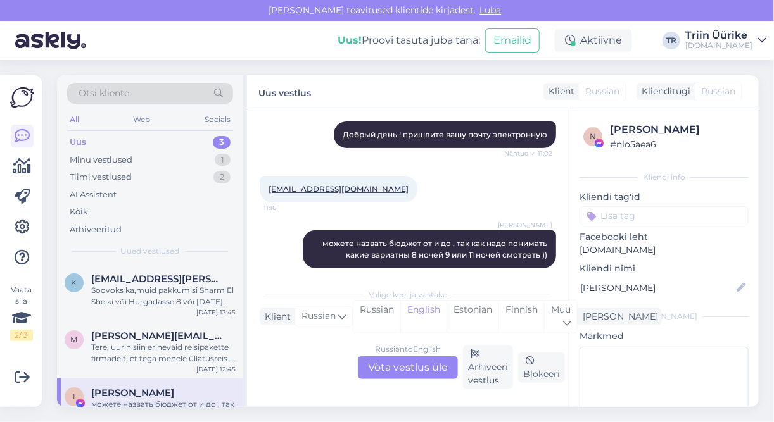
click at [388, 371] on div "Russian to English Võta vestlus üle" at bounding box center [408, 367] width 100 height 23
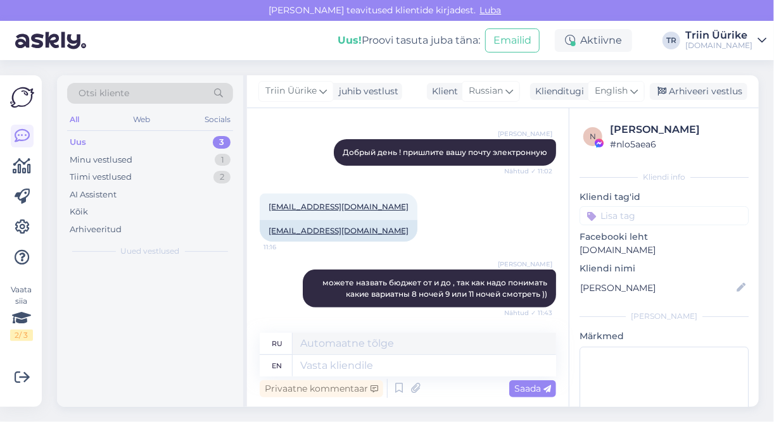
scroll to position [181, 0]
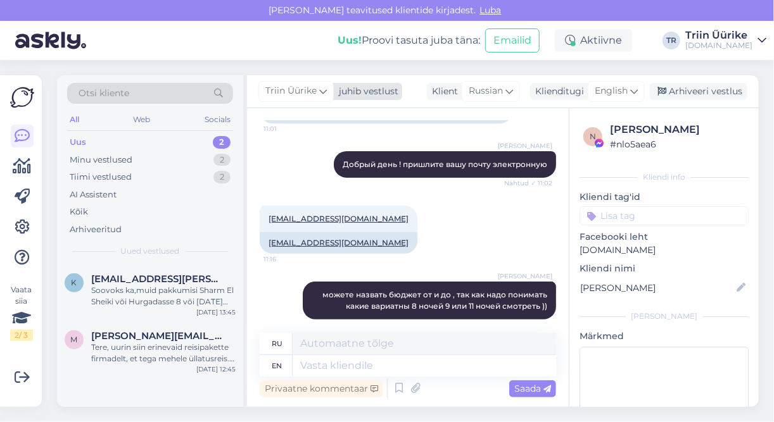
click at [314, 91] on span "Triin Üürike" at bounding box center [290, 91] width 51 height 14
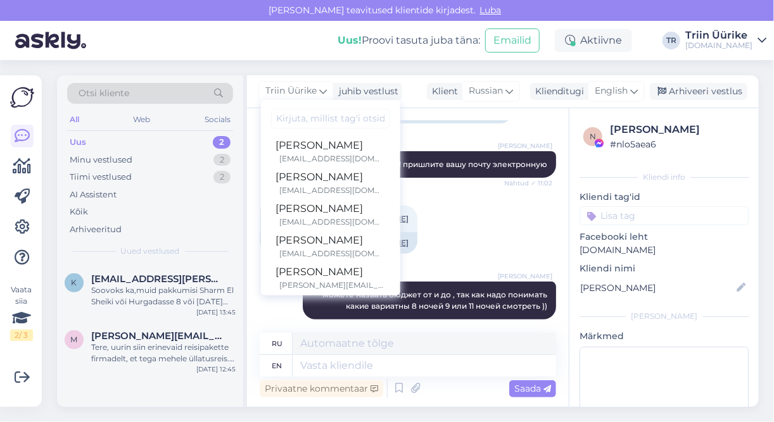
scroll to position [326, 0]
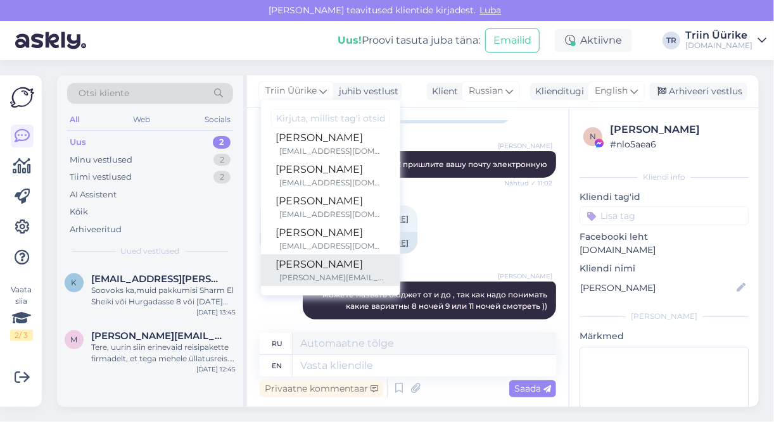
click at [375, 273] on div "[PERSON_NAME][EMAIL_ADDRESS][DOMAIN_NAME]" at bounding box center [332, 277] width 105 height 11
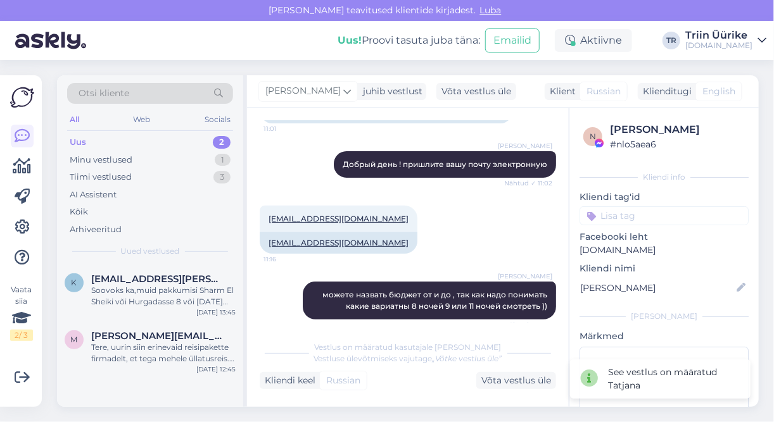
scroll to position [180, 0]
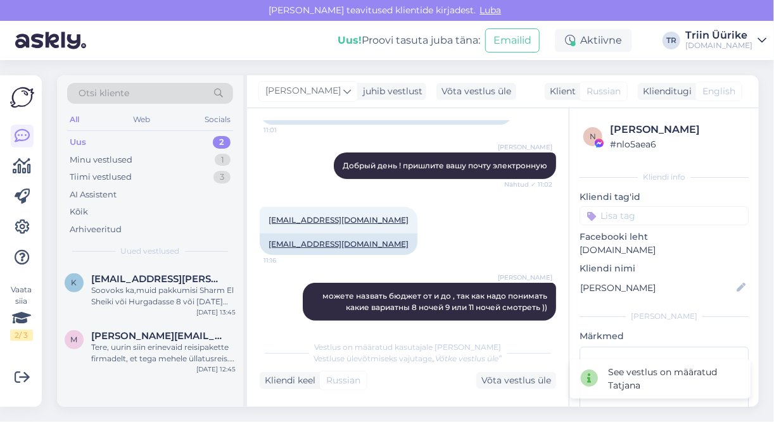
click at [146, 142] on div "Uus 2" at bounding box center [150, 143] width 166 height 18
click at [199, 303] on div "Soovoks ka,muid pakkumisi Sharm El Sheiki või Hurgadasse 8 või [DATE] väljumise…" at bounding box center [163, 296] width 144 height 23
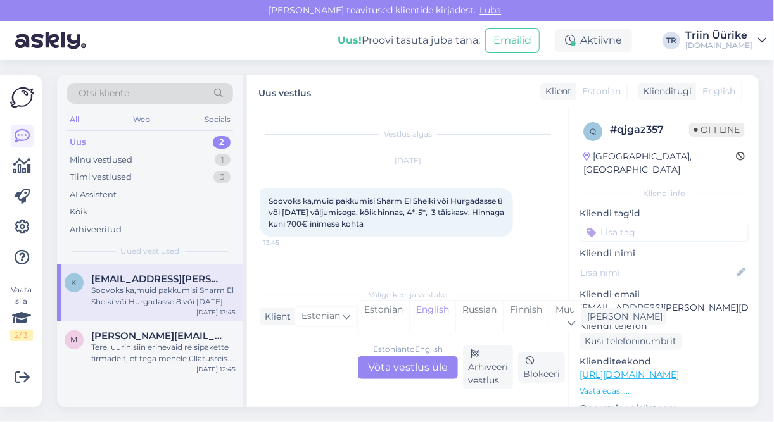
click at [369, 372] on div "Estonian to English Võta vestlus üle" at bounding box center [408, 367] width 100 height 23
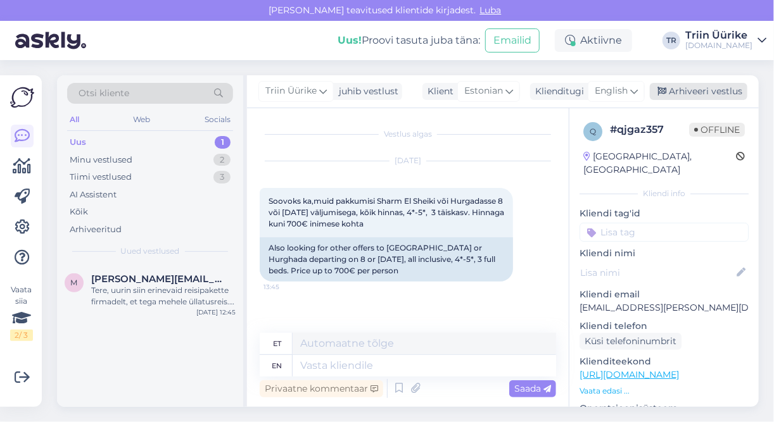
click at [718, 93] on div "Arhiveeri vestlus" at bounding box center [699, 91] width 98 height 17
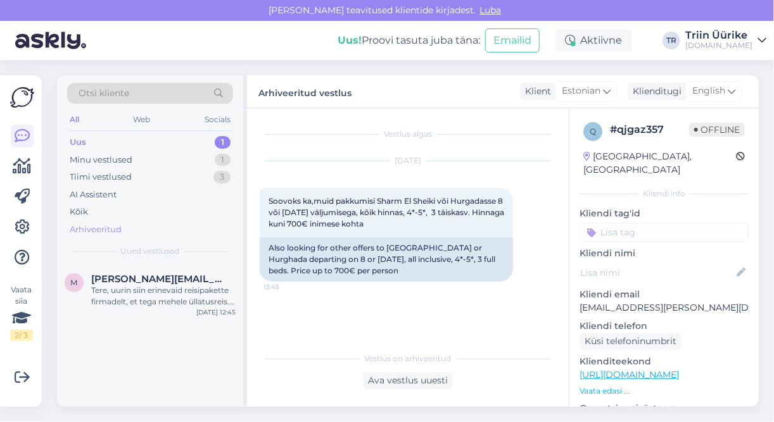
click at [137, 230] on div "Arhiveeritud" at bounding box center [150, 230] width 166 height 18
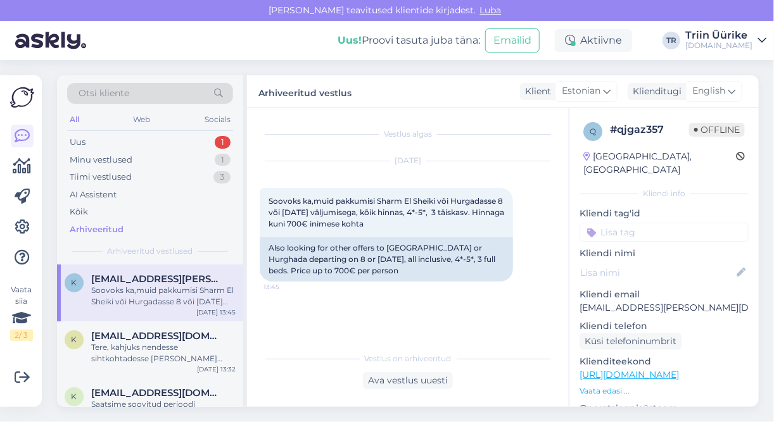
click at [164, 287] on div "Soovoks ka,muid pakkumisi Sharm El Sheiki või Hurgadasse 8 või [DATE] väljumise…" at bounding box center [163, 296] width 144 height 23
click at [427, 385] on div "Ava vestlus uuesti" at bounding box center [408, 380] width 90 height 17
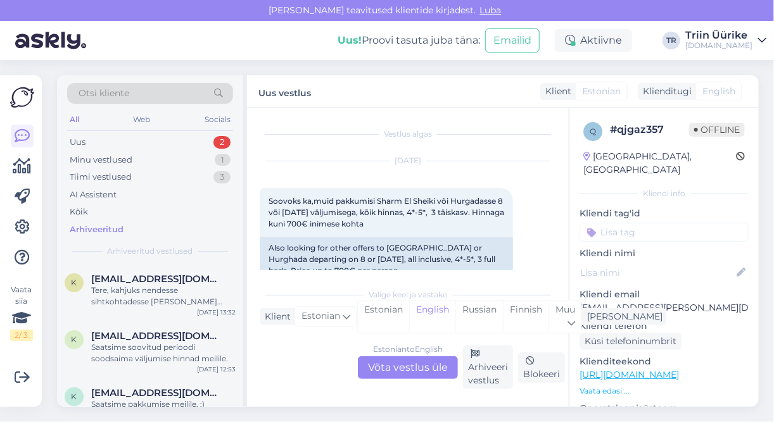
click at [443, 369] on div "Estonian to English Võta vestlus üle" at bounding box center [408, 367] width 100 height 23
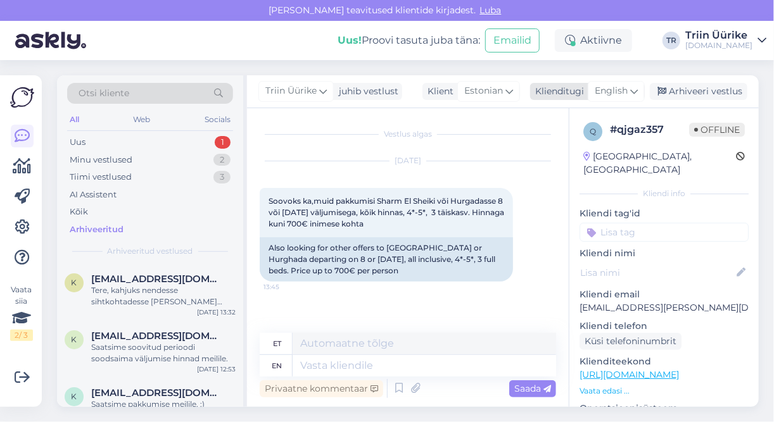
click at [631, 92] on div "English" at bounding box center [616, 91] width 57 height 20
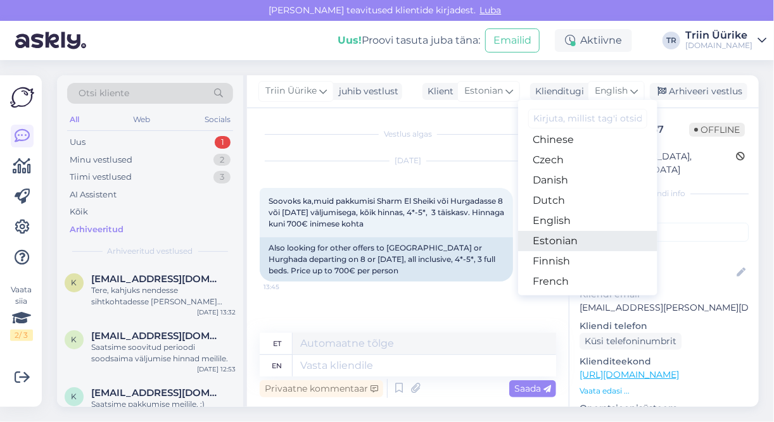
click at [568, 242] on link "Estonian" at bounding box center [587, 241] width 139 height 20
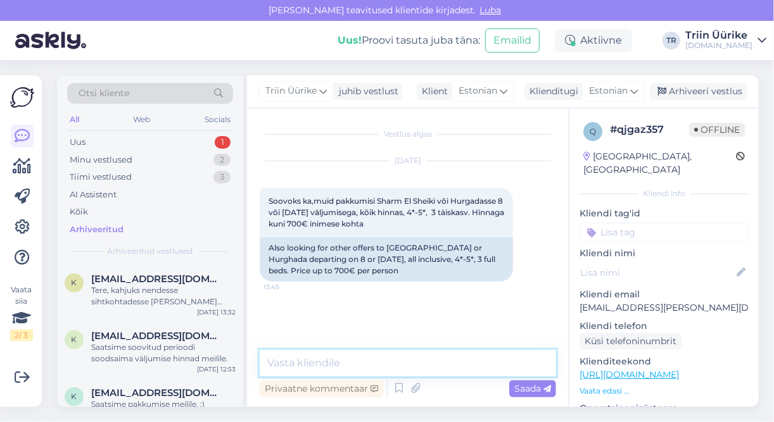
click at [459, 352] on textarea at bounding box center [408, 363] width 296 height 27
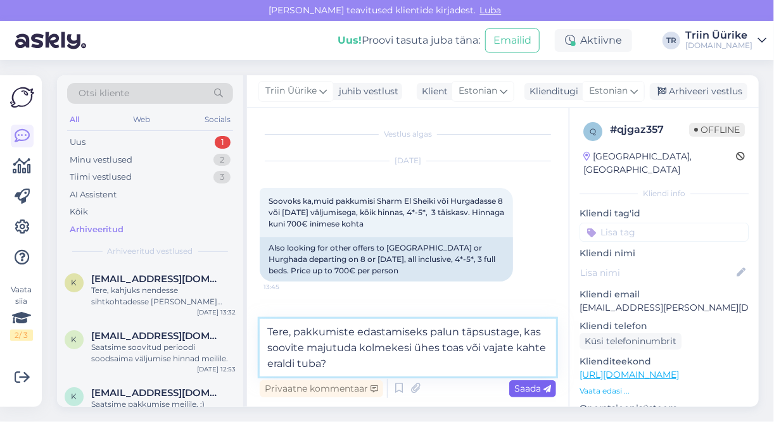
type textarea "Tere, pakkumiste edastamiseks palun täpsustage, kas soovite majutuda kolmekesi …"
click at [520, 391] on span "Saada" at bounding box center [532, 388] width 37 height 11
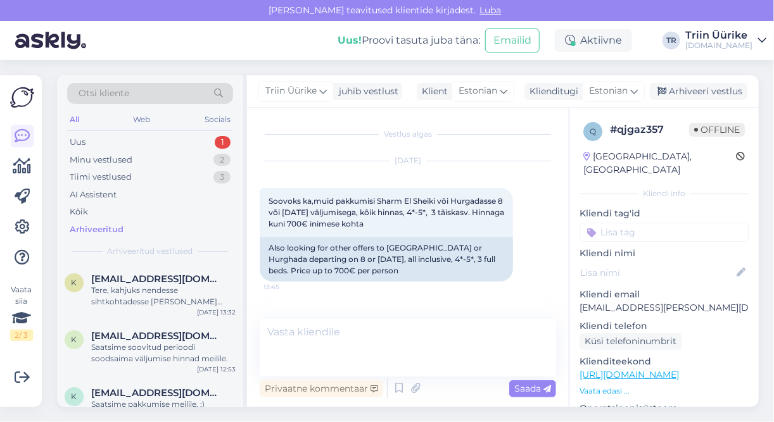
scroll to position [34, 0]
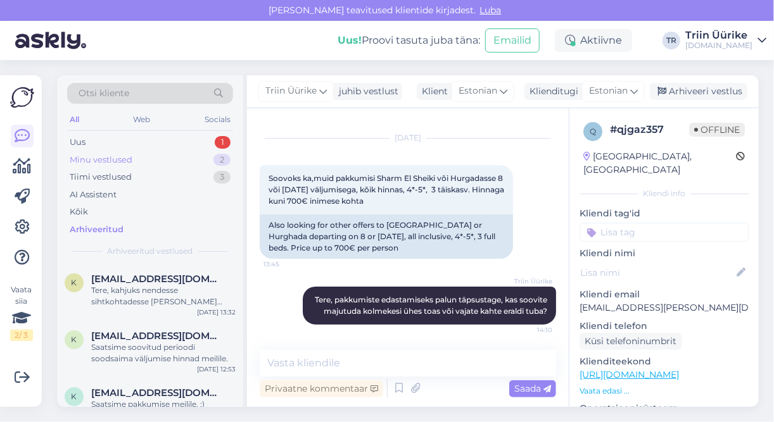
click at [173, 161] on div "Minu vestlused 2" at bounding box center [150, 160] width 166 height 18
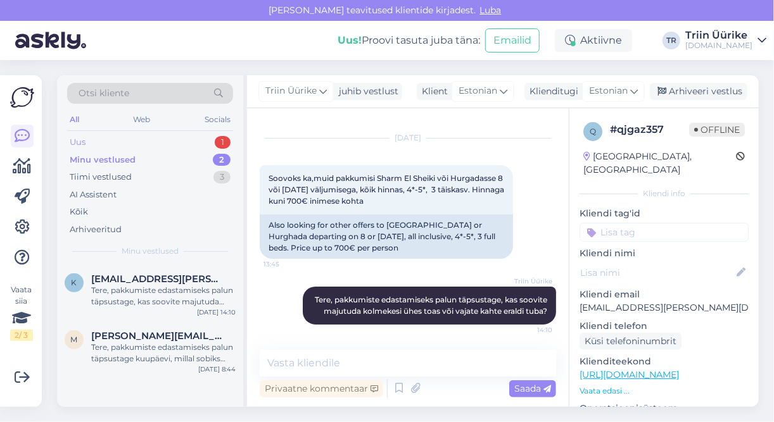
click at [124, 144] on div "Uus 1" at bounding box center [150, 143] width 166 height 18
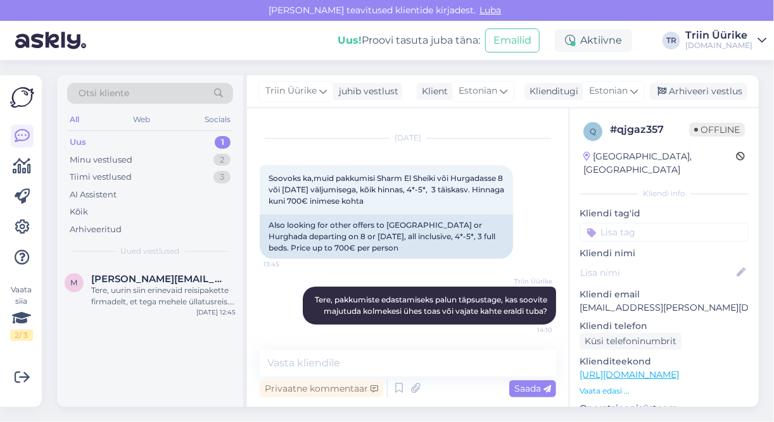
click at [189, 140] on div "Uus 1" at bounding box center [150, 143] width 166 height 18
click at [206, 276] on span "[PERSON_NAME][EMAIL_ADDRESS][DOMAIN_NAME]" at bounding box center [157, 279] width 132 height 11
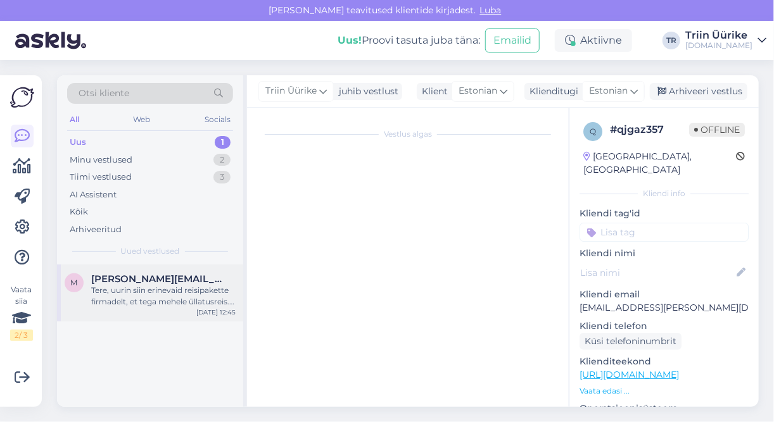
scroll to position [58, 0]
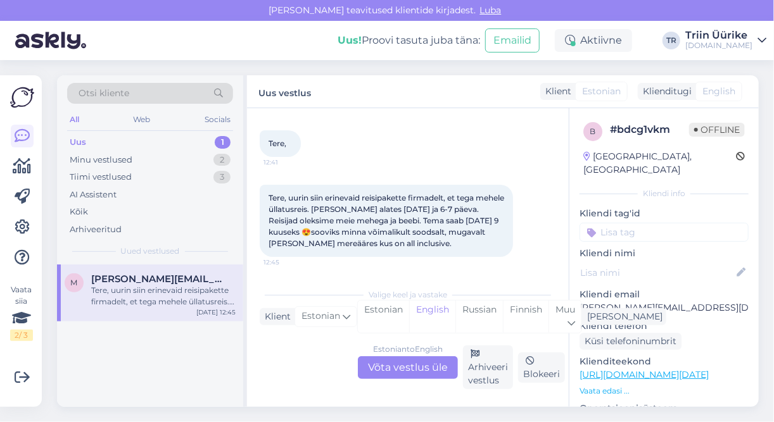
click at [422, 366] on div "Estonian to English Võta vestlus üle" at bounding box center [408, 367] width 100 height 23
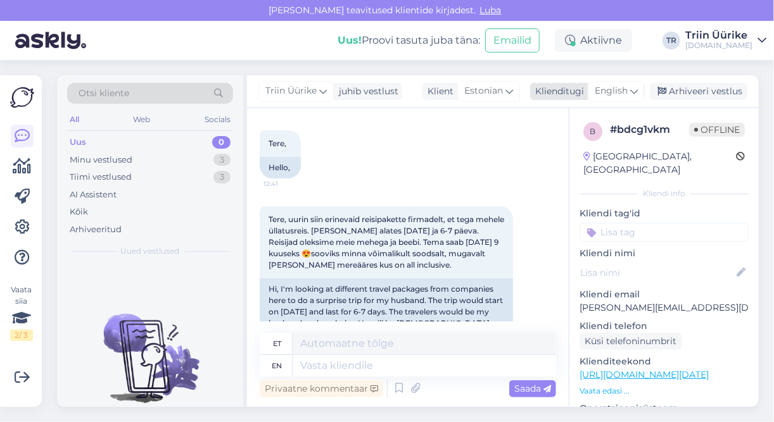
click at [632, 91] on icon at bounding box center [634, 91] width 8 height 14
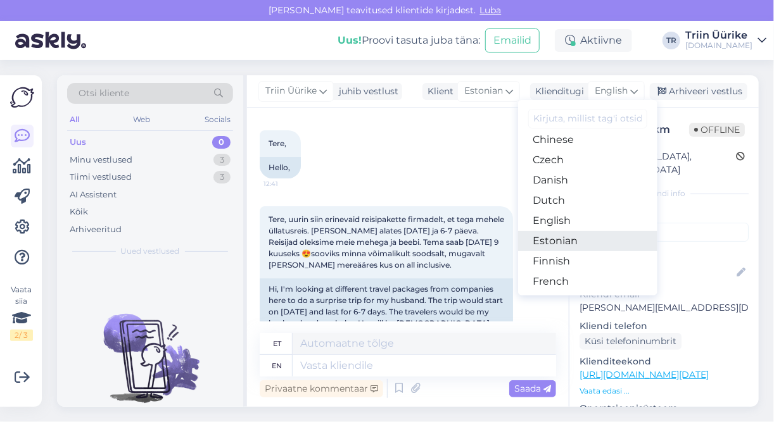
click at [600, 234] on link "Estonian" at bounding box center [587, 241] width 139 height 20
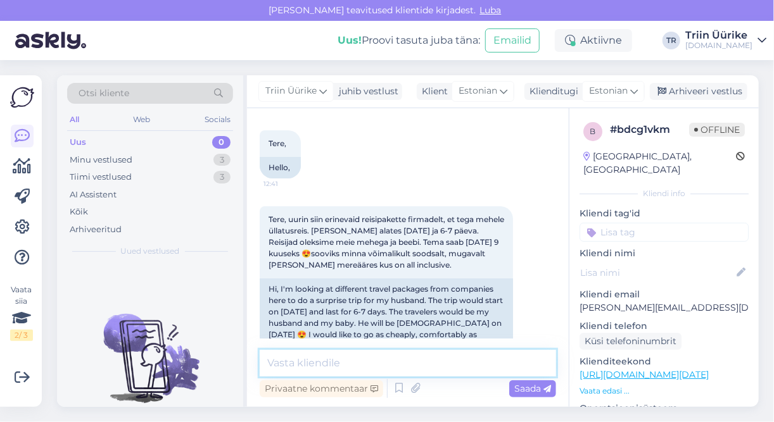
click at [439, 356] on textarea at bounding box center [408, 363] width 296 height 27
type textarea "Tere, mis sihtkoht Teile huvi pakuks?"
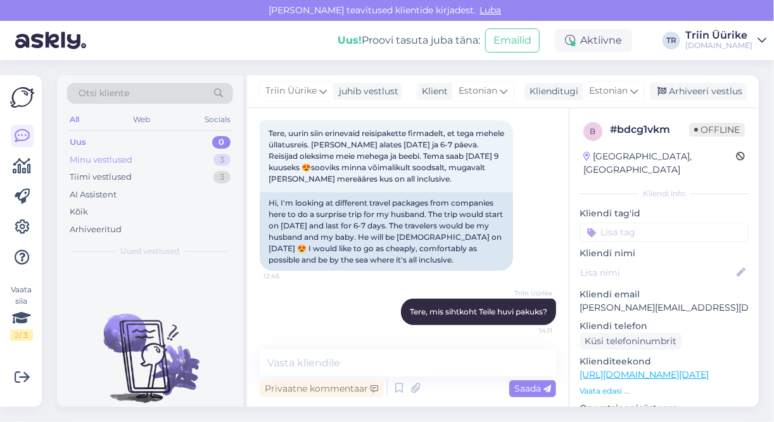
click at [170, 156] on div "Minu vestlused 3" at bounding box center [150, 160] width 166 height 18
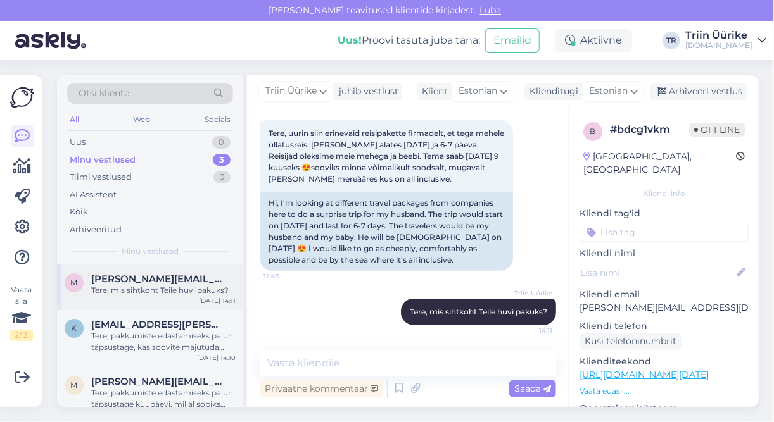
click at [202, 295] on div "Tere, mis sihtkoht Teile huvi pakuks?" at bounding box center [163, 290] width 144 height 11
click at [710, 89] on div "Arhiveeri vestlus" at bounding box center [699, 91] width 98 height 17
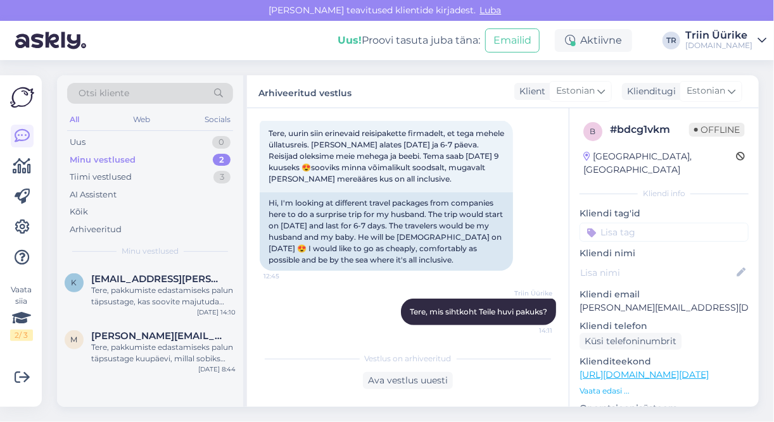
click at [151, 160] on div "Minu vestlused 2" at bounding box center [150, 160] width 166 height 18
click at [182, 158] on div "Minu vestlused 2" at bounding box center [150, 160] width 166 height 18
click at [191, 303] on div "Tere, pakkumiste edastamiseks palun täpsustage, kas soovite majutuda kolmekesi …" at bounding box center [163, 296] width 144 height 23
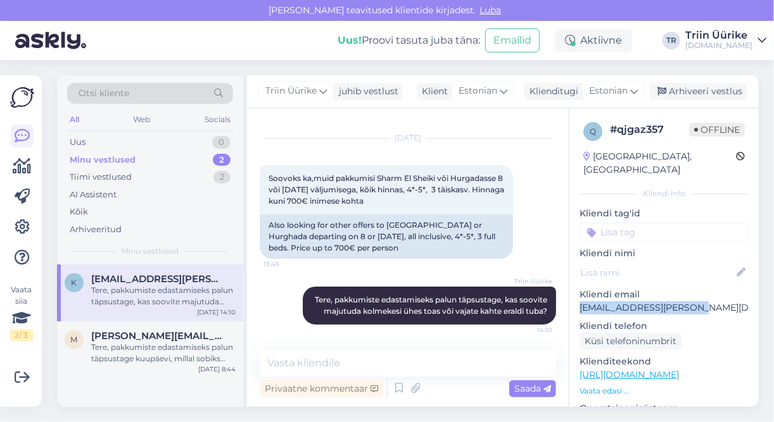
drag, startPoint x: 583, startPoint y: 294, endPoint x: 683, endPoint y: 296, distance: 100.7
click at [683, 301] on p "[EMAIL_ADDRESS][PERSON_NAME][DOMAIN_NAME]" at bounding box center [663, 307] width 169 height 13
copy p "[EMAIL_ADDRESS][PERSON_NAME][DOMAIN_NAME]"
click at [721, 95] on div "Arhiveeri vestlus" at bounding box center [699, 91] width 98 height 17
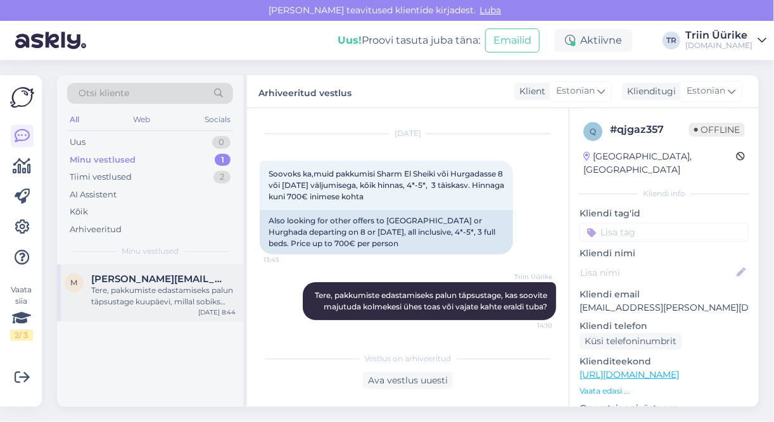
click at [174, 298] on div "Tere, pakkumiste edastamiseks palun täpsustage kuupäevi, millal sobiks reisi al…" at bounding box center [163, 296] width 144 height 23
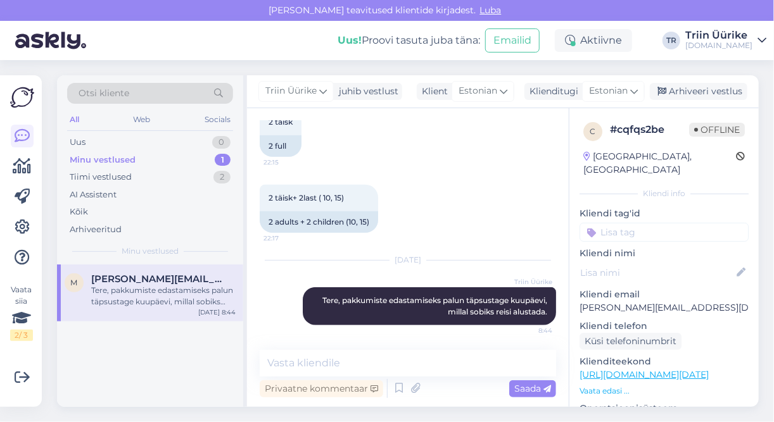
click at [688, 301] on p "[PERSON_NAME][EMAIL_ADDRESS][DOMAIN_NAME]" at bounding box center [663, 307] width 169 height 13
drag, startPoint x: 688, startPoint y: 295, endPoint x: 579, endPoint y: 300, distance: 108.4
click at [579, 301] on p "[PERSON_NAME][EMAIL_ADDRESS][DOMAIN_NAME]" at bounding box center [663, 307] width 169 height 13
drag, startPoint x: 581, startPoint y: 296, endPoint x: 688, endPoint y: 297, distance: 107.0
click at [688, 301] on p "[PERSON_NAME][EMAIL_ADDRESS][DOMAIN_NAME]" at bounding box center [663, 307] width 169 height 13
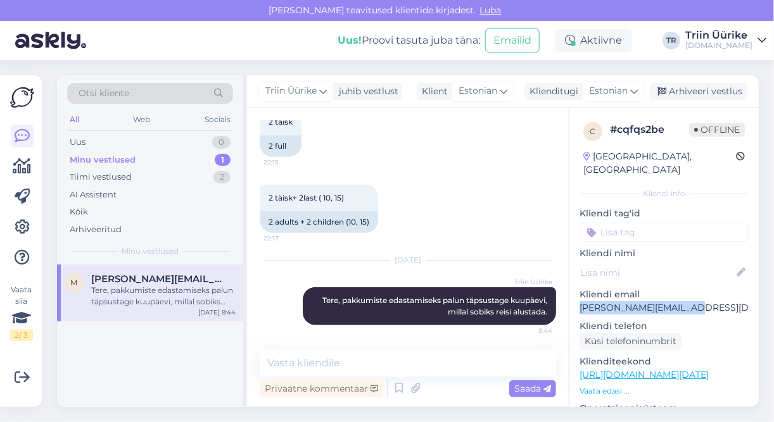
copy p "[PERSON_NAME][EMAIL_ADDRESS][DOMAIN_NAME]"
click at [154, 140] on div "Uus 1" at bounding box center [150, 143] width 166 height 18
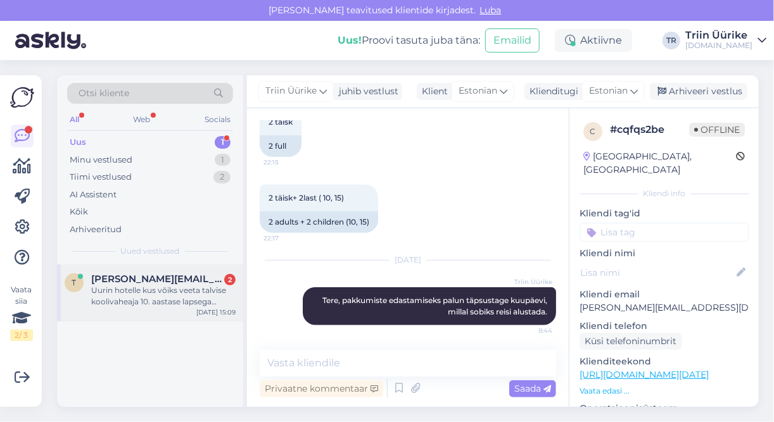
click at [209, 306] on div "Uurin hotelle kus võiks veeta talvise koolivaheaja 10. aastase lapsega (poiss).…" at bounding box center [163, 296] width 144 height 23
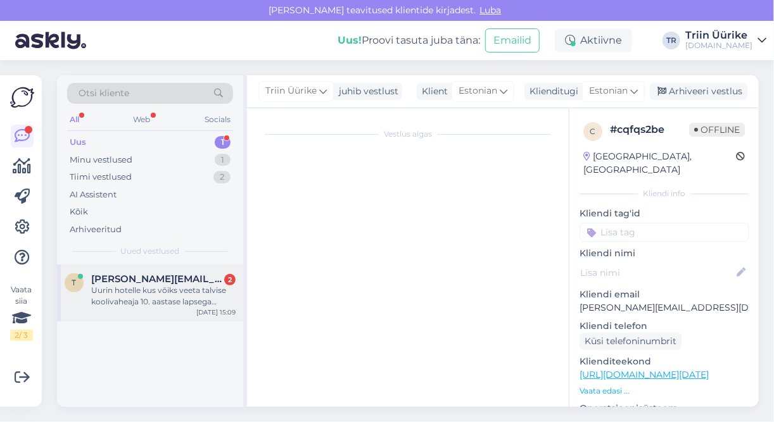
scroll to position [35, 0]
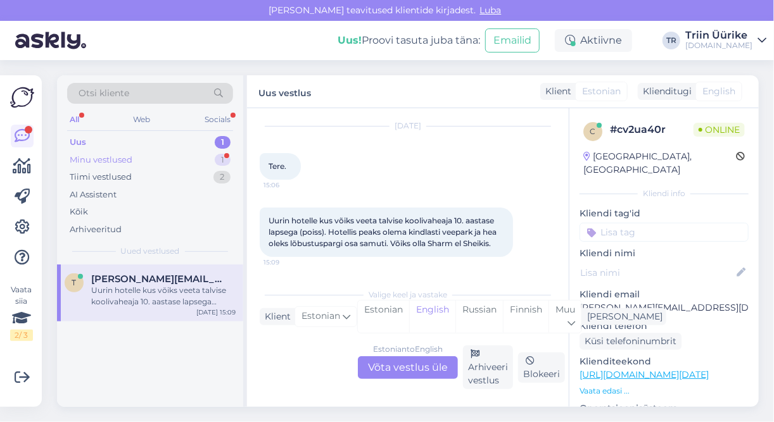
click at [170, 155] on div "Minu vestlused 1" at bounding box center [150, 160] width 166 height 18
click at [138, 287] on div "Tere, pakkumiste edastamiseks palun täpsustage kuupäevi, millal sobiks reisi al…" at bounding box center [163, 296] width 144 height 23
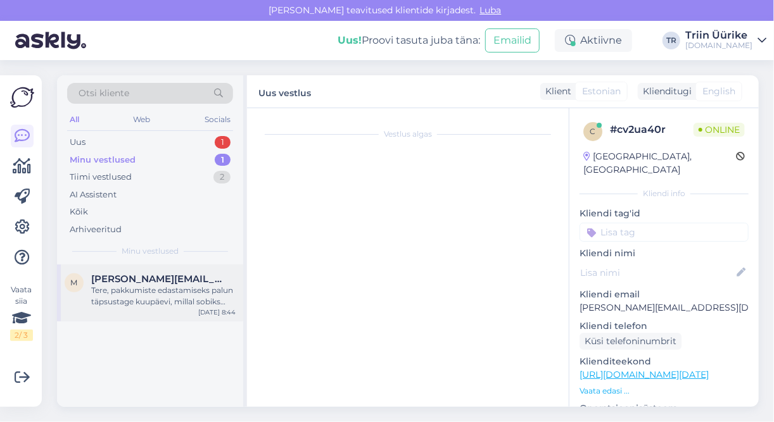
scroll to position [319, 0]
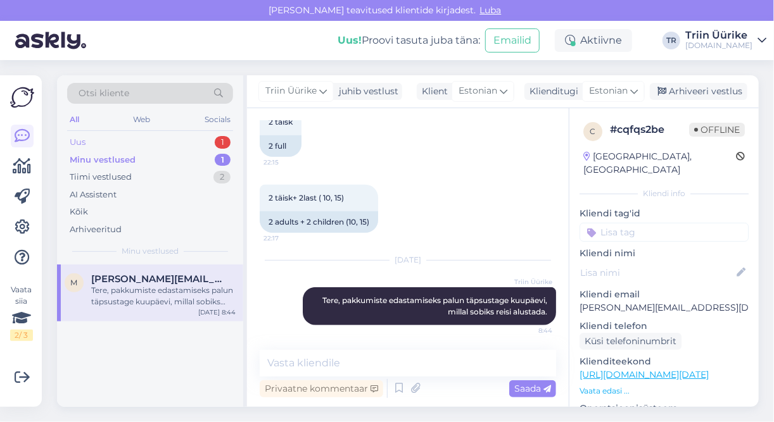
click at [117, 148] on div "Uus 1" at bounding box center [150, 143] width 166 height 18
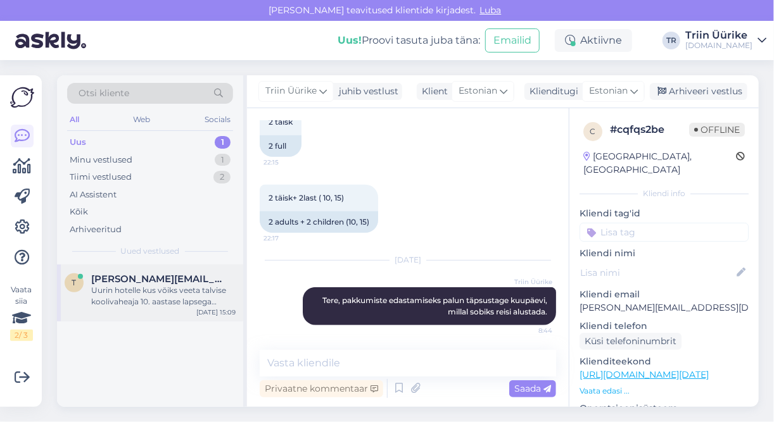
click at [182, 293] on div "Uurin hotelle kus võiks veeta talvise koolivaheaja 10. aastase lapsega (poiss).…" at bounding box center [163, 296] width 144 height 23
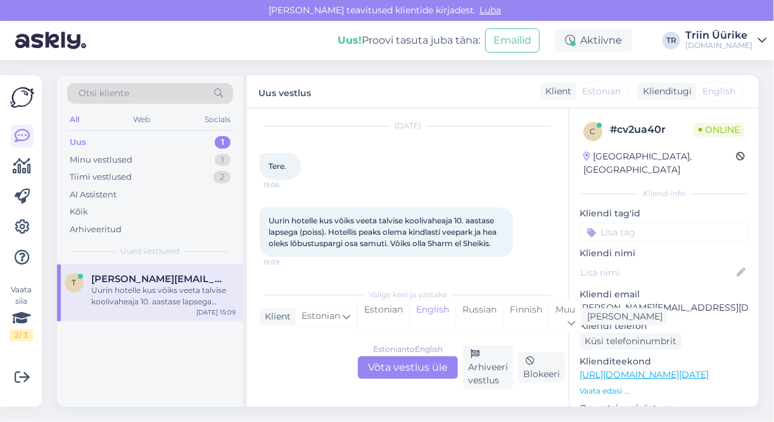
click at [416, 374] on div "Estonian to English Võta vestlus üle" at bounding box center [408, 367] width 100 height 23
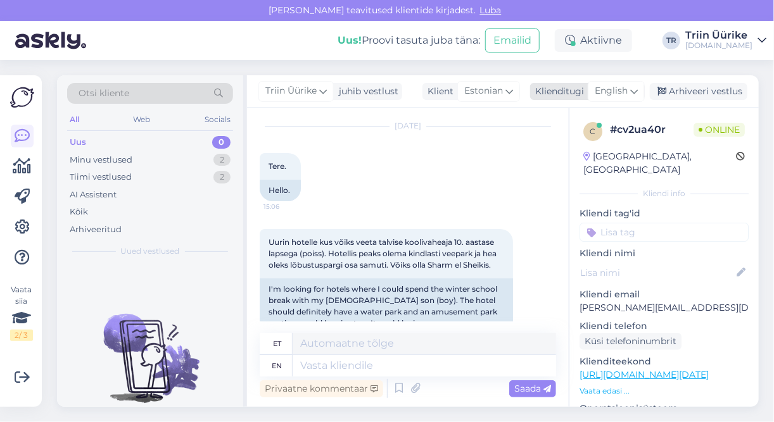
click at [619, 84] on span "English" at bounding box center [611, 91] width 33 height 14
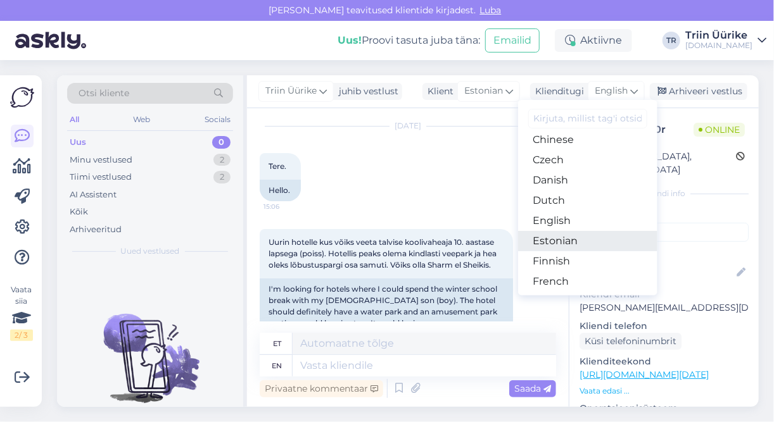
click at [604, 237] on link "Estonian" at bounding box center [587, 241] width 139 height 20
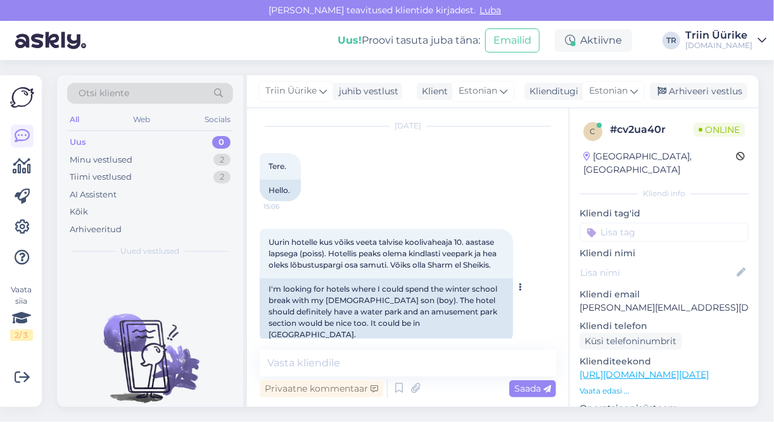
scroll to position [44, 0]
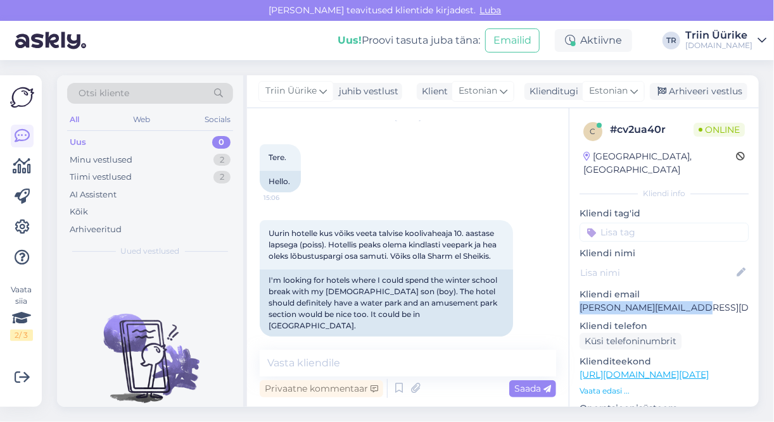
drag, startPoint x: 579, startPoint y: 295, endPoint x: 689, endPoint y: 291, distance: 109.6
click at [689, 301] on p "[PERSON_NAME][EMAIL_ADDRESS][DOMAIN_NAME]" at bounding box center [663, 307] width 169 height 13
copy p "[PERSON_NAME][EMAIL_ADDRESS][DOMAIN_NAME]"
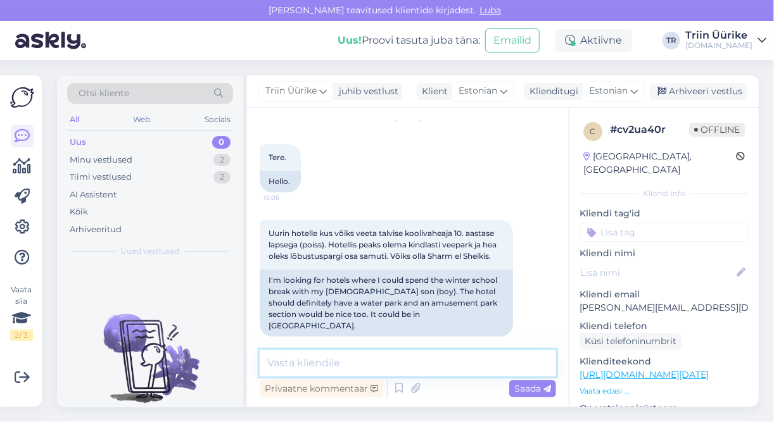
click at [433, 364] on textarea at bounding box center [408, 363] width 296 height 27
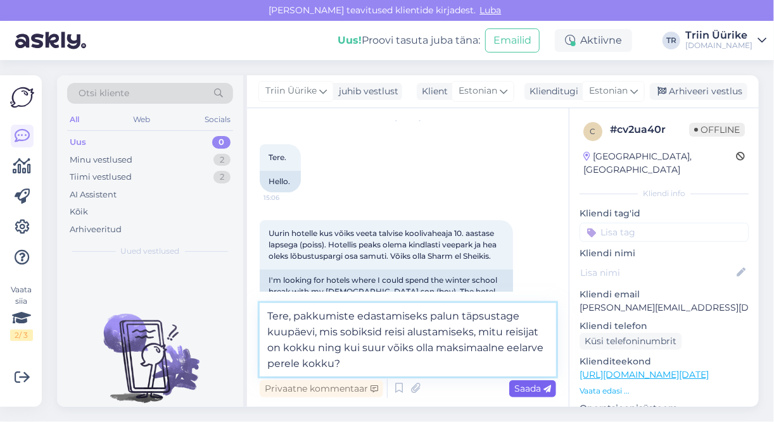
type textarea "Tere, pakkumiste edastamiseks palun täpsustage kuupäevi, mis sobiksid reisi alu…"
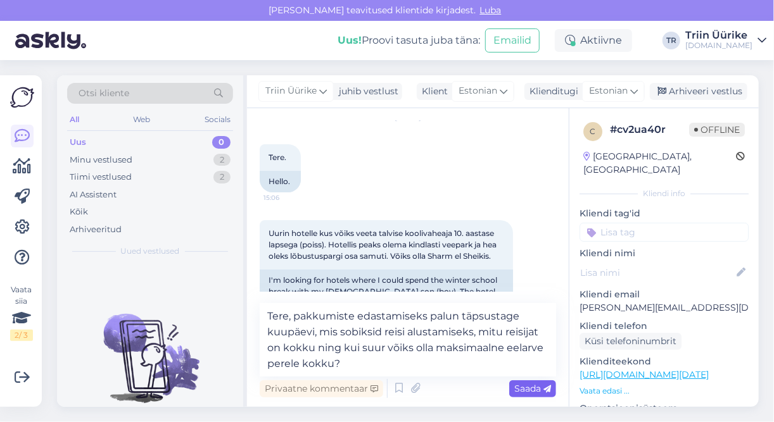
click at [545, 394] on span "Saada" at bounding box center [532, 388] width 37 height 11
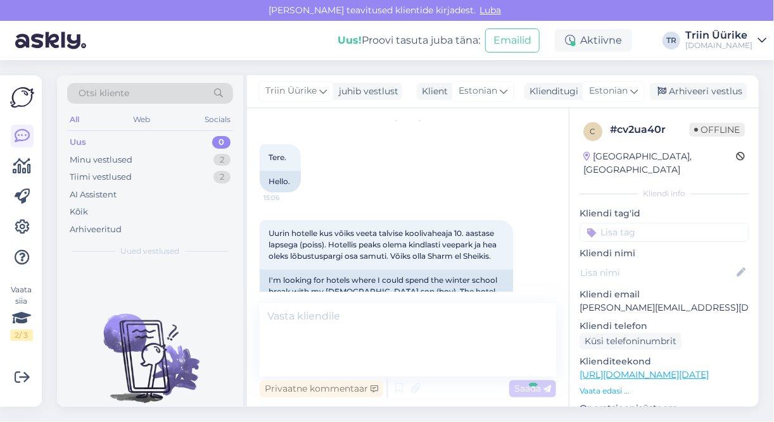
scroll to position [122, 0]
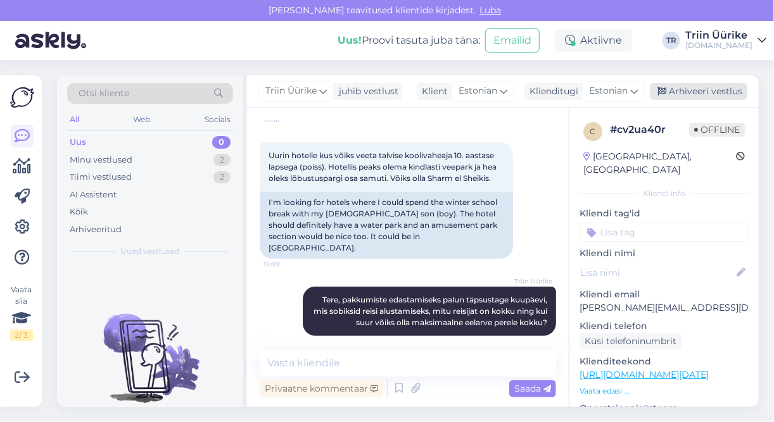
click at [720, 94] on div "Arhiveeri vestlus" at bounding box center [699, 91] width 98 height 17
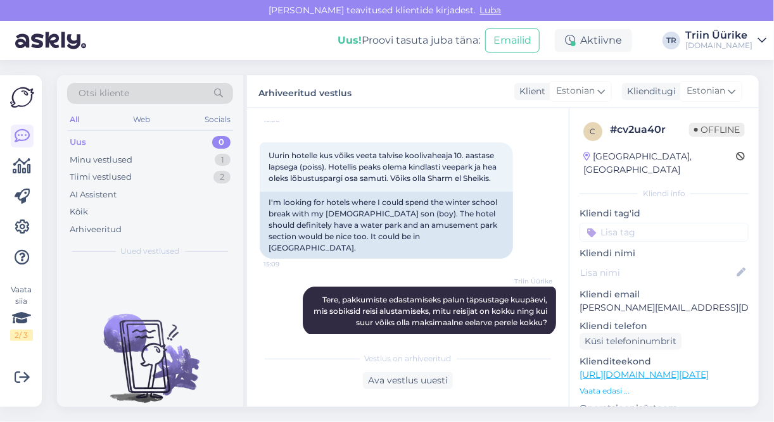
scroll to position [126, 0]
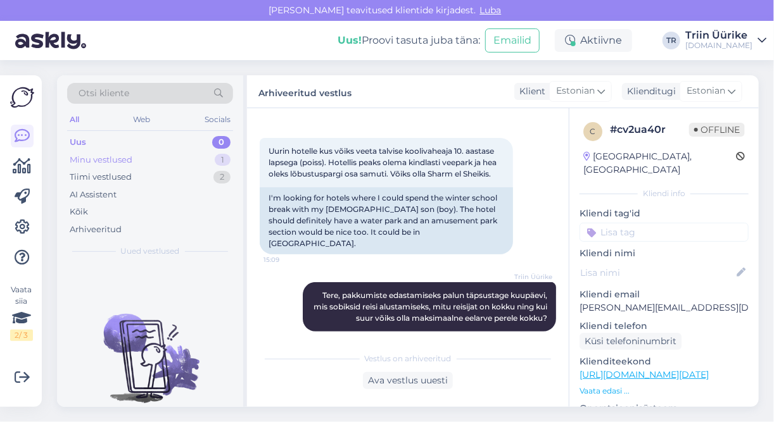
click at [146, 160] on div "Minu vestlused 1" at bounding box center [150, 160] width 166 height 18
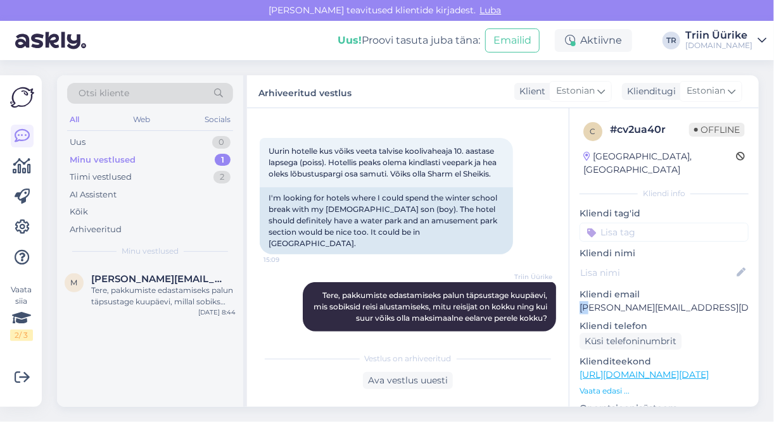
drag, startPoint x: 579, startPoint y: 292, endPoint x: 588, endPoint y: 294, distance: 8.4
click at [588, 301] on p "[PERSON_NAME][EMAIL_ADDRESS][DOMAIN_NAME]" at bounding box center [663, 307] width 169 height 13
click at [211, 295] on div "Tere, pakkumiste edastamiseks palun täpsustage kuupäevi, millal sobiks reisi al…" at bounding box center [163, 296] width 144 height 23
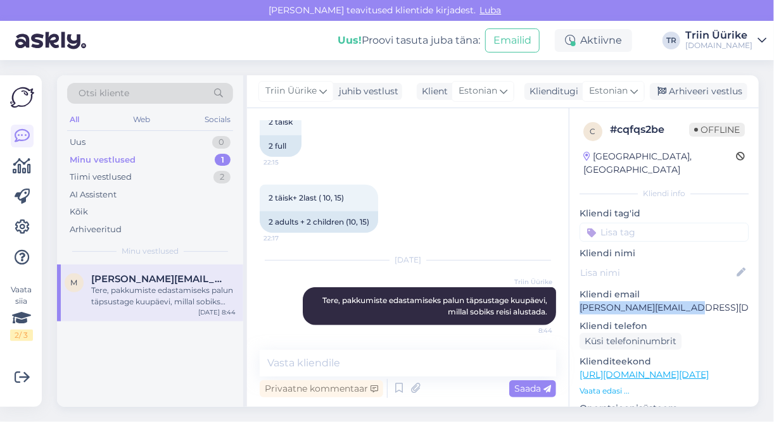
drag, startPoint x: 581, startPoint y: 295, endPoint x: 692, endPoint y: 294, distance: 111.5
click at [692, 301] on p "[PERSON_NAME][EMAIL_ADDRESS][DOMAIN_NAME]" at bounding box center [663, 307] width 169 height 13
copy p "[PERSON_NAME][EMAIL_ADDRESS][DOMAIN_NAME]"
click at [388, 225] on div at bounding box center [383, 209] width 11 height 48
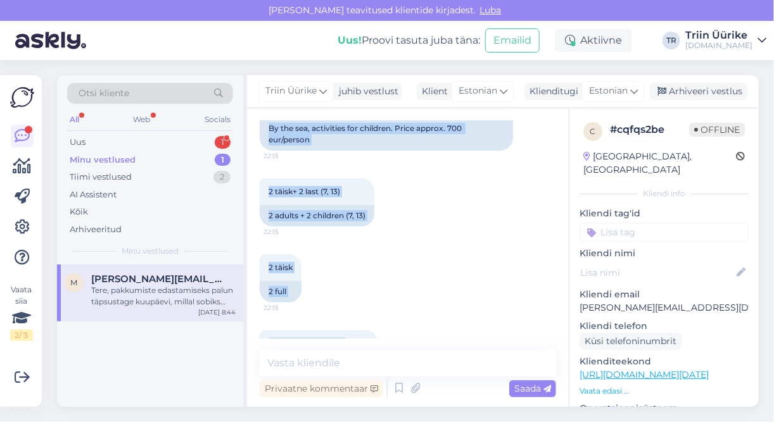
scroll to position [0, 0]
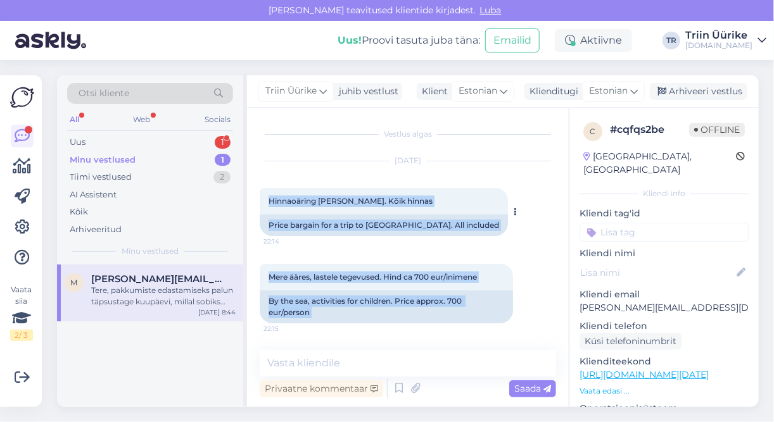
drag, startPoint x: 388, startPoint y: 225, endPoint x: 263, endPoint y: 189, distance: 130.5
click at [263, 189] on div "Vestlus algas [DATE] Hinnaoäring reisiks Türki. Kõik hinnas 22:14 Price bargain…" at bounding box center [414, 230] width 308 height 218
copy div "Hinnaoäring [PERSON_NAME]. Kõik hinnas 22:14 Price bargain for a trip to [GEOGR…"
click at [691, 92] on div "Arhiveeri vestlus" at bounding box center [699, 91] width 98 height 17
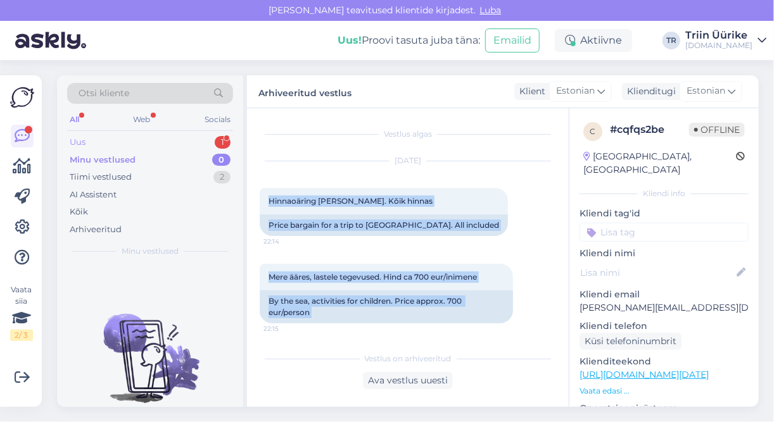
click at [123, 144] on div "Uus 1" at bounding box center [150, 143] width 166 height 18
